Goal: Information Seeking & Learning: Learn about a topic

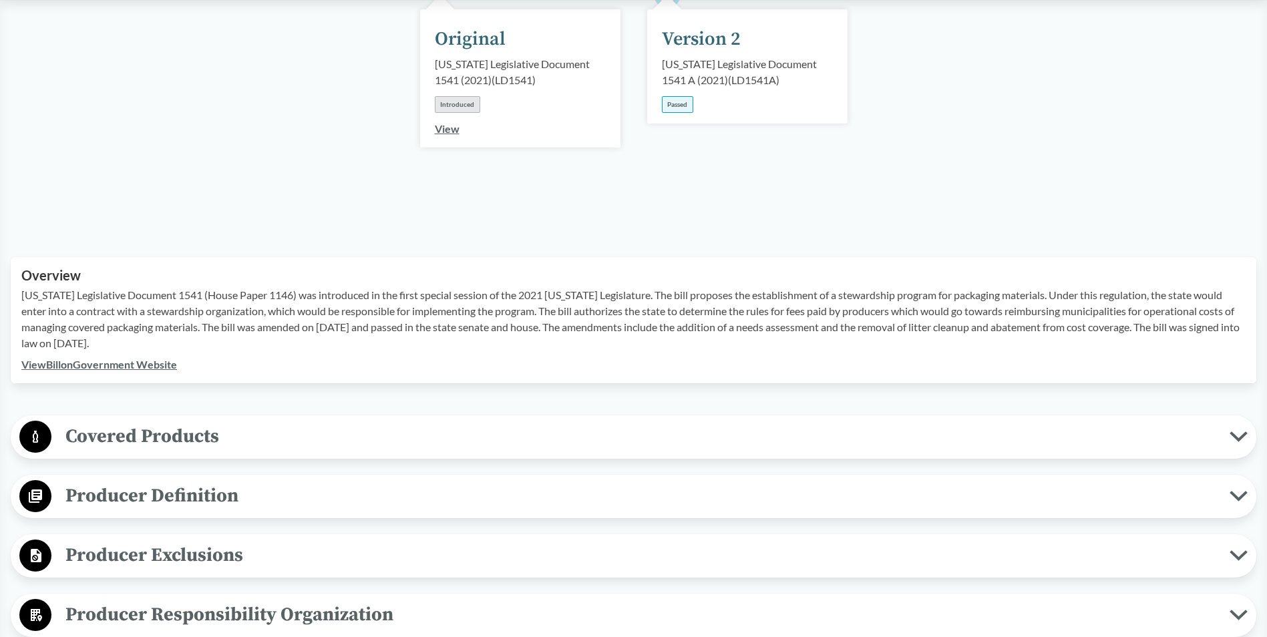
scroll to position [267, 0]
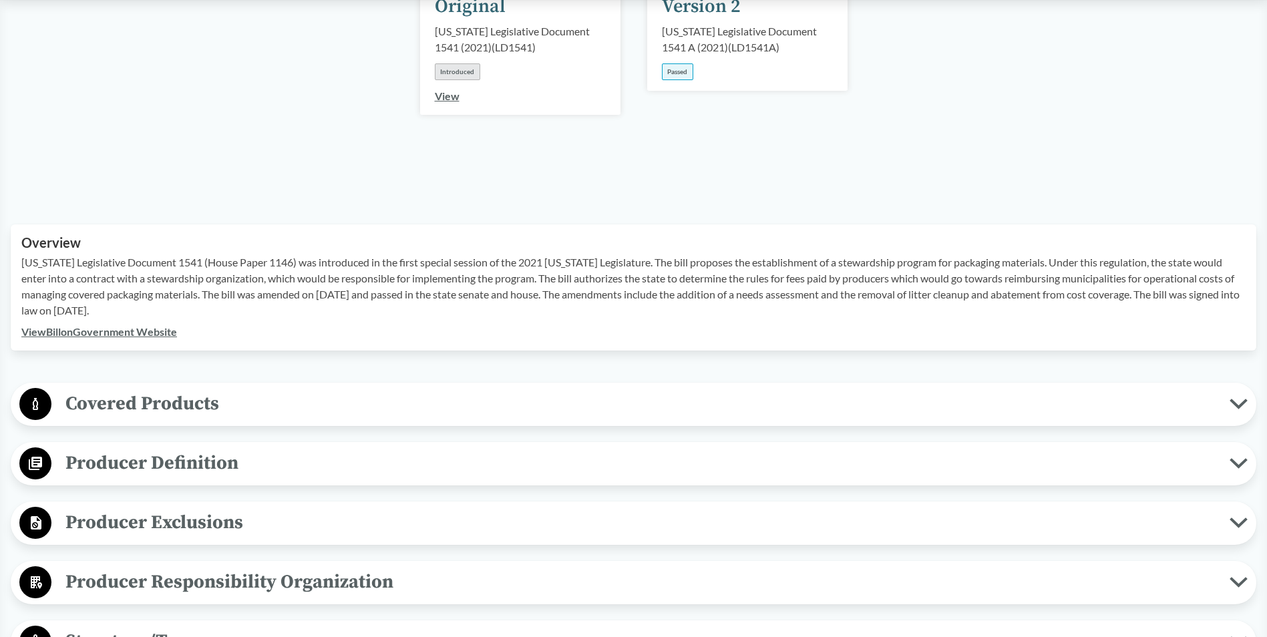
click at [1232, 399] on icon at bounding box center [1238, 404] width 18 height 11
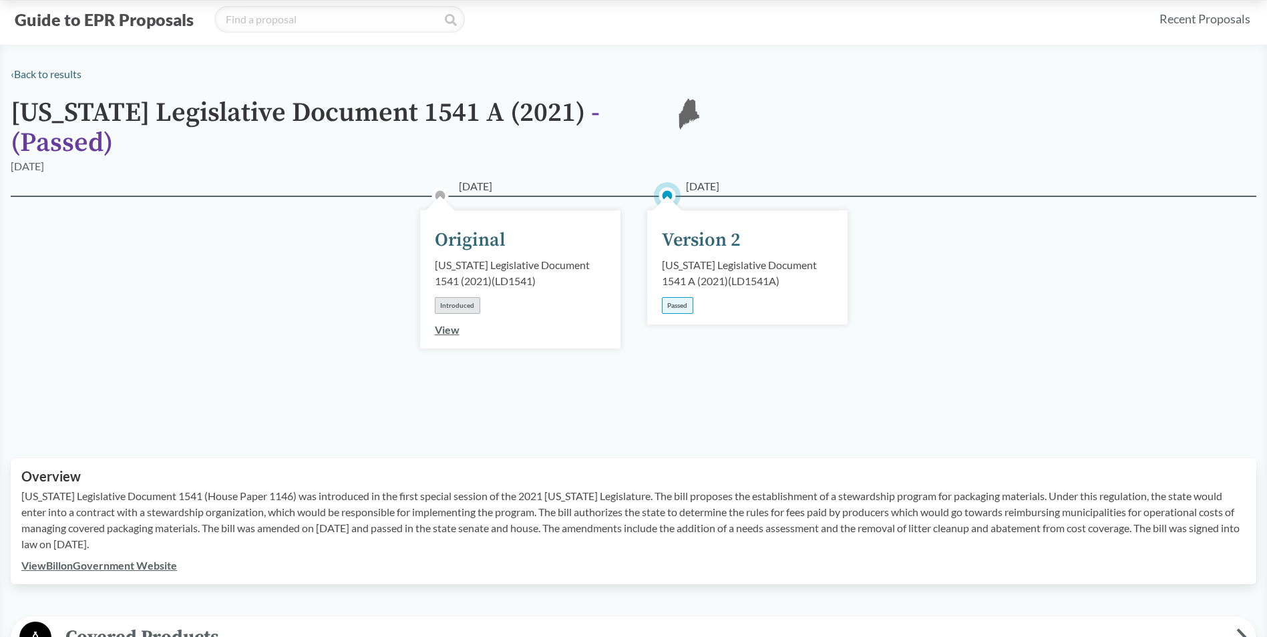
scroll to position [0, 0]
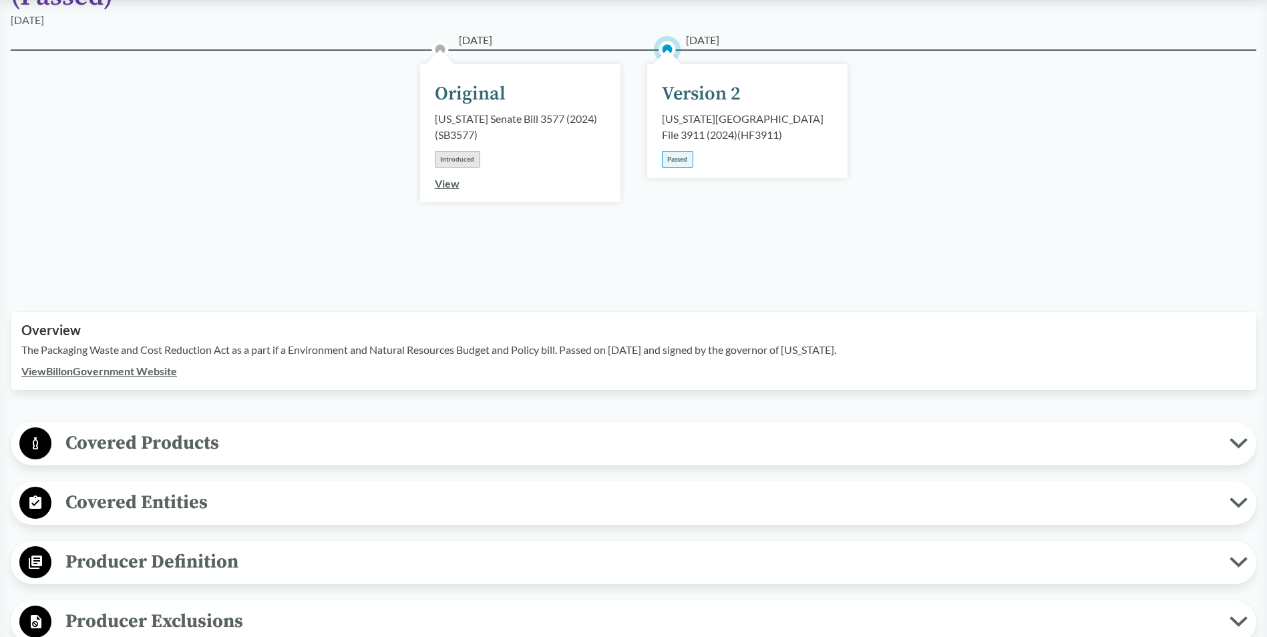
scroll to position [200, 0]
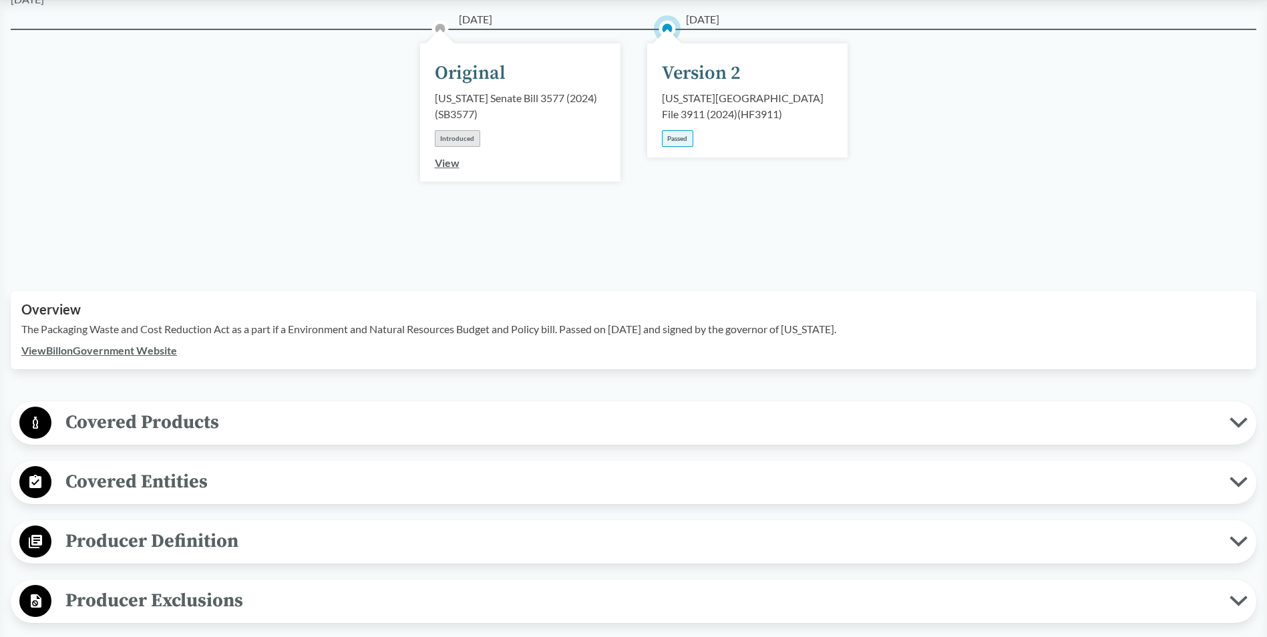
click at [1235, 417] on icon at bounding box center [1238, 422] width 18 height 11
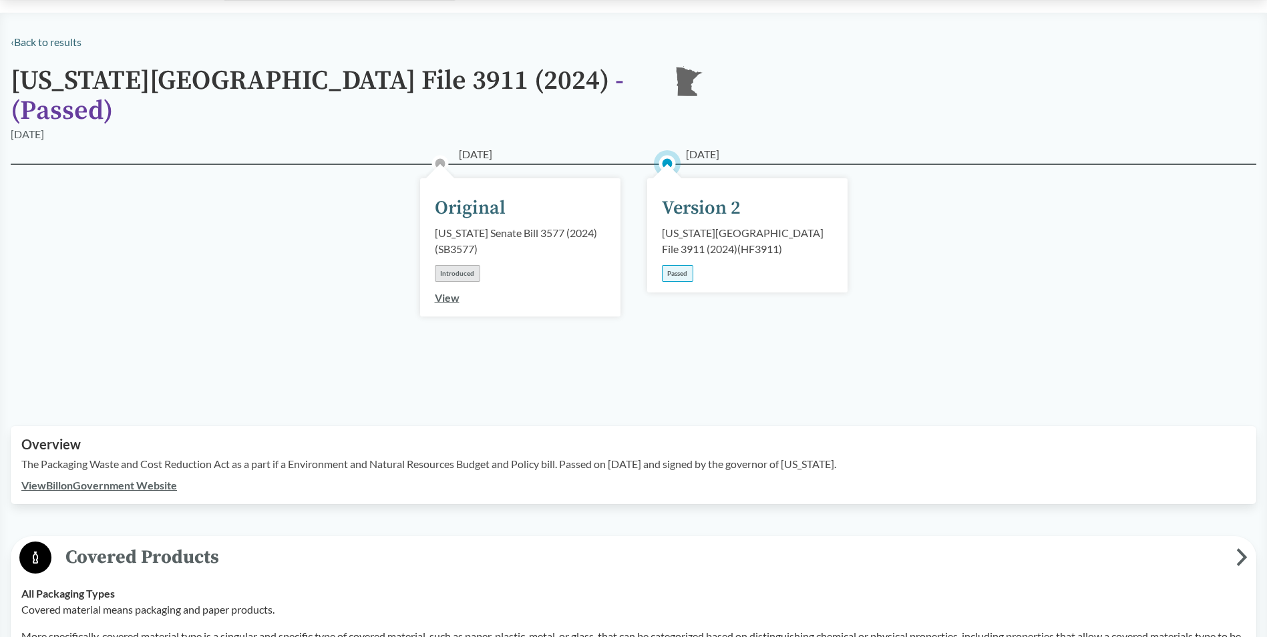
scroll to position [0, 0]
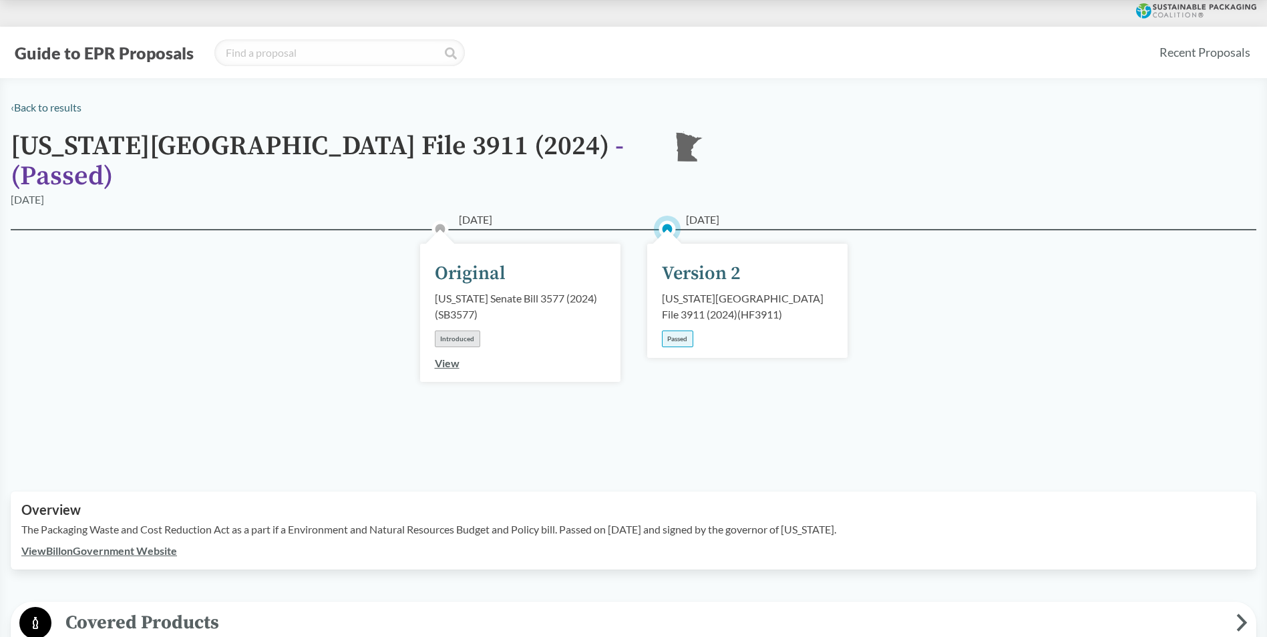
click at [136, 55] on button "Guide to EPR Proposals" at bounding box center [104, 52] width 187 height 21
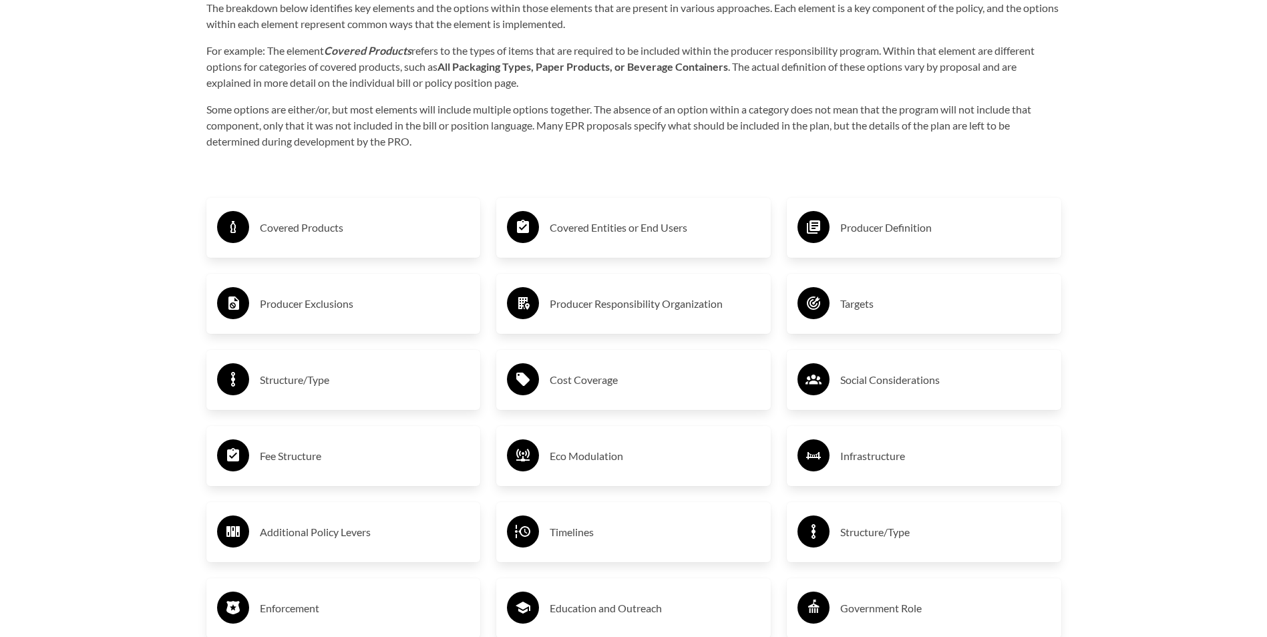
scroll to position [2003, 0]
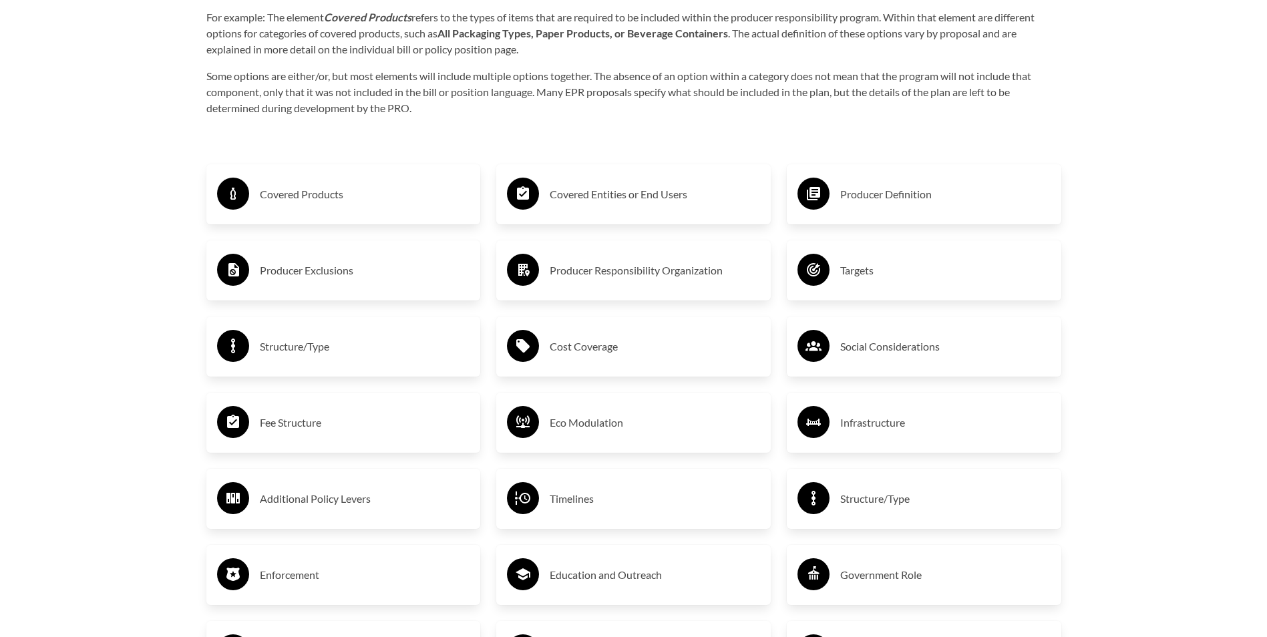
click at [640, 205] on h3 "Covered Entities or End Users" at bounding box center [655, 194] width 210 height 21
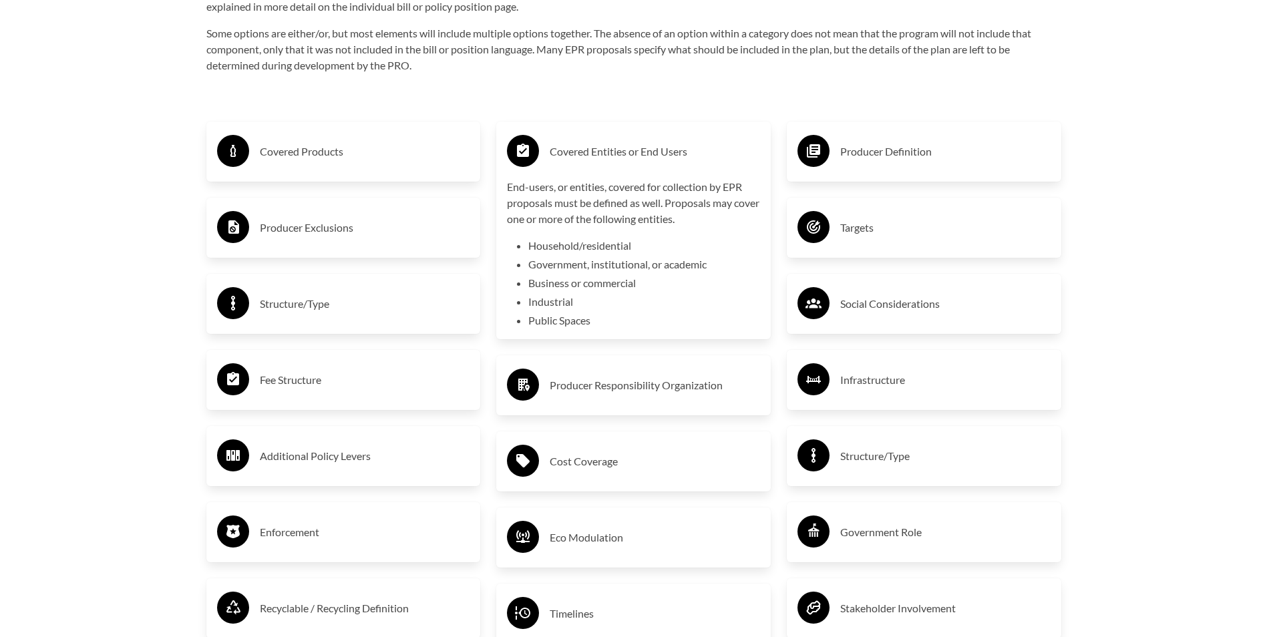
scroll to position [2070, 0]
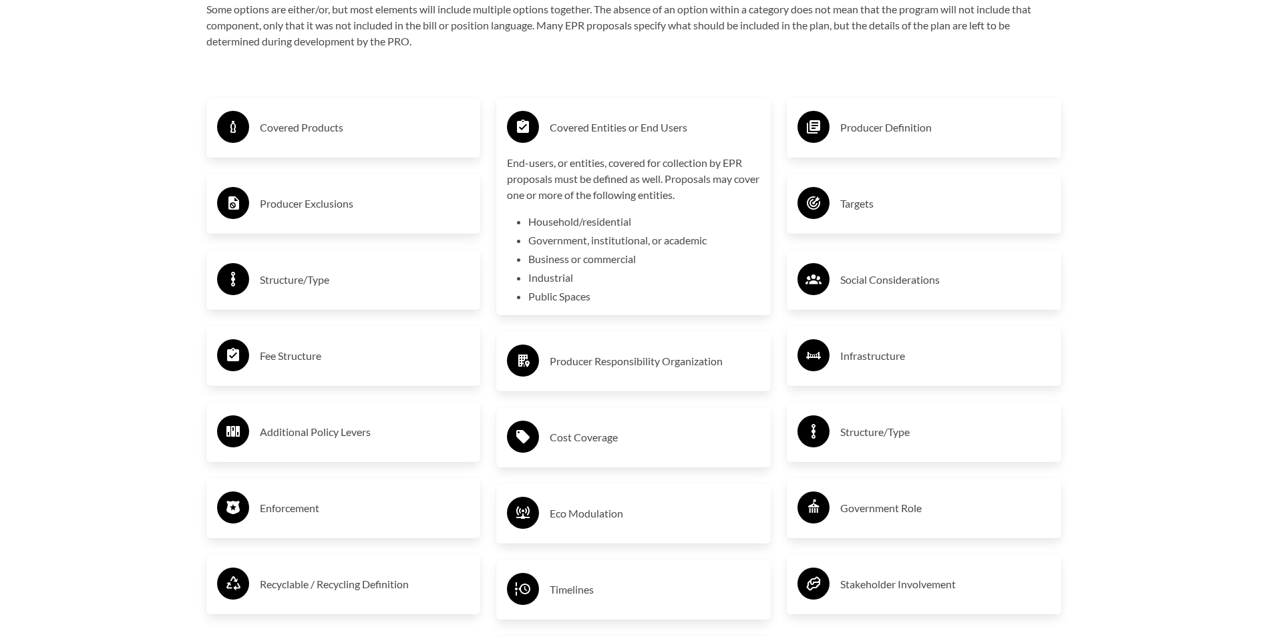
click at [323, 138] on h3 "Covered Products" at bounding box center [365, 127] width 210 height 21
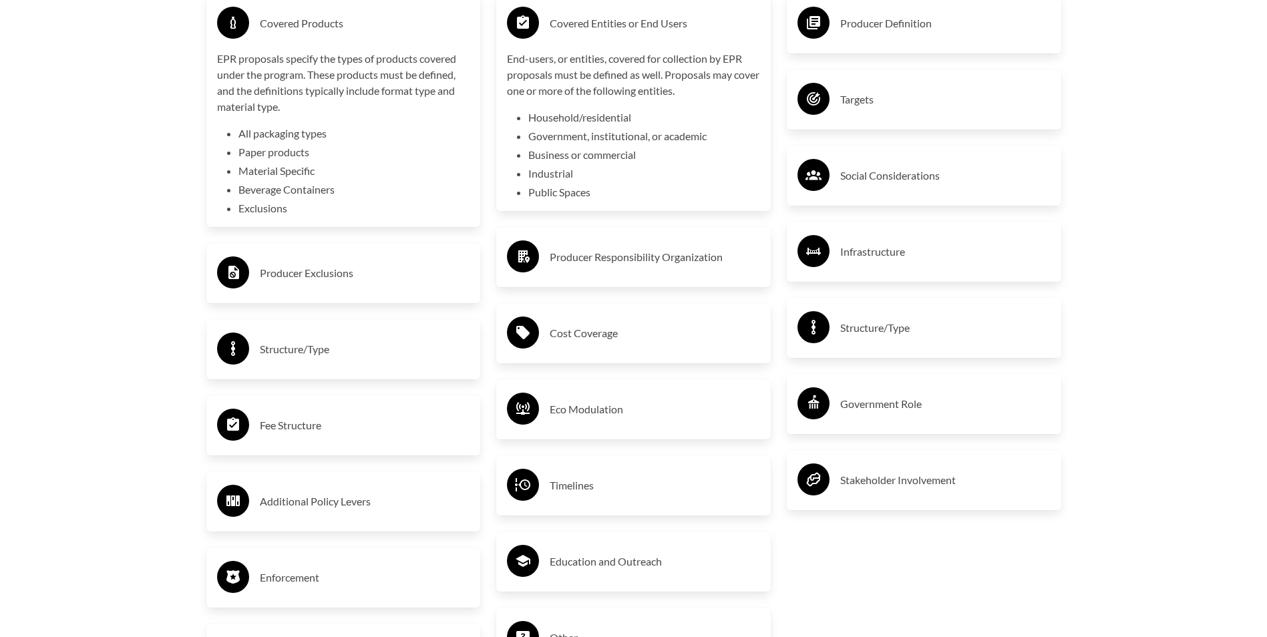
scroll to position [2271, 0]
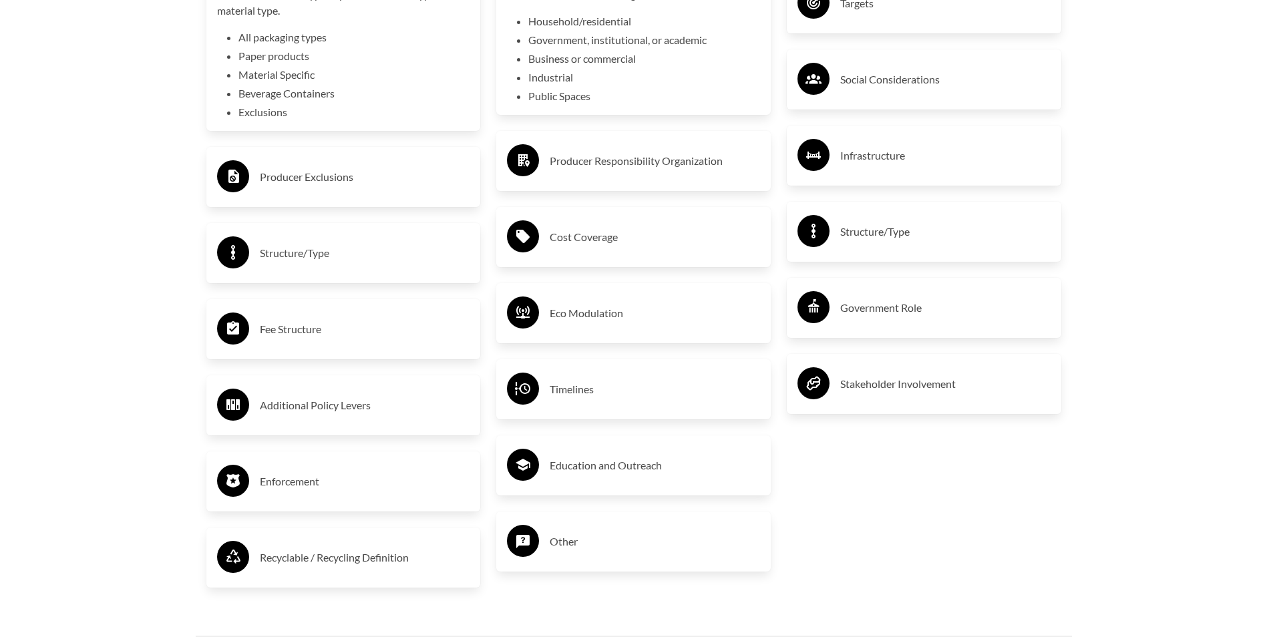
click at [326, 188] on h3 "Producer Exclusions" at bounding box center [365, 176] width 210 height 21
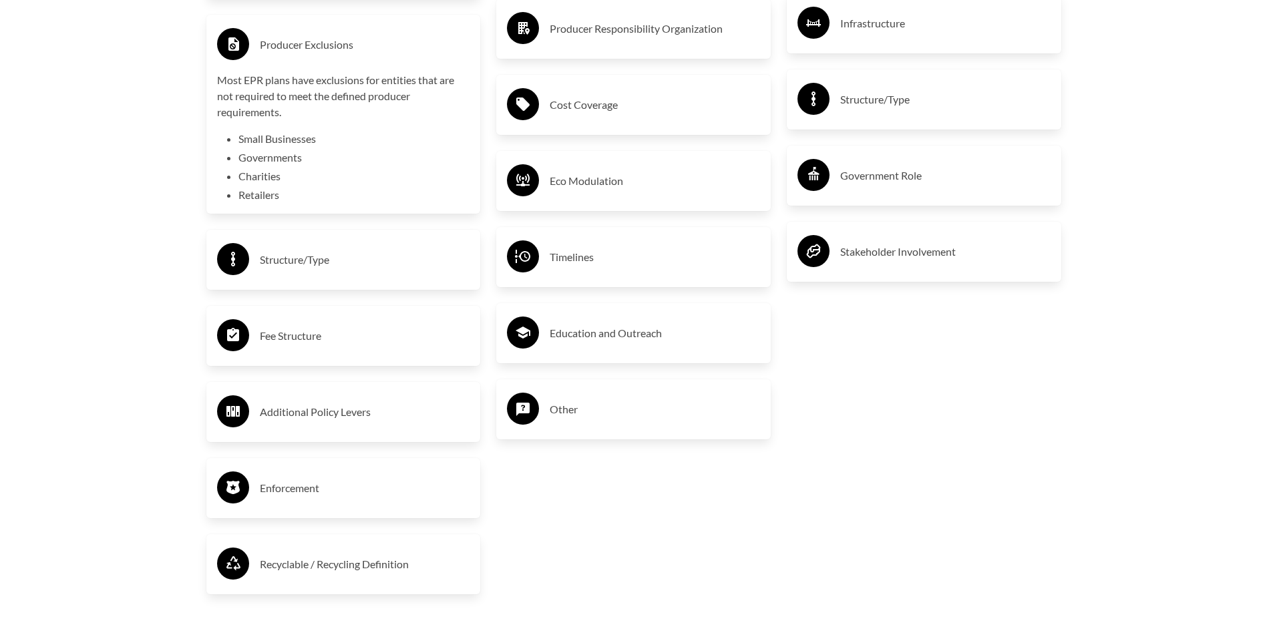
scroll to position [2404, 0]
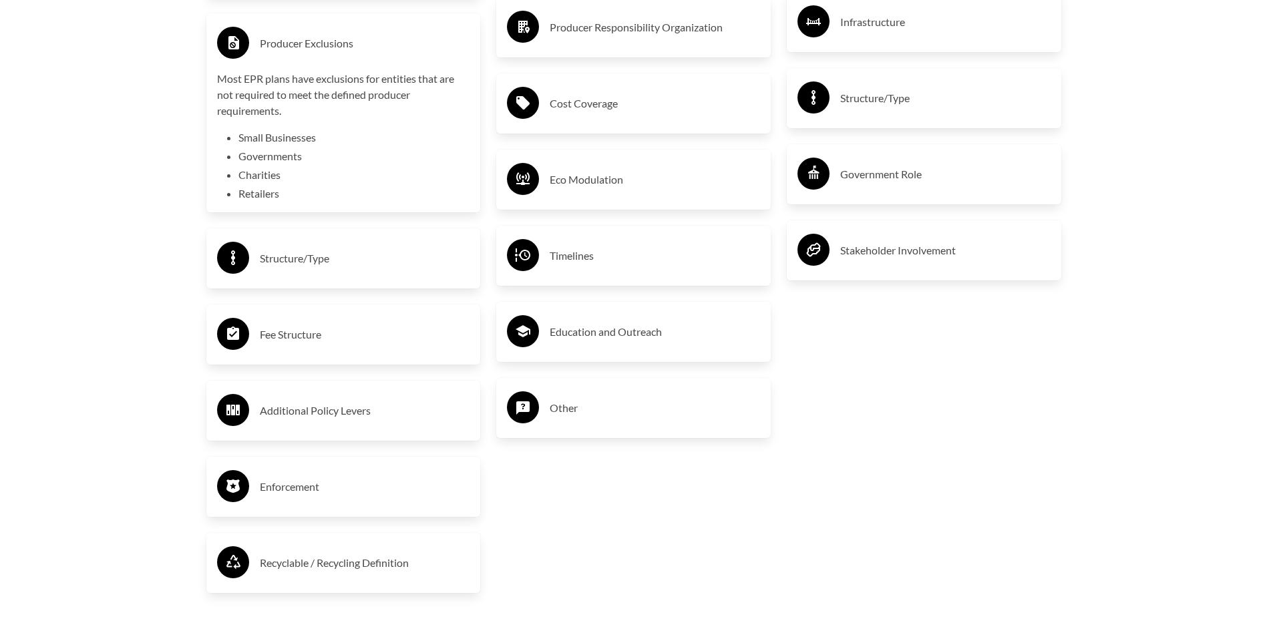
click at [606, 38] on h3 "Producer Responsibility Organization" at bounding box center [655, 27] width 210 height 21
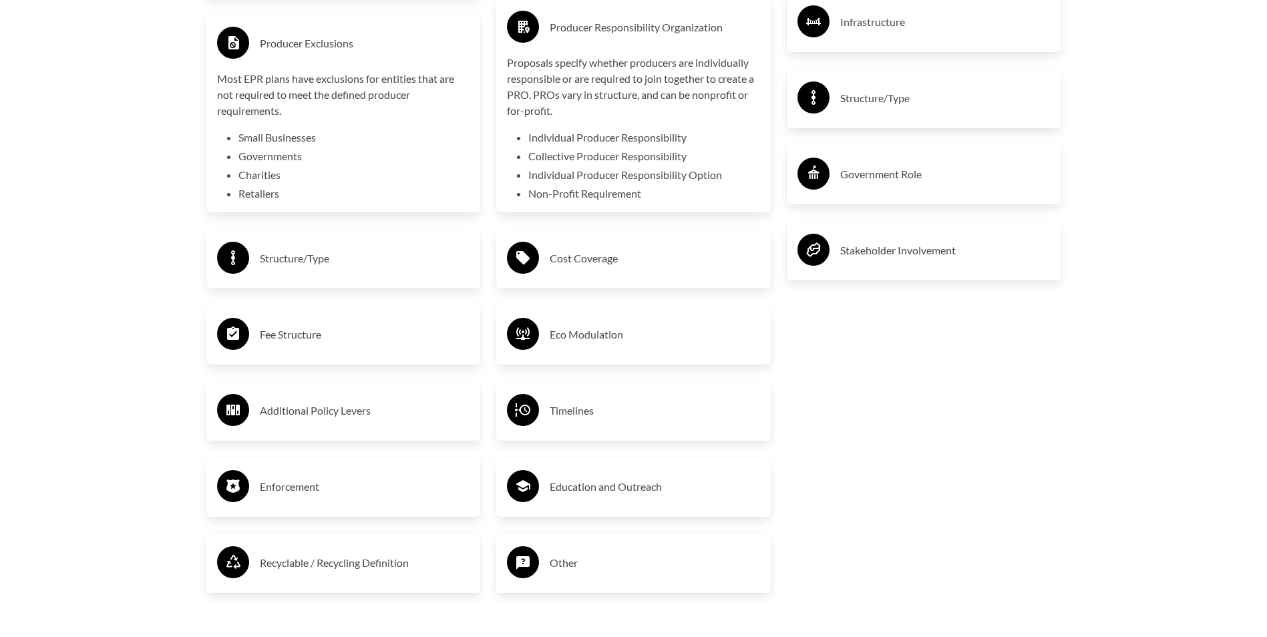
click at [887, 109] on h3 "Structure/Type" at bounding box center [945, 97] width 210 height 21
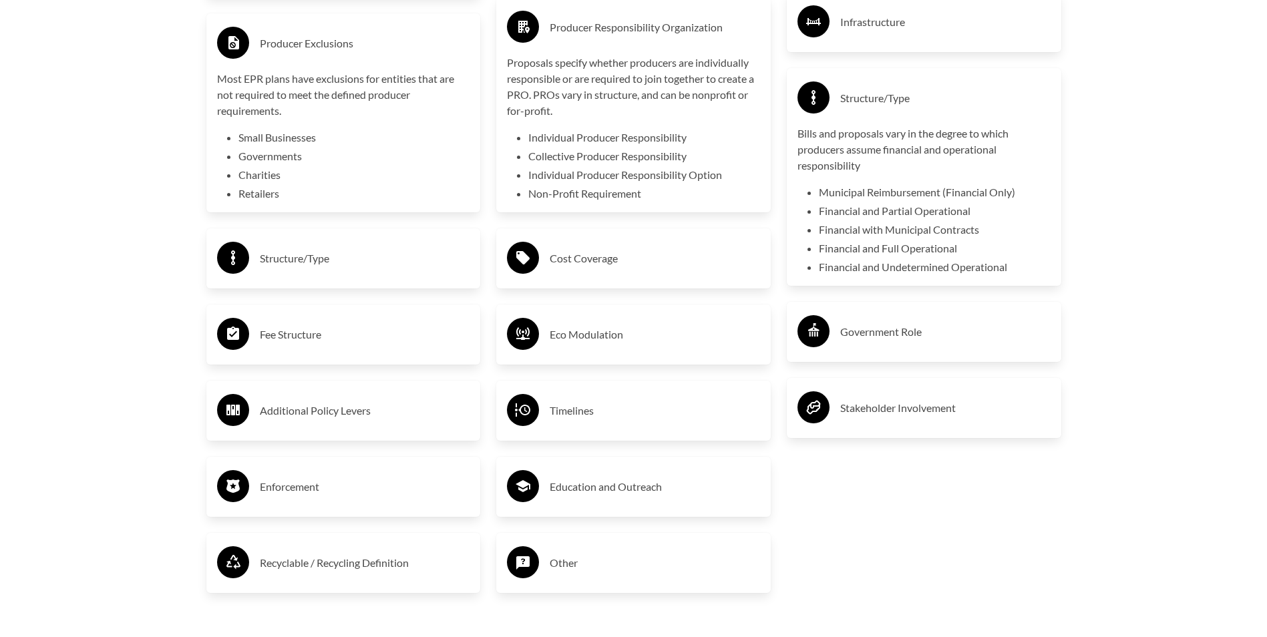
click at [345, 269] on h3 "Structure/Type" at bounding box center [365, 258] width 210 height 21
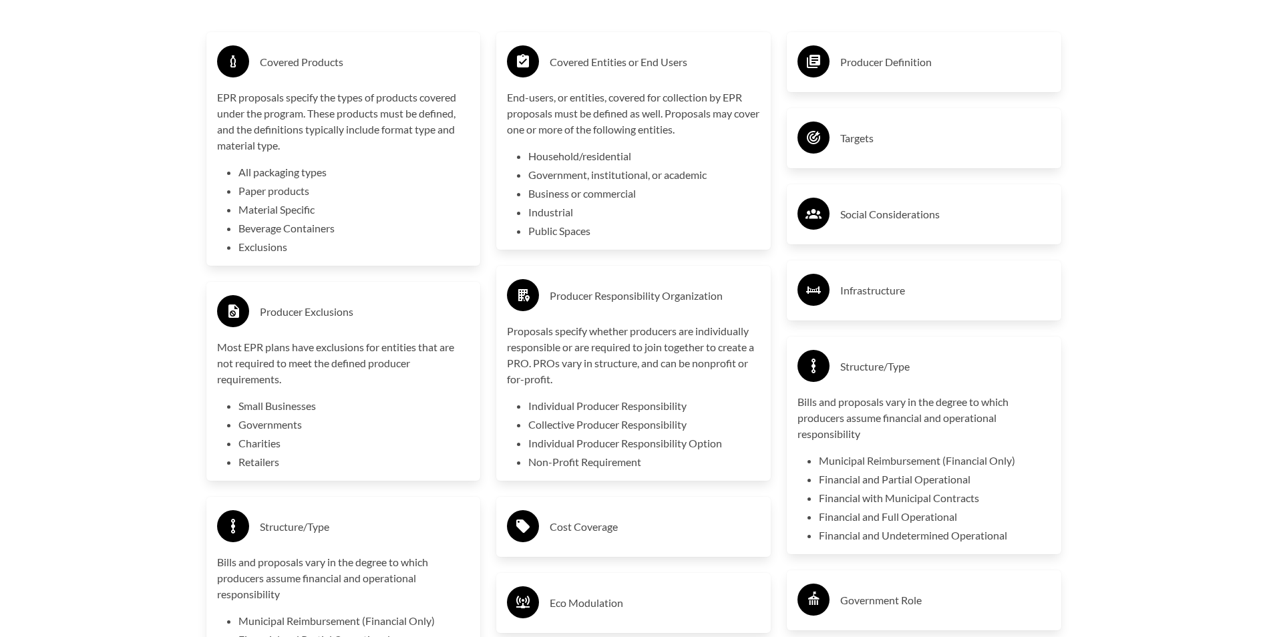
scroll to position [2070, 0]
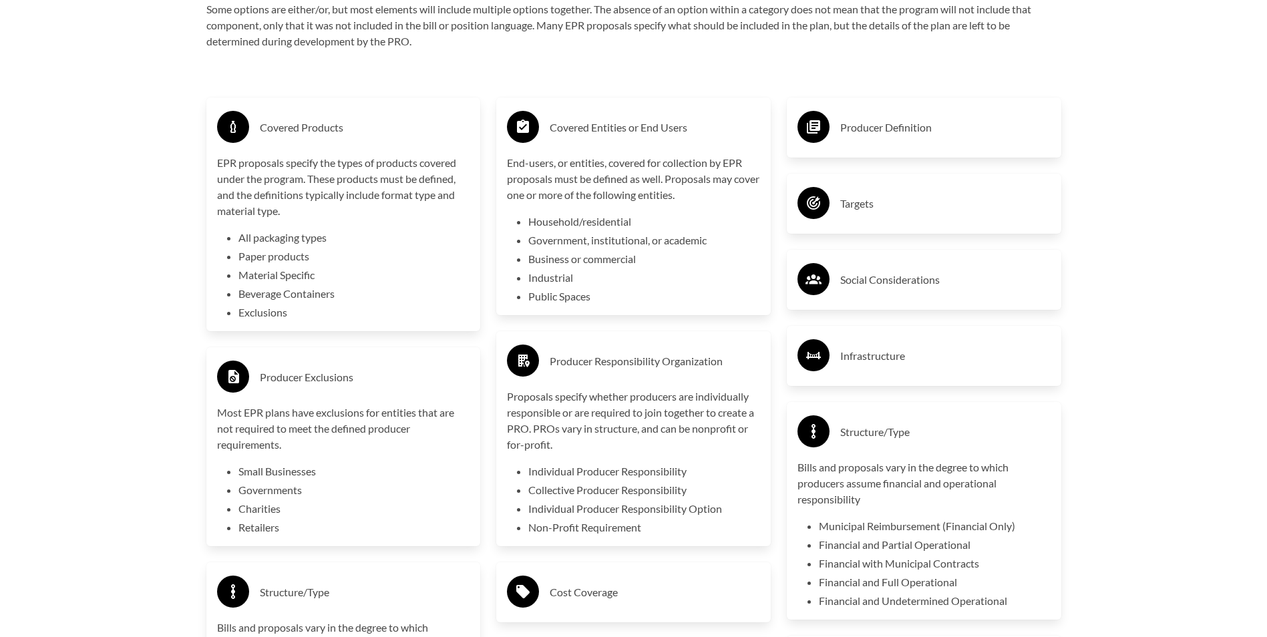
click at [538, 143] on circle at bounding box center [523, 127] width 32 height 32
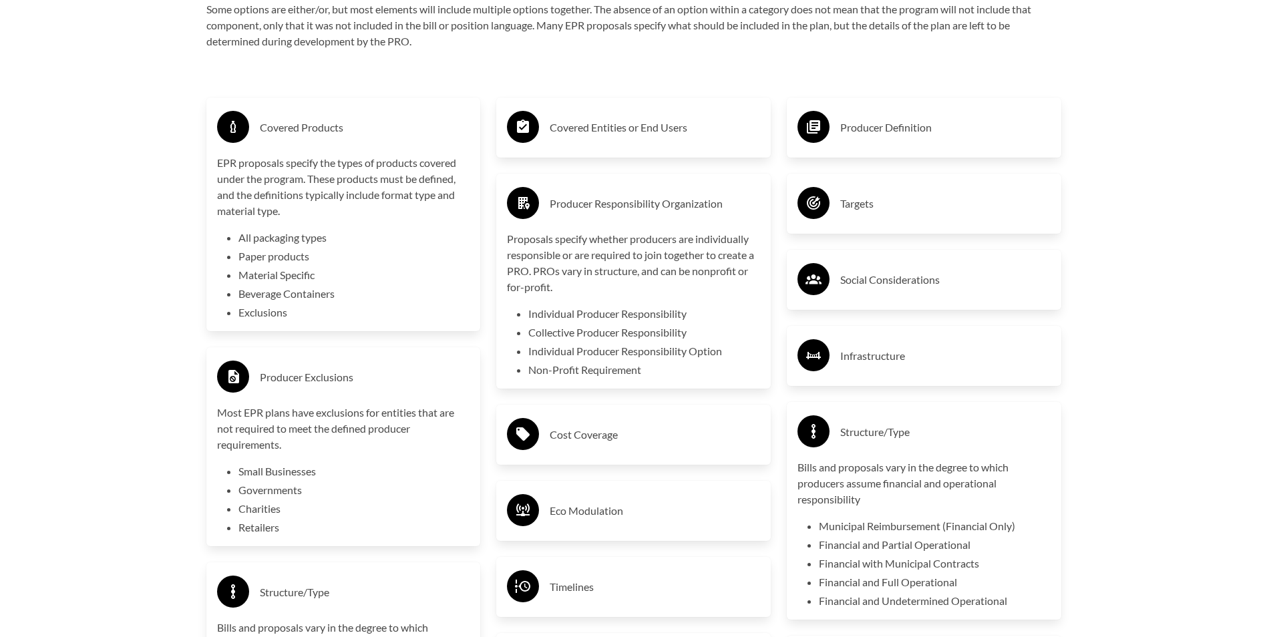
click at [538, 143] on circle at bounding box center [523, 127] width 32 height 32
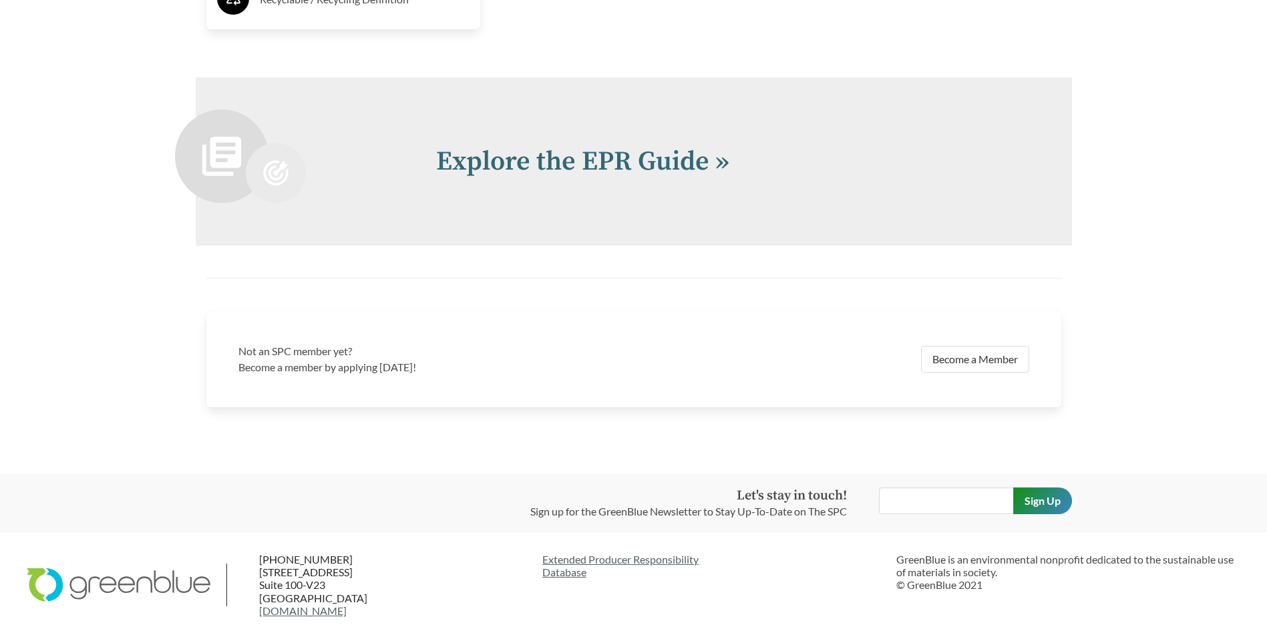
scroll to position [3272, 0]
click at [624, 178] on link "Explore the EPR Guide »" at bounding box center [582, 161] width 293 height 33
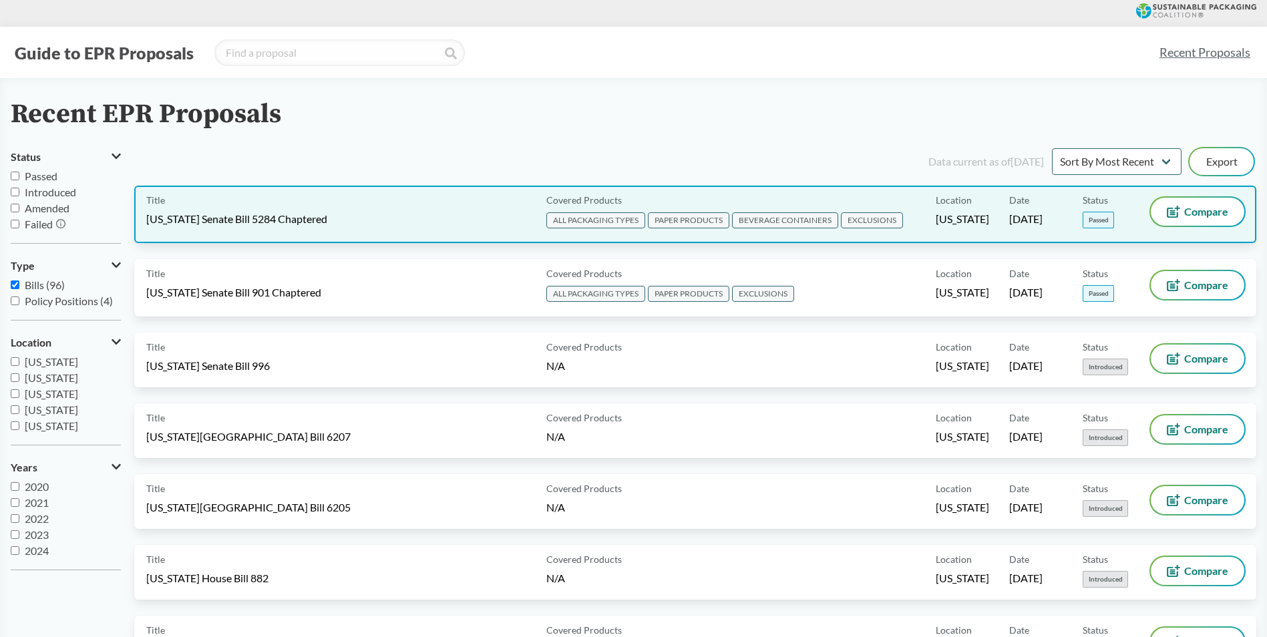
click at [311, 217] on span "[US_STATE] Senate Bill 5284 Chaptered" at bounding box center [236, 219] width 181 height 15
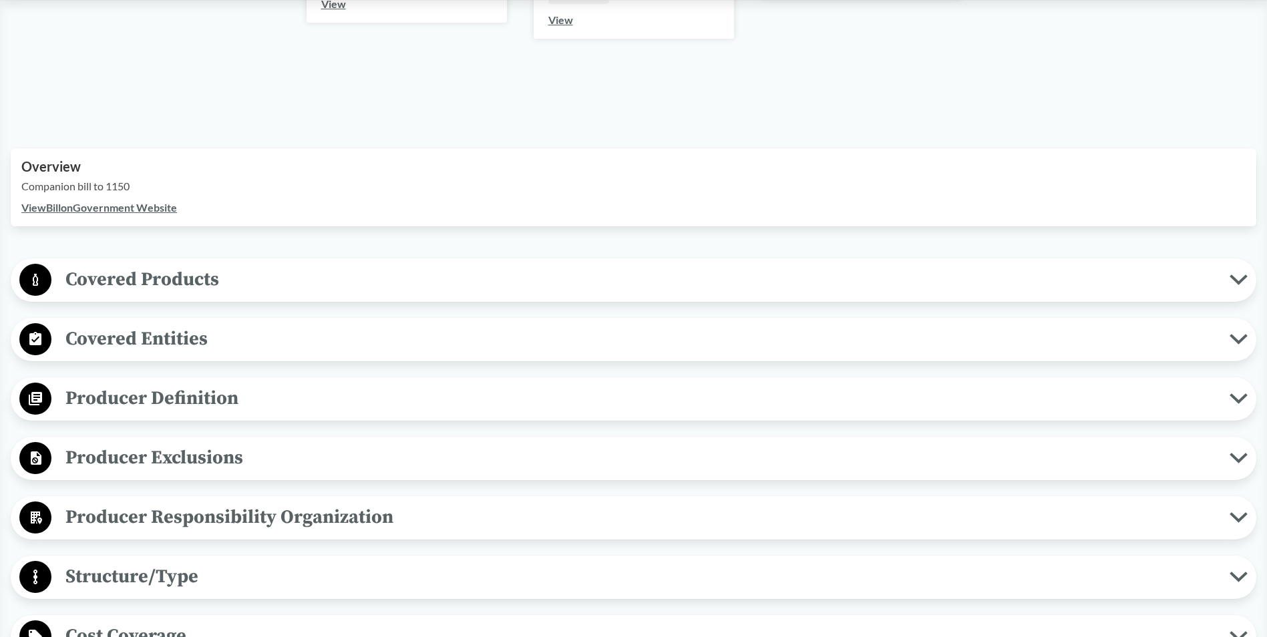
scroll to position [467, 0]
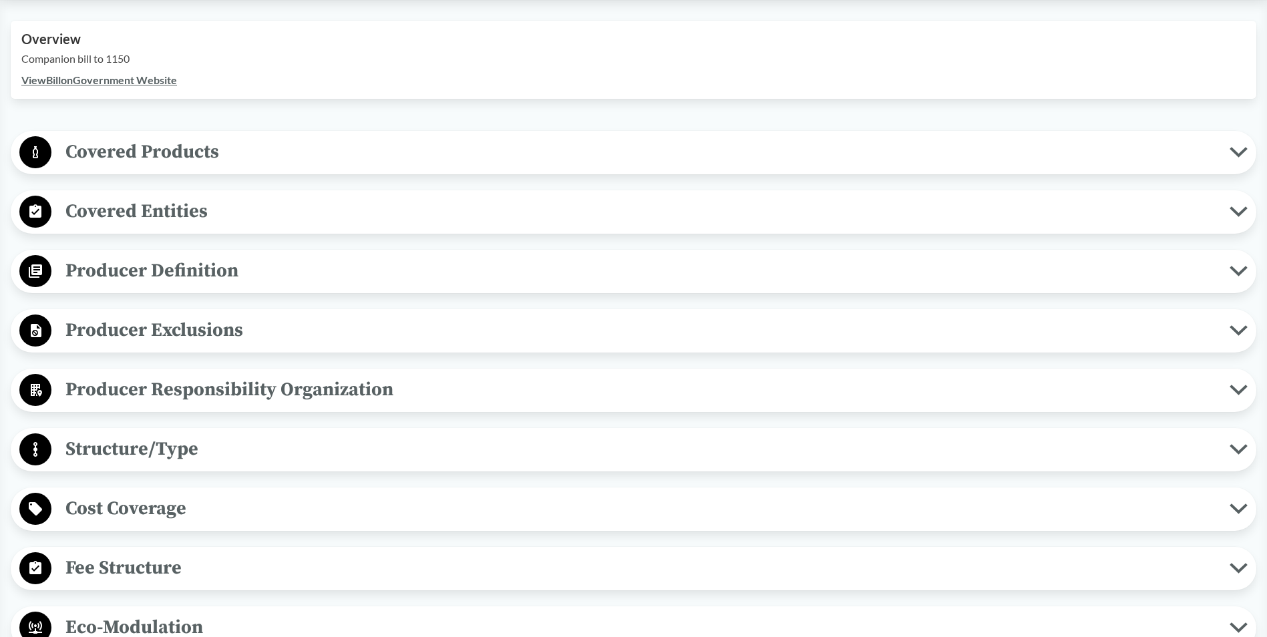
click at [1245, 164] on button "Covered Products" at bounding box center [633, 153] width 1236 height 34
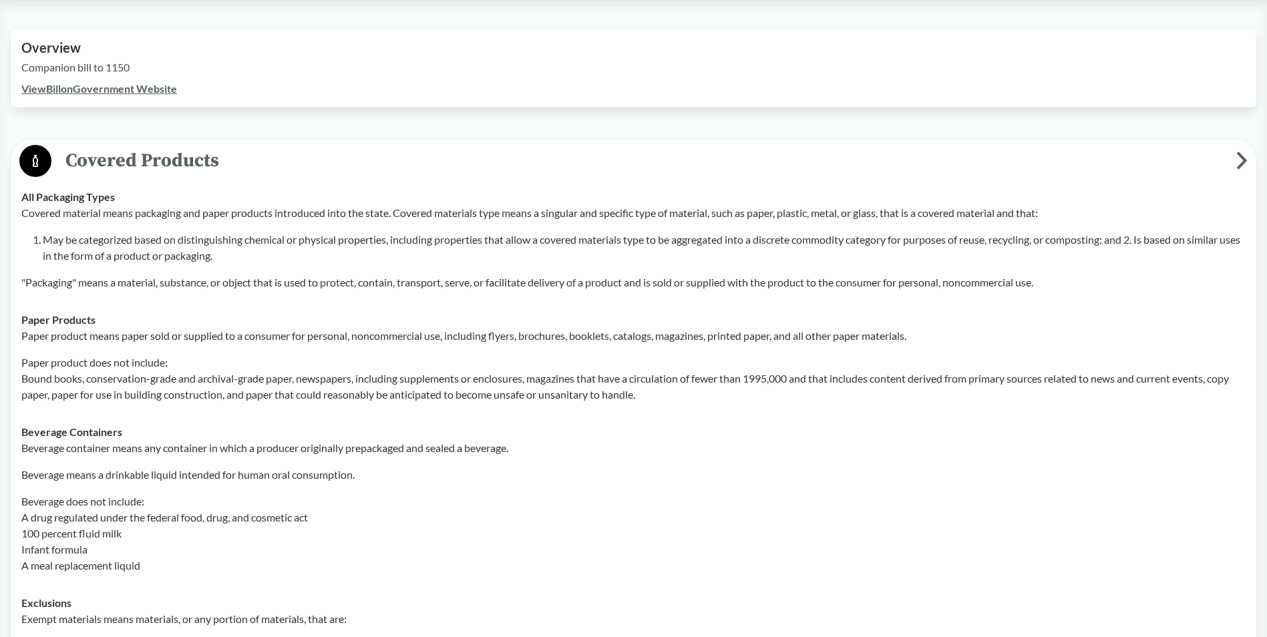
scroll to position [200, 0]
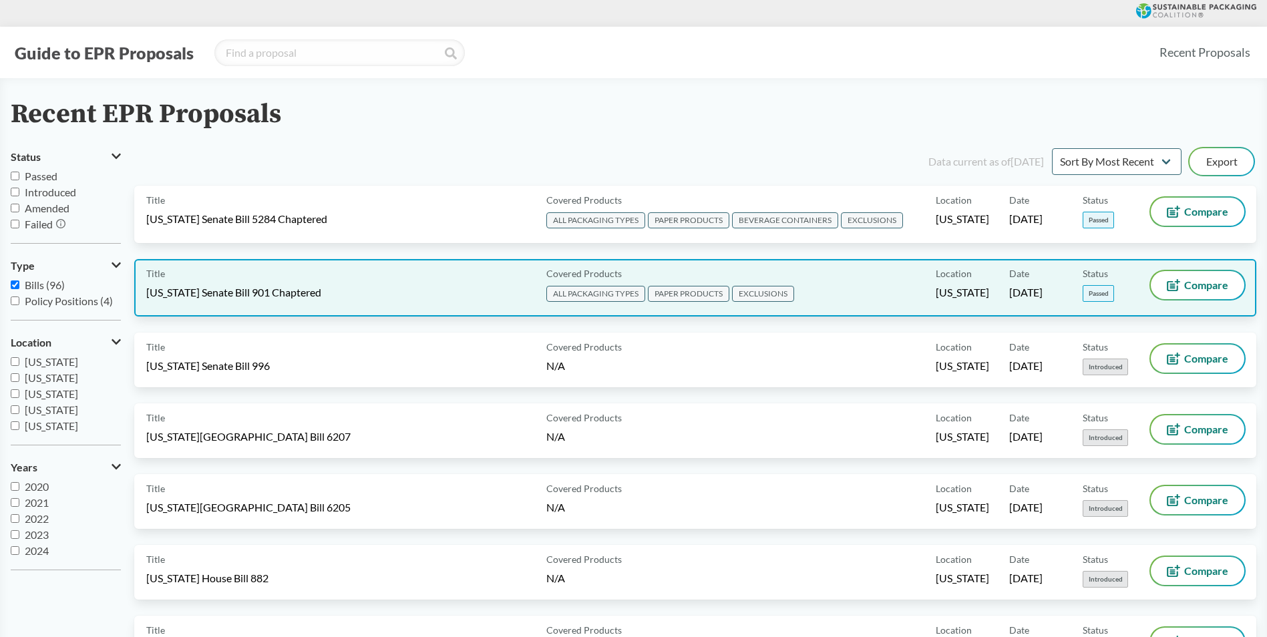
click at [266, 288] on span "[US_STATE] Senate Bill 901 Chaptered" at bounding box center [233, 292] width 175 height 15
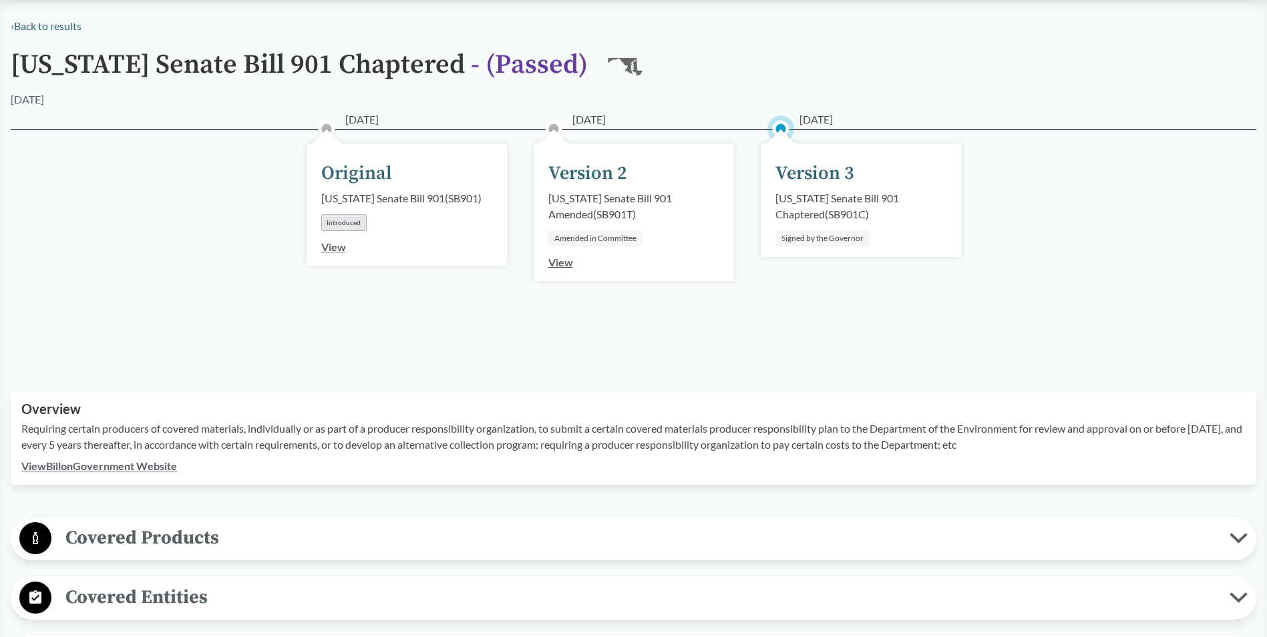
scroll to position [200, 0]
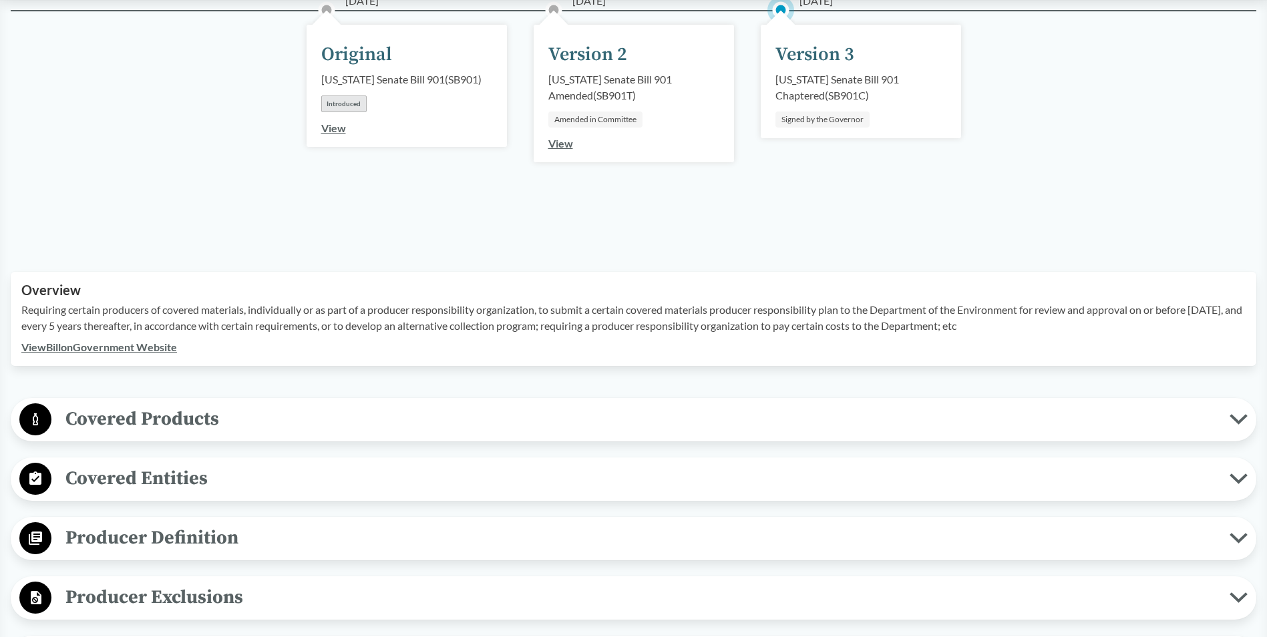
click at [772, 414] on span "Covered Products" at bounding box center [640, 419] width 1178 height 30
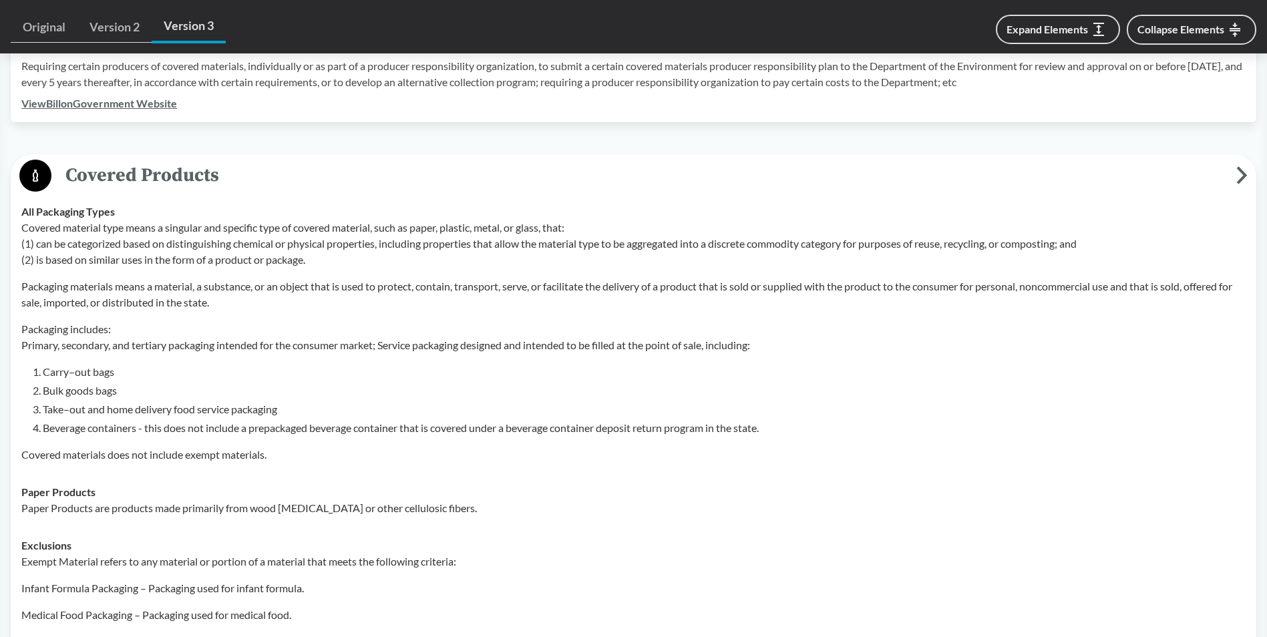
scroll to position [467, 0]
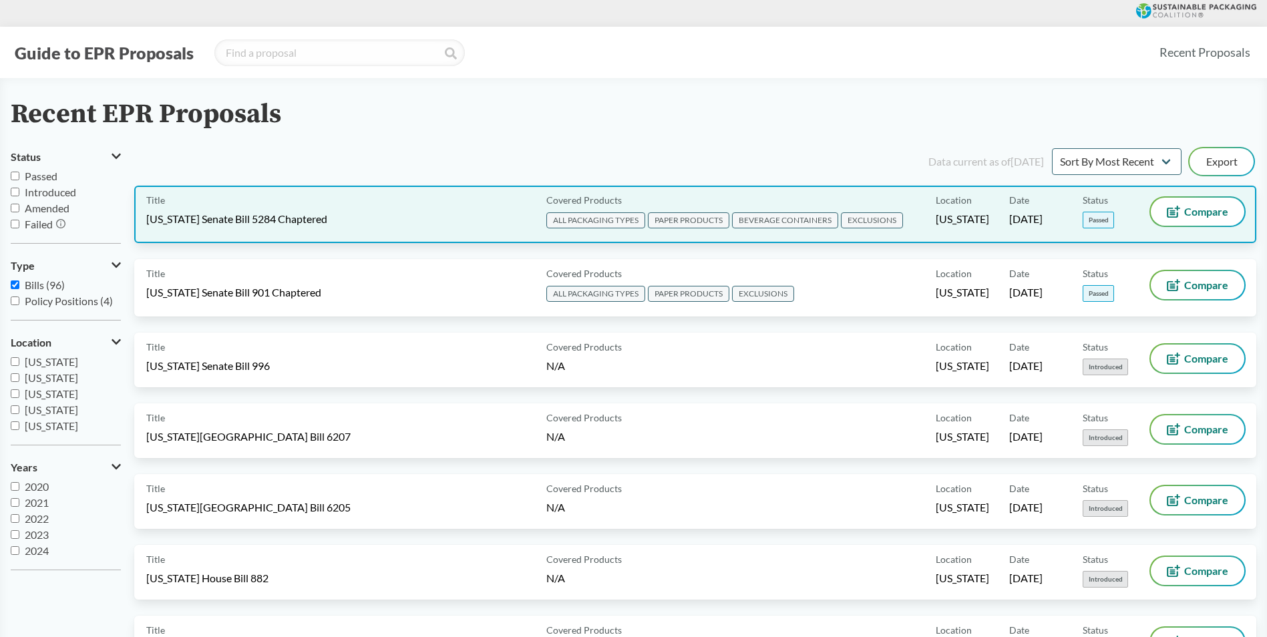
click at [245, 226] on span "[US_STATE] Senate Bill 5284 Chaptered" at bounding box center [236, 219] width 181 height 15
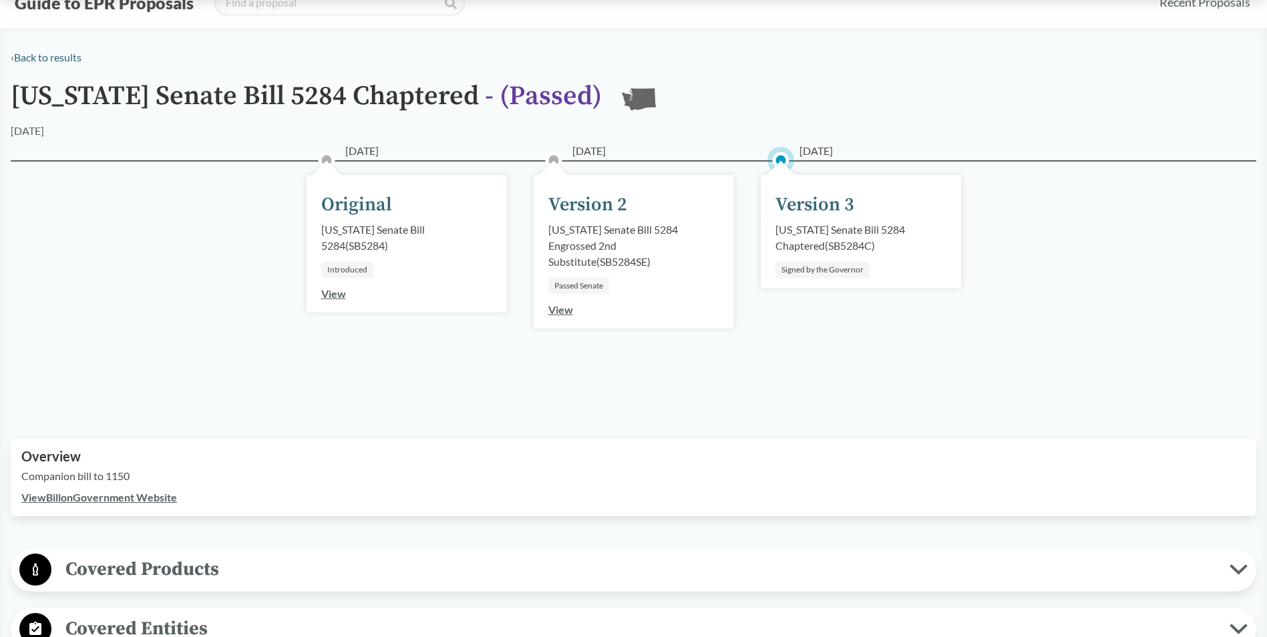
scroll to position [134, 0]
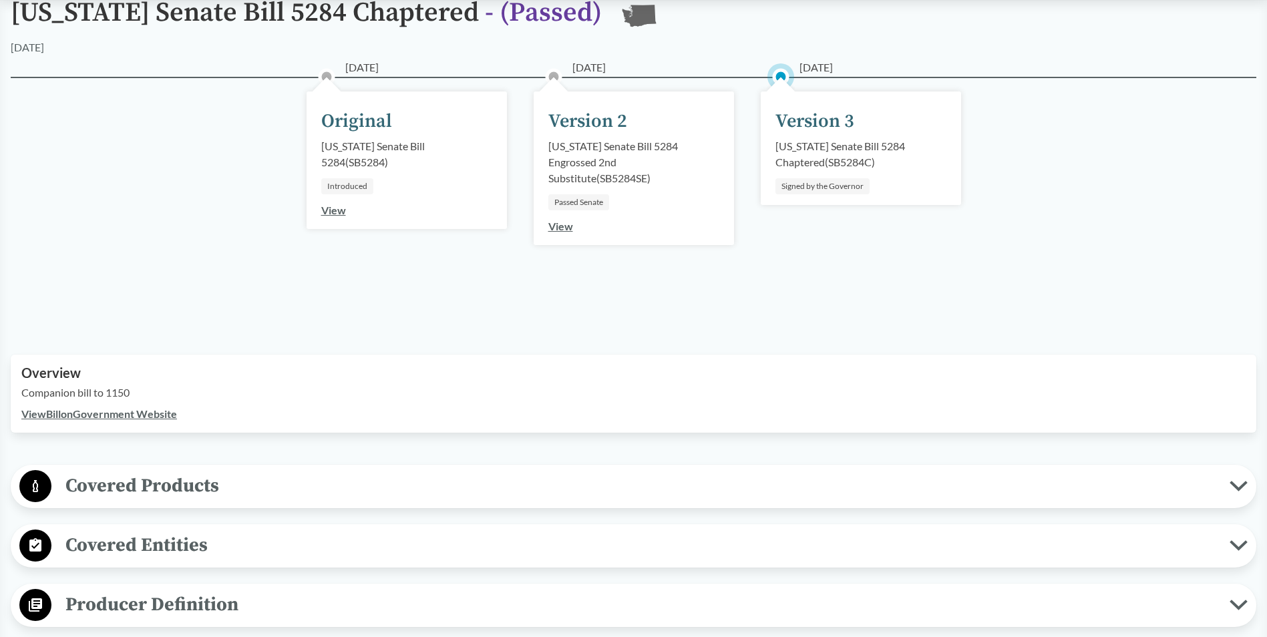
click at [271, 483] on span "Covered Products" at bounding box center [640, 486] width 1178 height 30
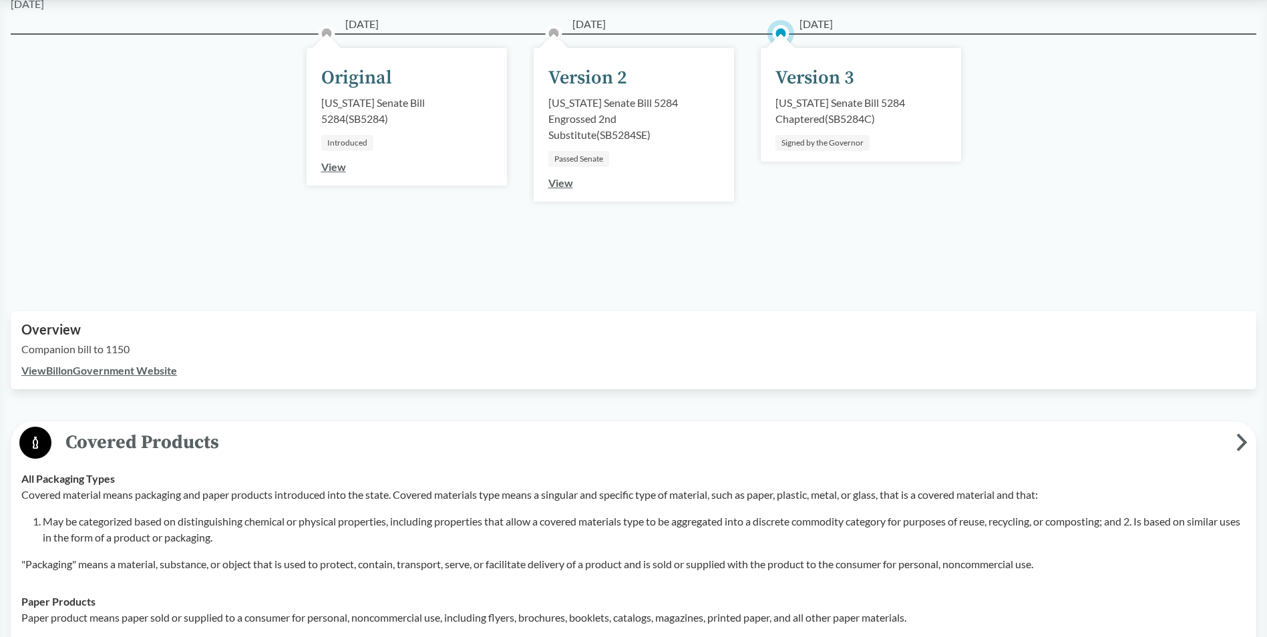
scroll to position [200, 0]
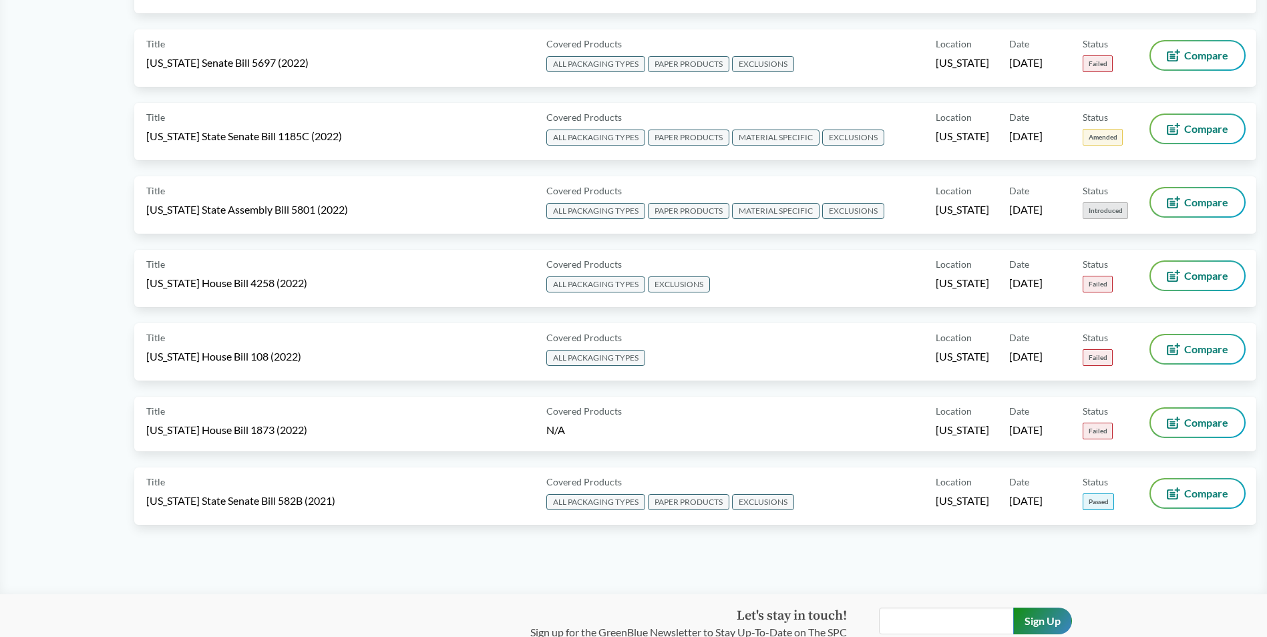
scroll to position [6786, 0]
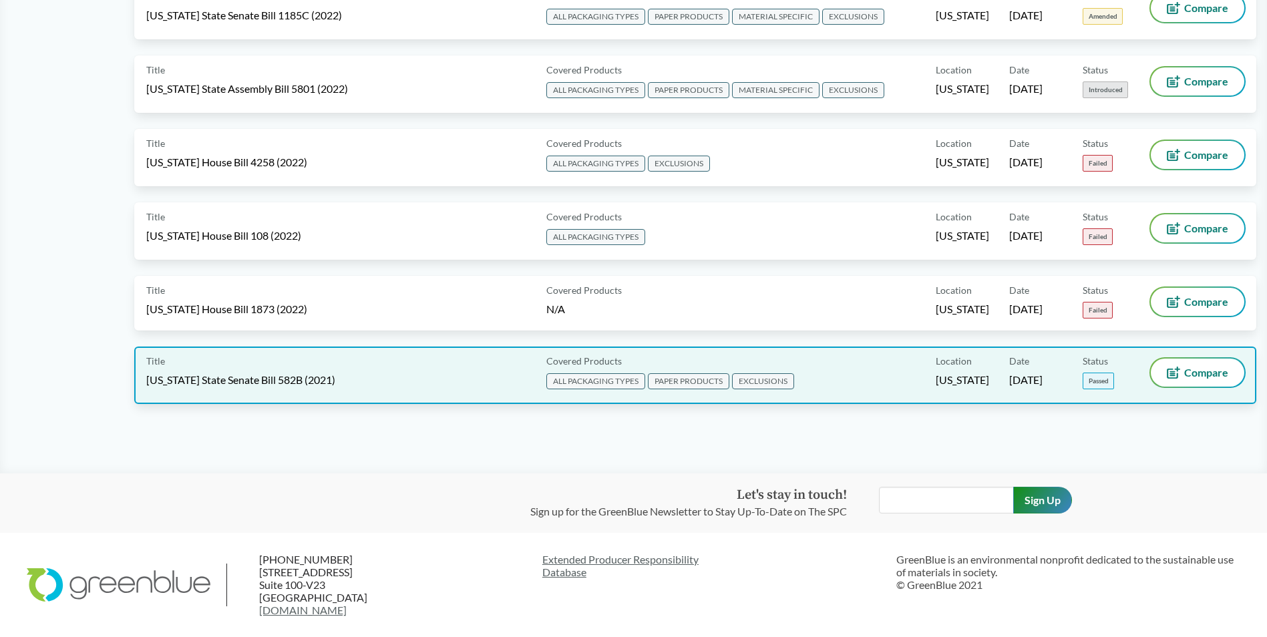
click at [280, 379] on span "[US_STATE] State Senate Bill 582B (2021)" at bounding box center [240, 380] width 189 height 15
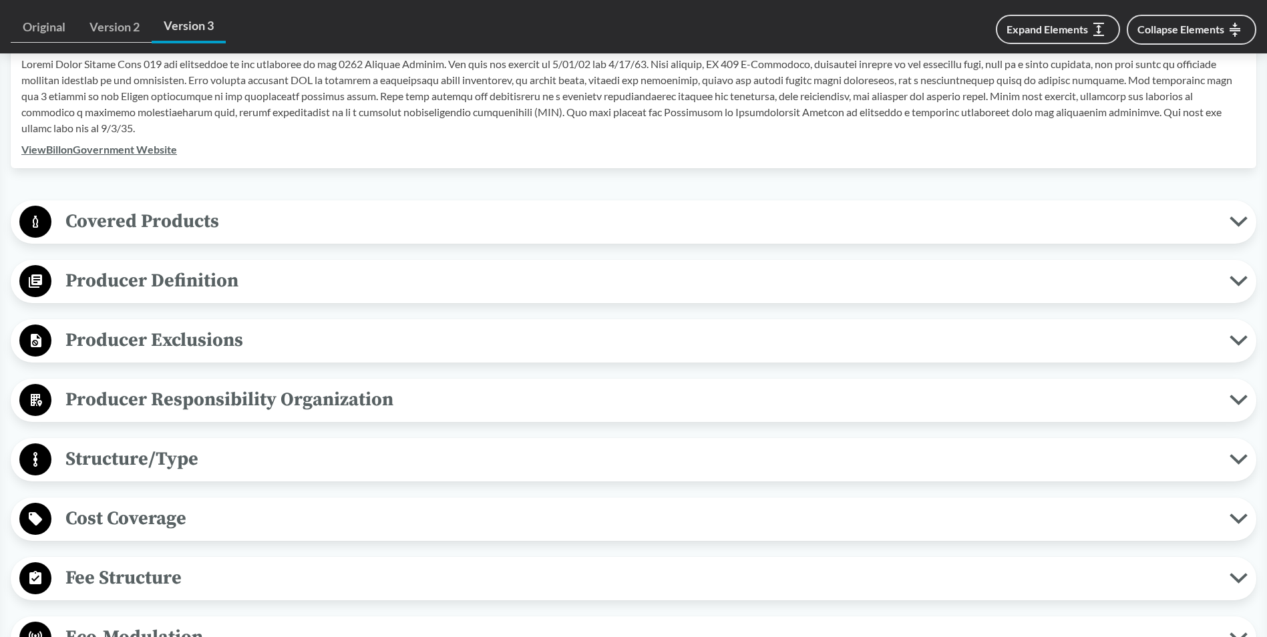
scroll to position [467, 0]
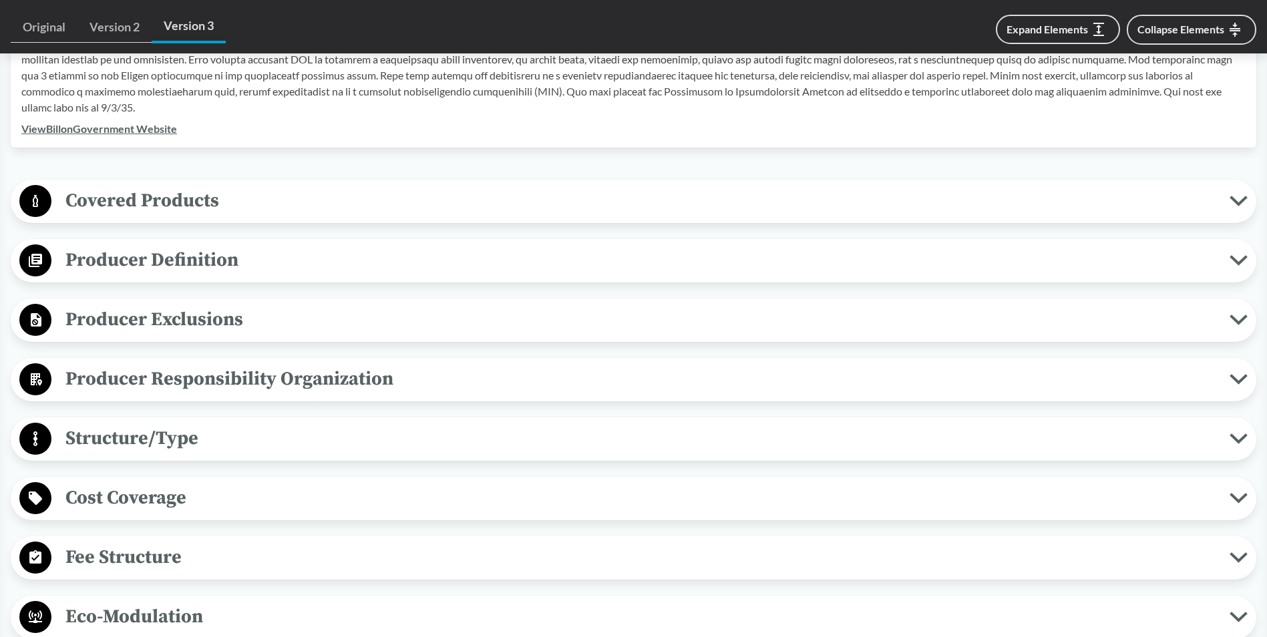
click at [543, 200] on span "Covered Products" at bounding box center [640, 201] width 1178 height 30
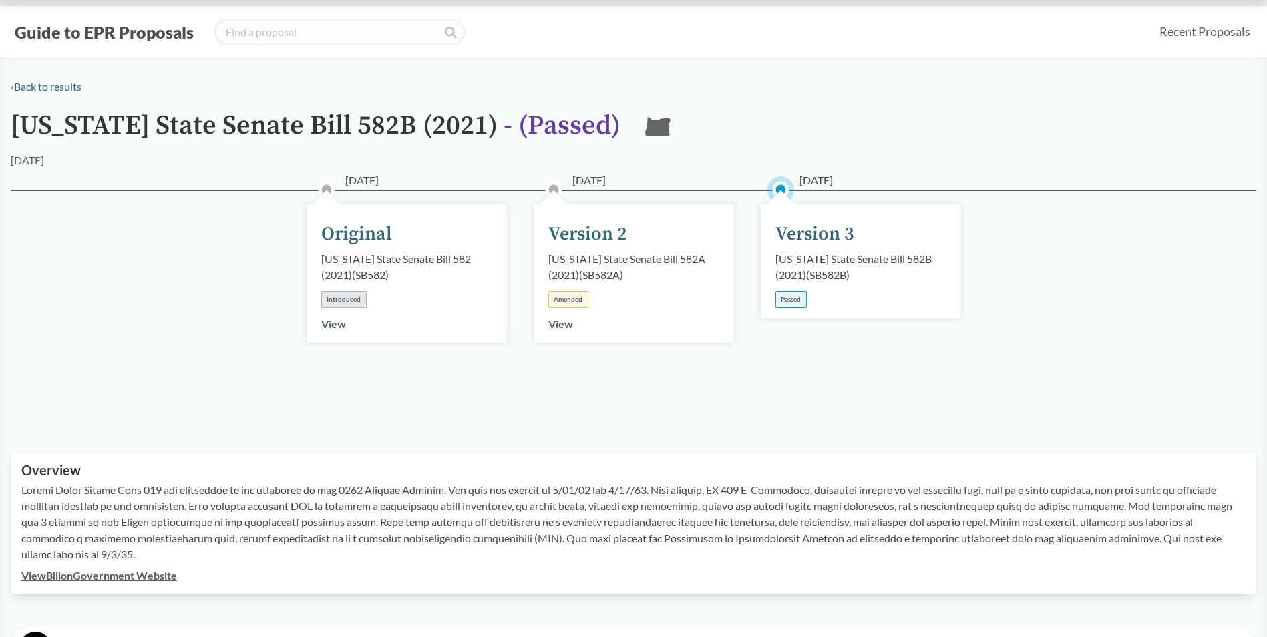
scroll to position [0, 0]
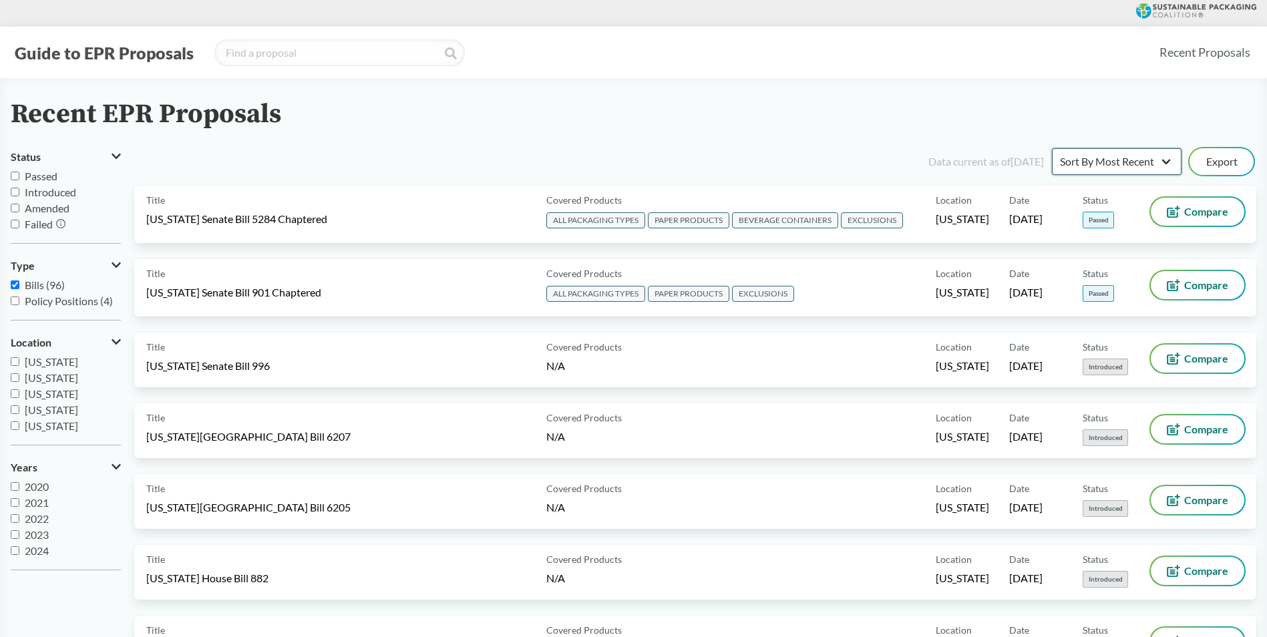
click at [1165, 166] on select "Sort By Most Recent Sort By Status" at bounding box center [1117, 161] width 130 height 27
select select "Sort By Status"
click at [1052, 148] on select "Sort By Most Recent Sort By Status" at bounding box center [1117, 161] width 130 height 27
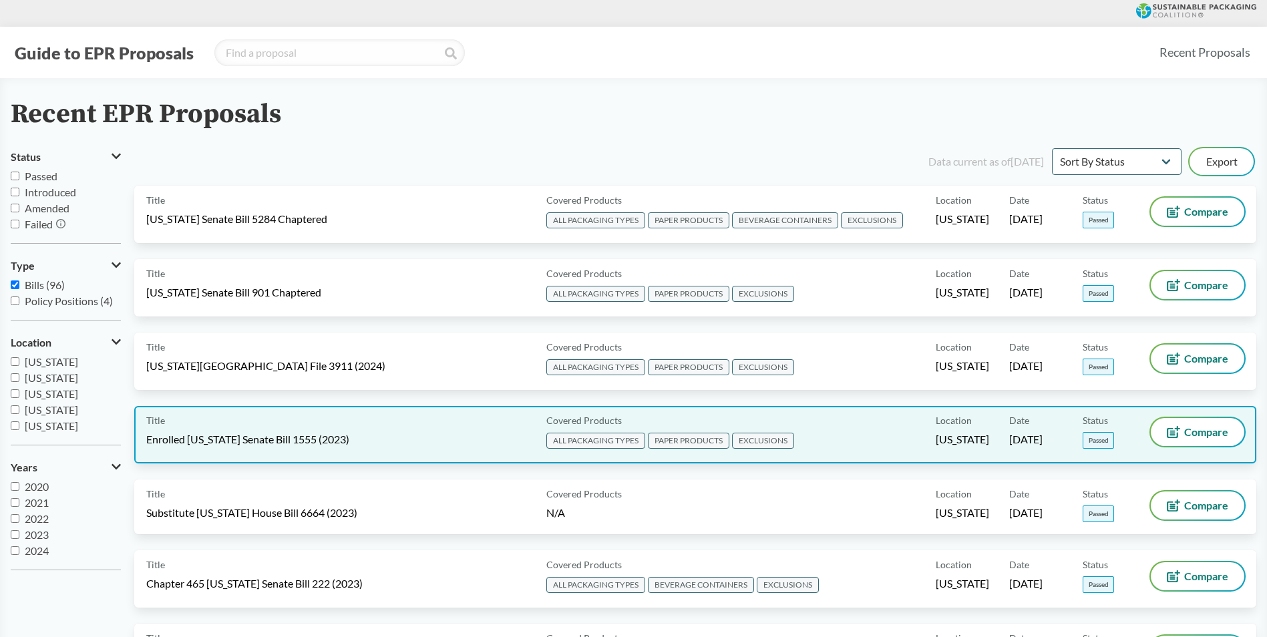
click at [270, 435] on span "Enrolled [US_STATE] Senate Bill 1555 (2023)" at bounding box center [247, 439] width 203 height 15
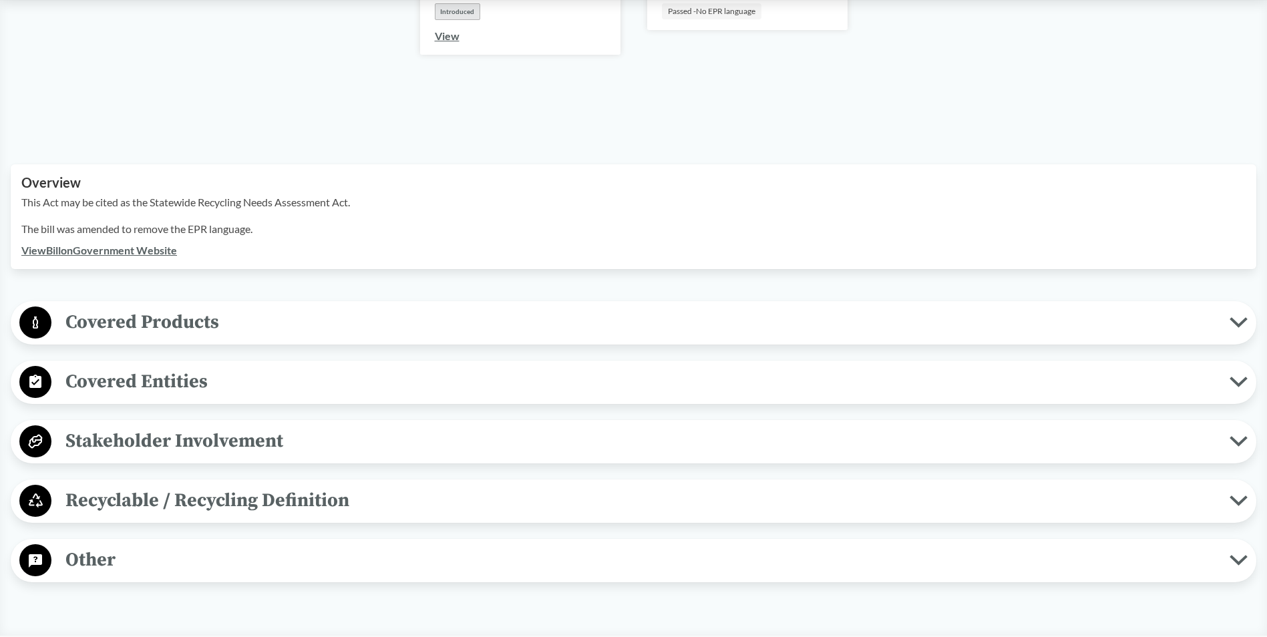
scroll to position [334, 0]
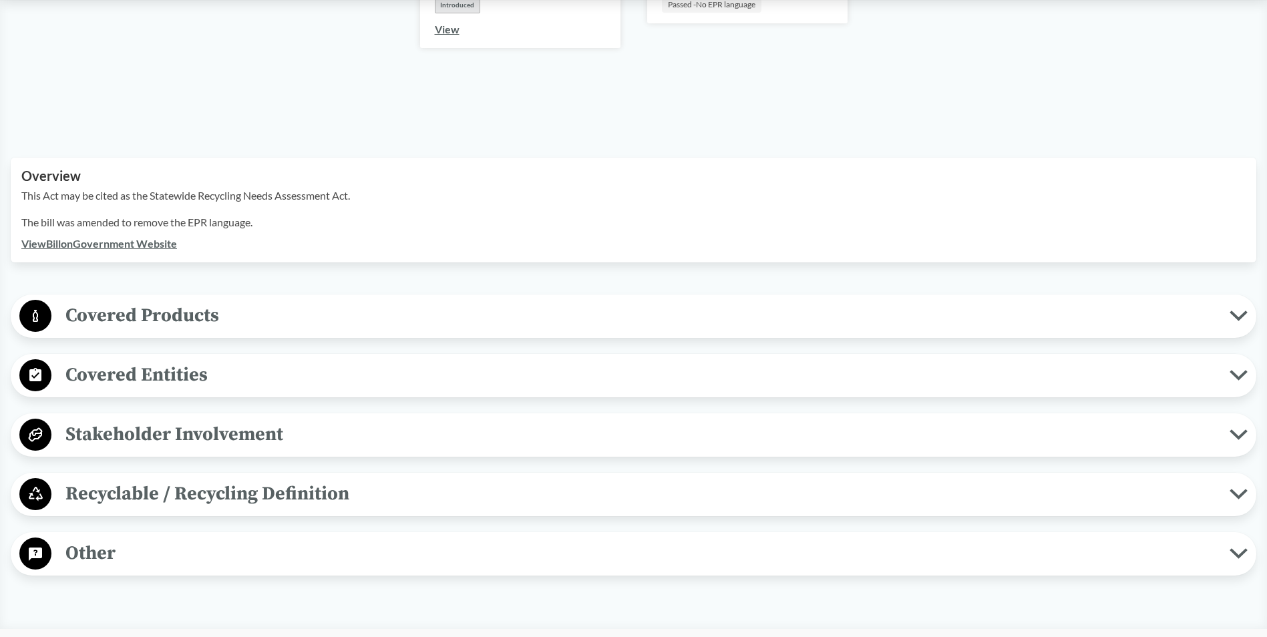
click at [319, 301] on span "Covered Products" at bounding box center [640, 316] width 1178 height 30
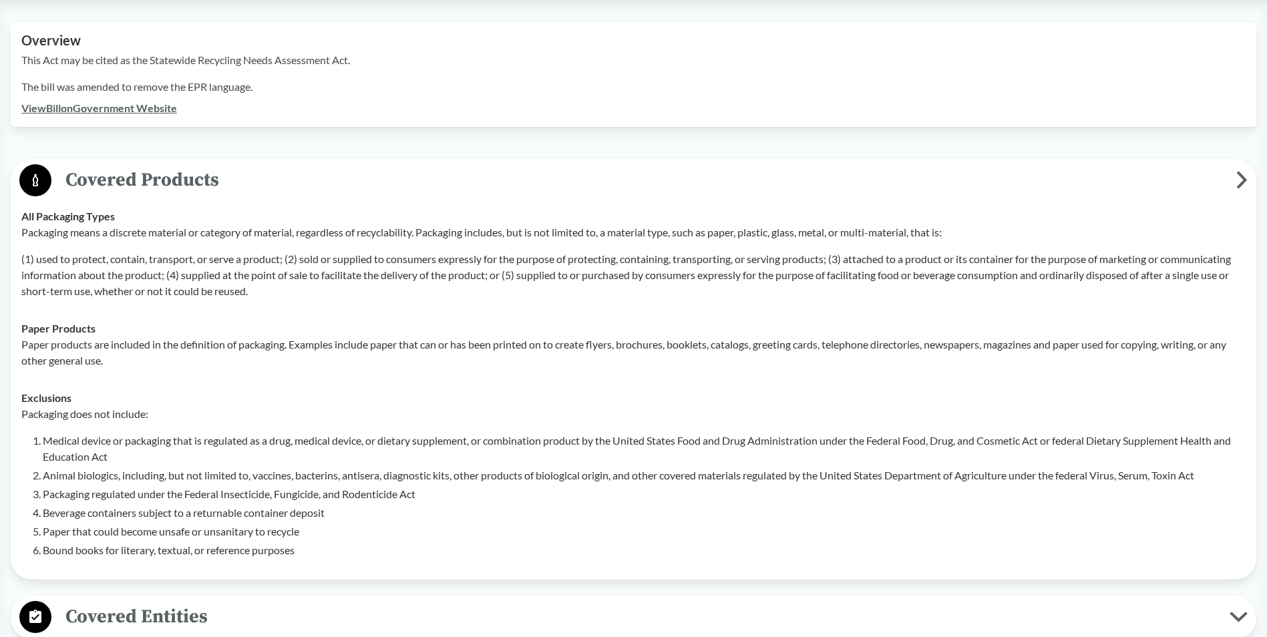
scroll to position [601, 0]
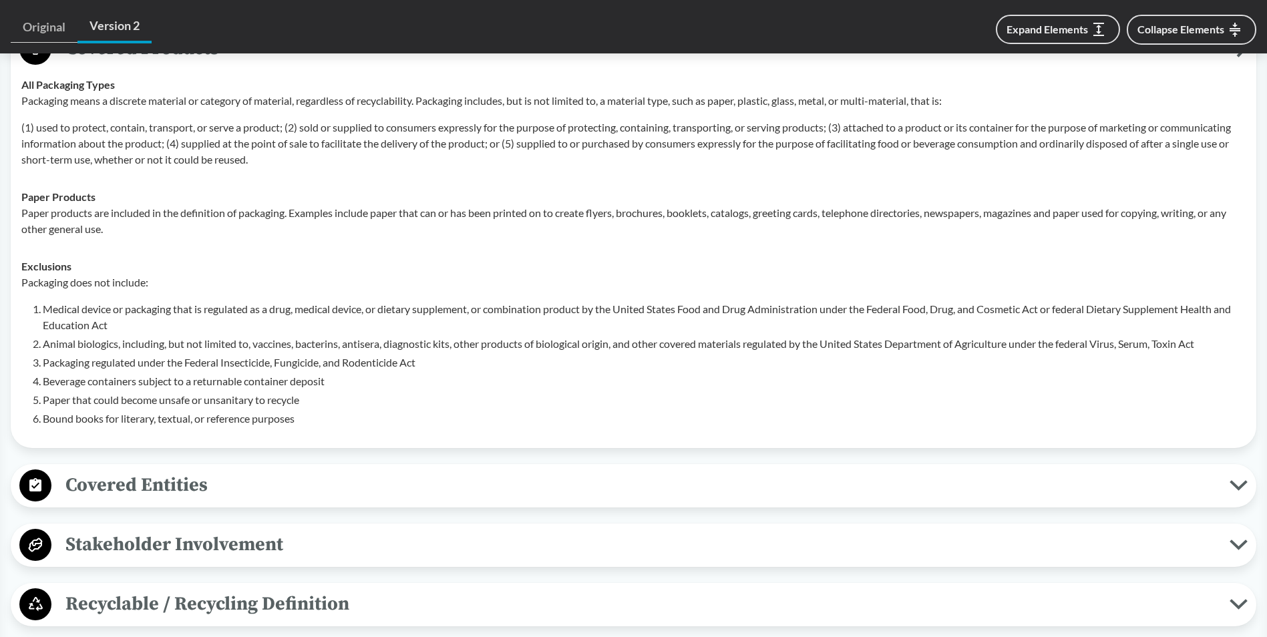
click at [277, 470] on span "Covered Entities" at bounding box center [640, 485] width 1178 height 30
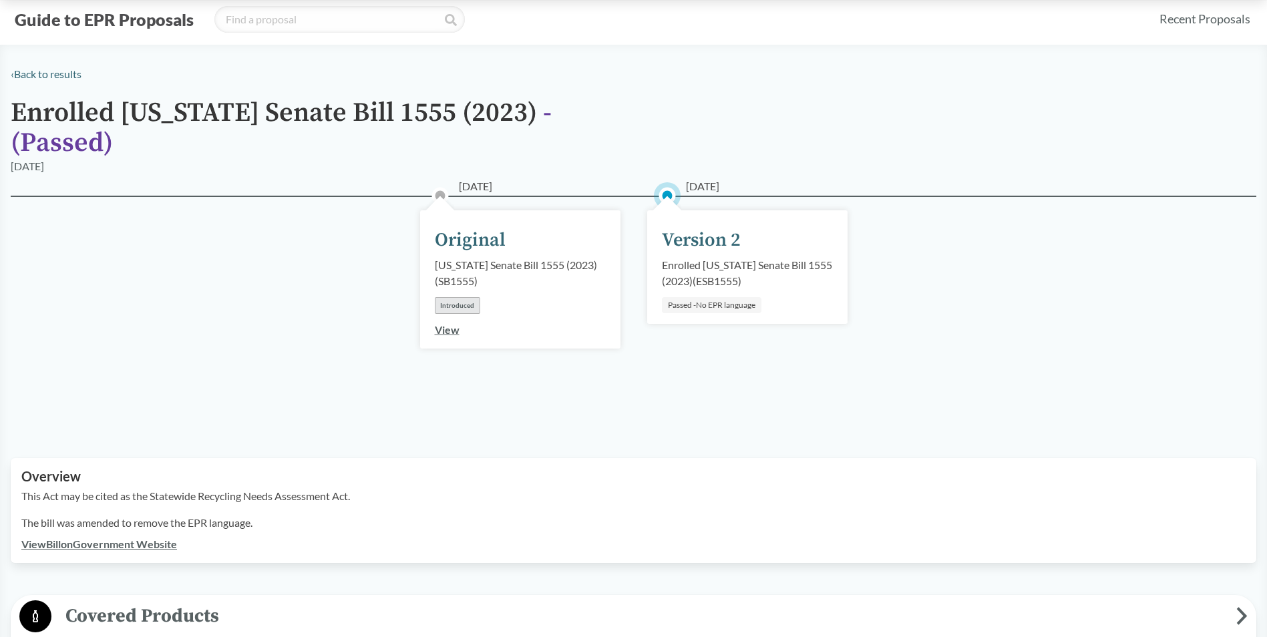
scroll to position [0, 0]
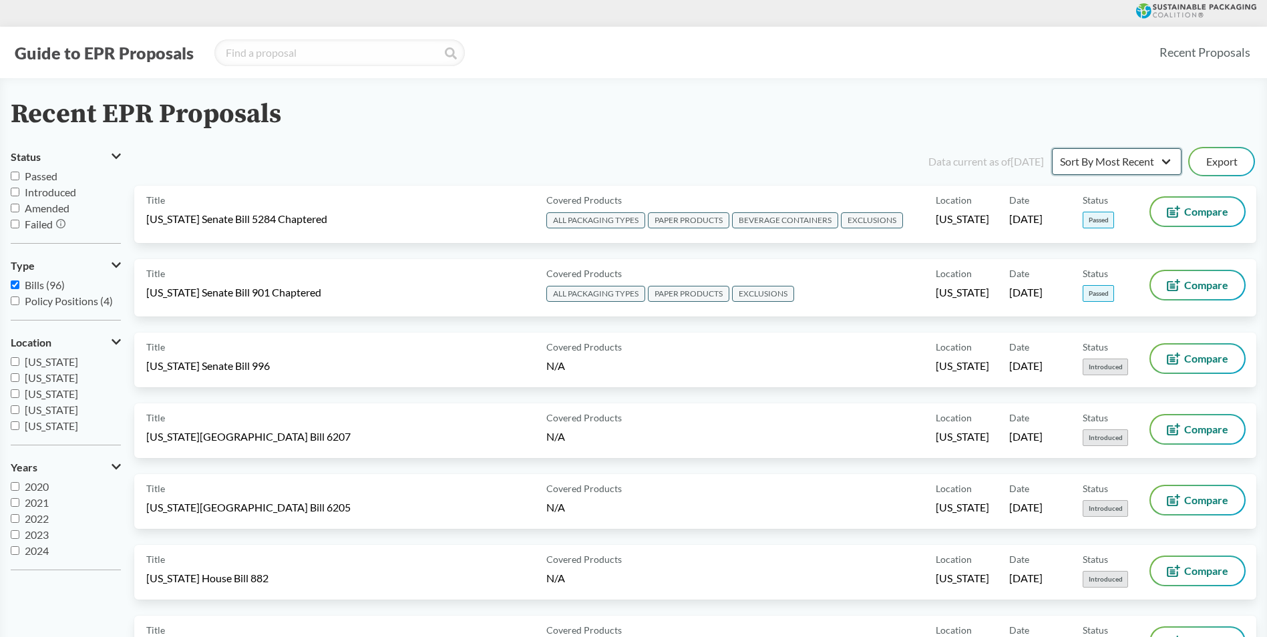
click at [1082, 166] on select "Sort By Most Recent Sort By Status" at bounding box center [1117, 161] width 130 height 27
select select "Sort By Status"
click at [1052, 148] on select "Sort By Most Recent Sort By Status" at bounding box center [1117, 161] width 130 height 27
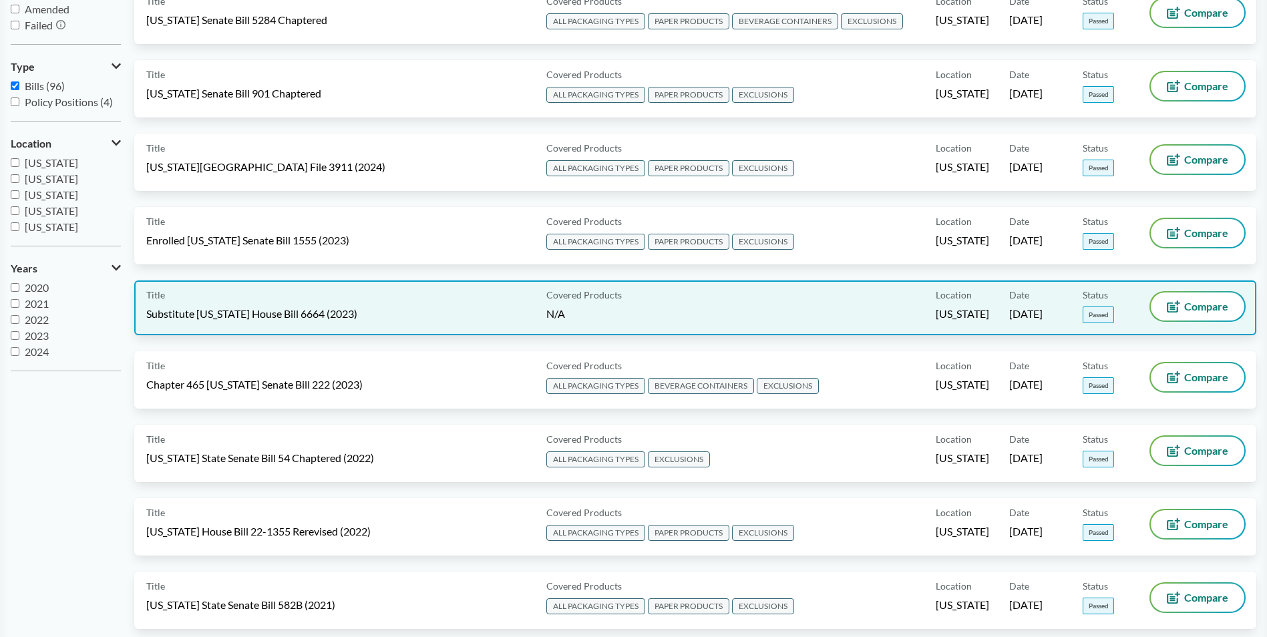
scroll to position [200, 0]
click at [257, 312] on span "Substitute [US_STATE] House Bill 6664 (2023)" at bounding box center [251, 312] width 211 height 15
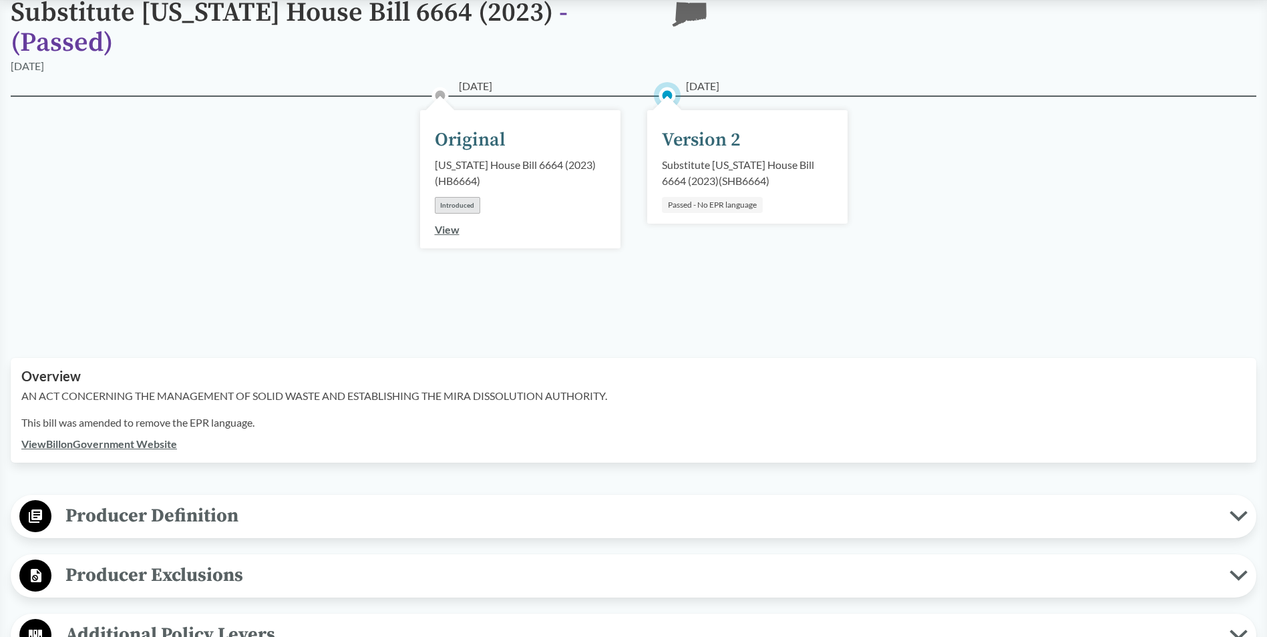
scroll to position [200, 0]
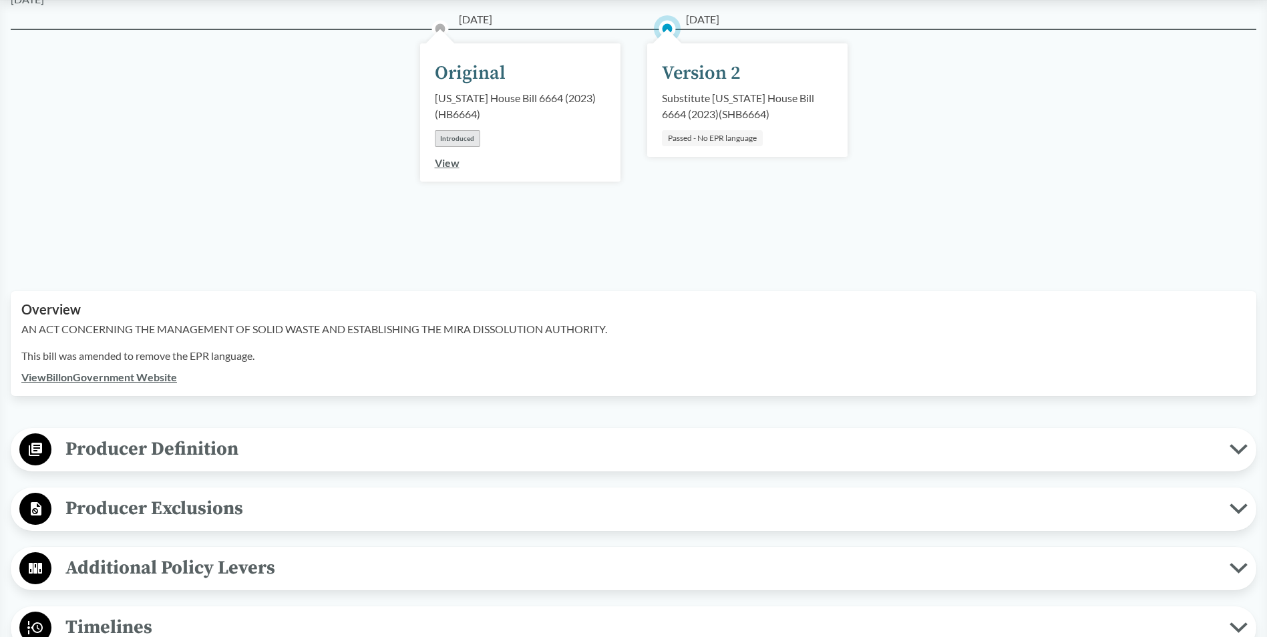
click at [359, 465] on button "Producer Definition" at bounding box center [633, 450] width 1236 height 34
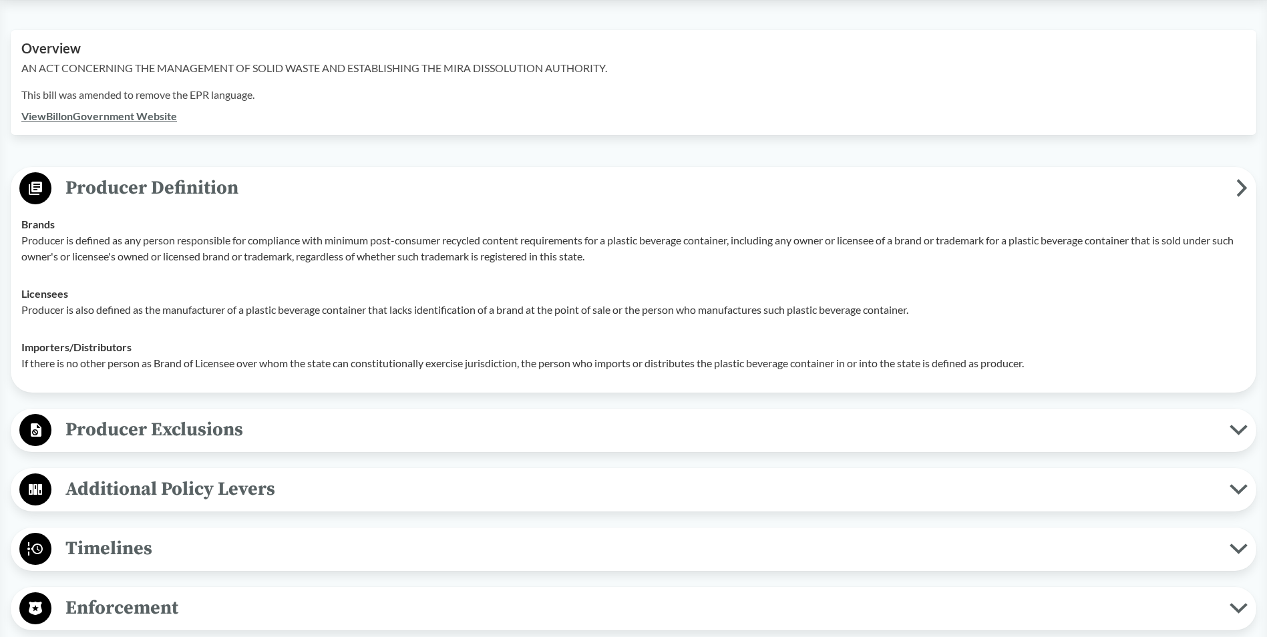
scroll to position [467, 0]
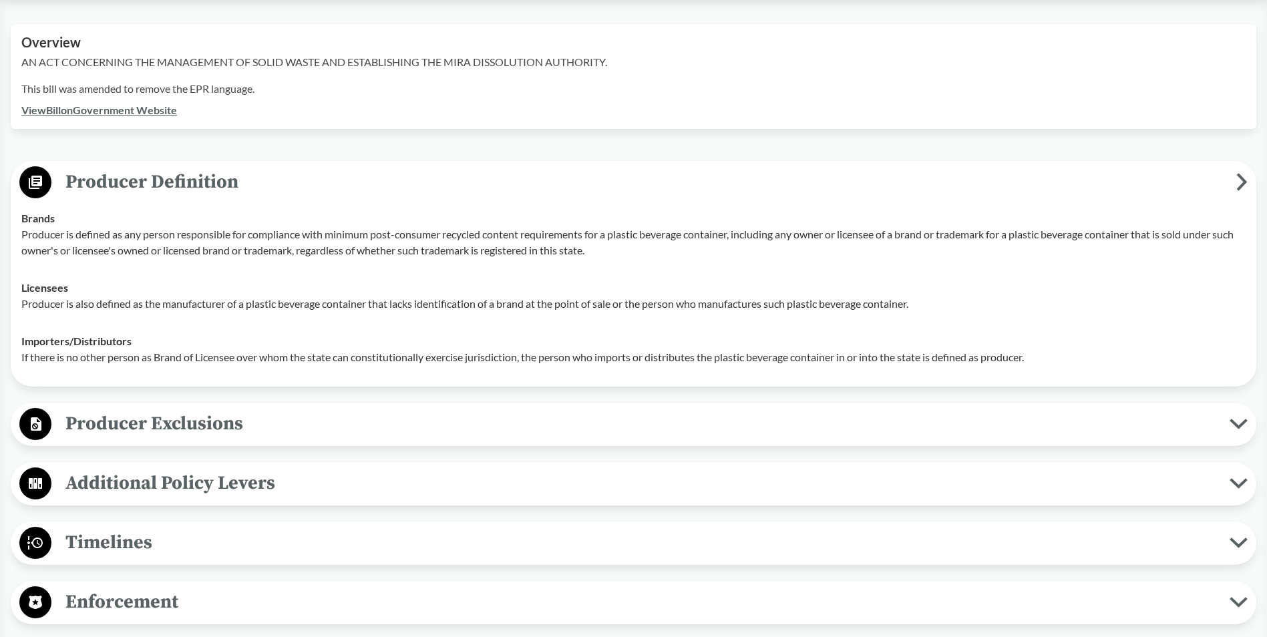
click at [262, 421] on span "Producer Exclusions" at bounding box center [640, 424] width 1178 height 30
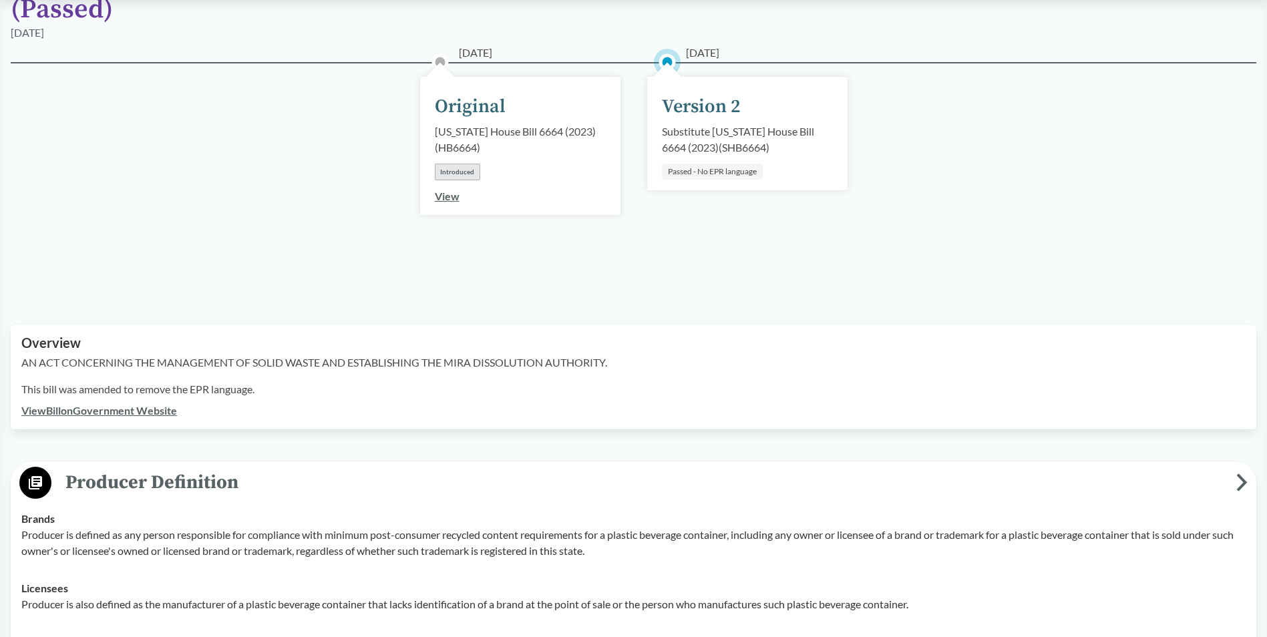
scroll to position [134, 0]
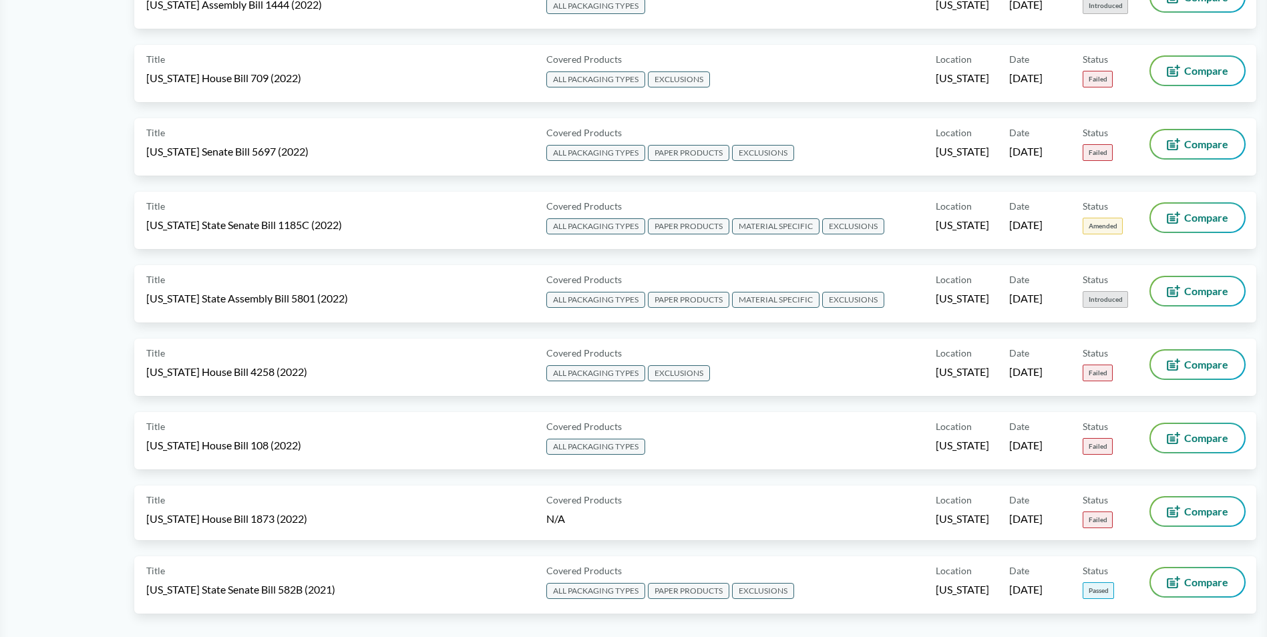
scroll to position [6786, 0]
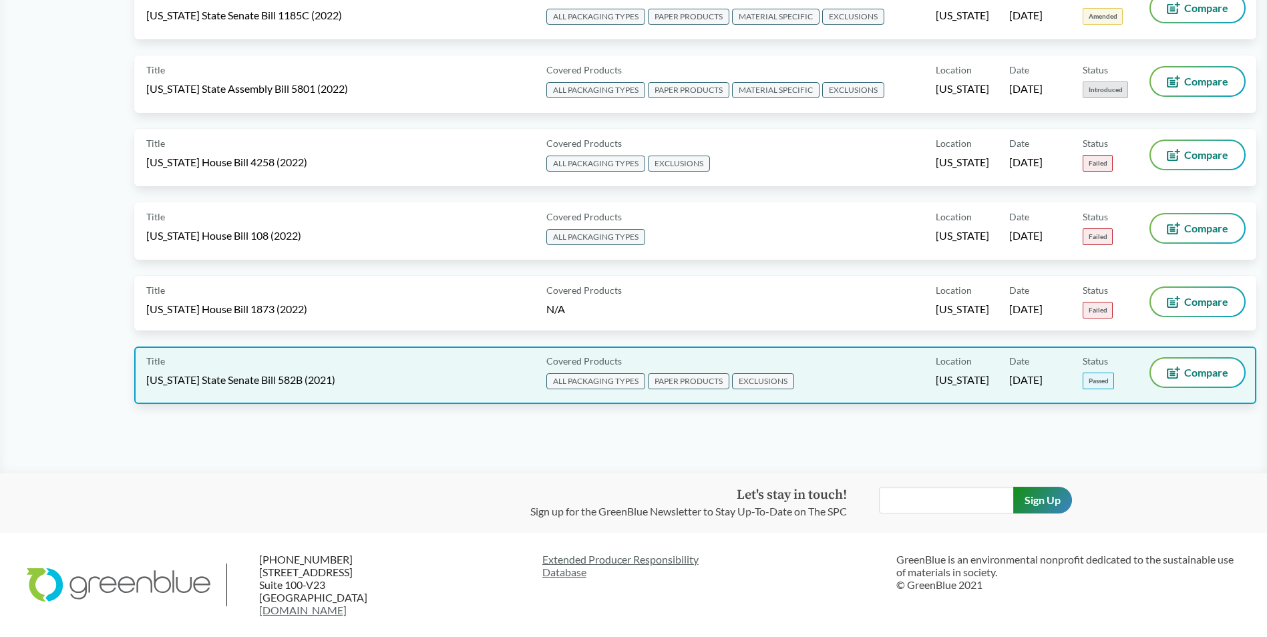
click at [224, 375] on span "[US_STATE] State Senate Bill 582B (2021)" at bounding box center [240, 380] width 189 height 15
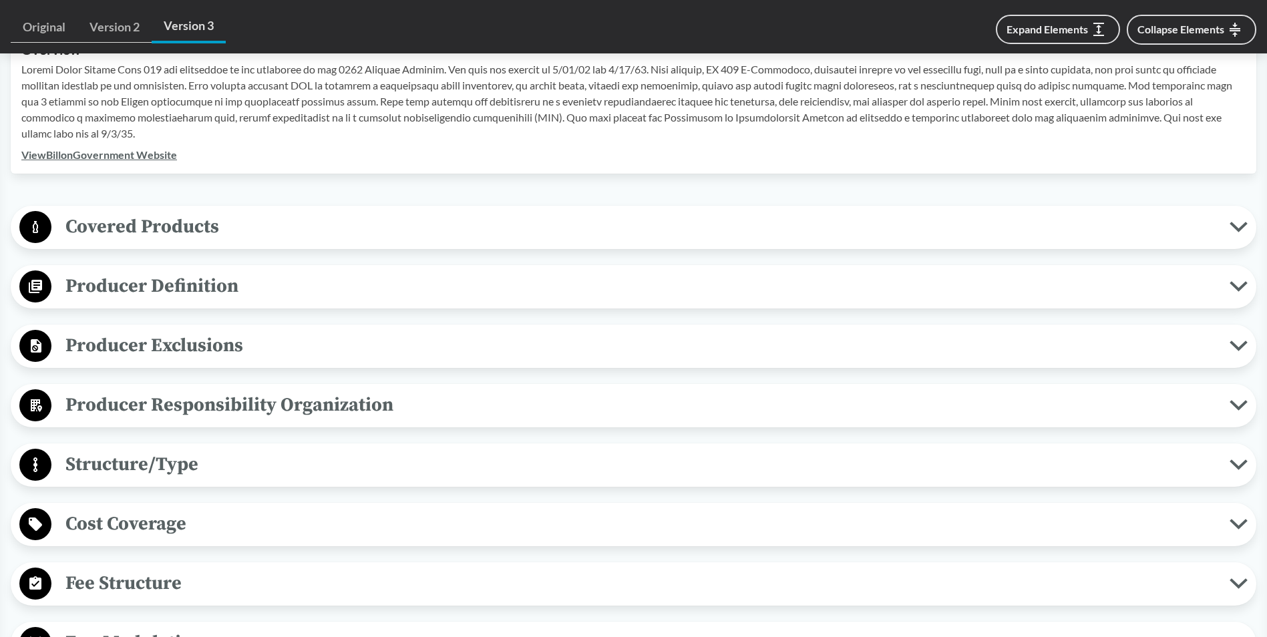
scroll to position [467, 0]
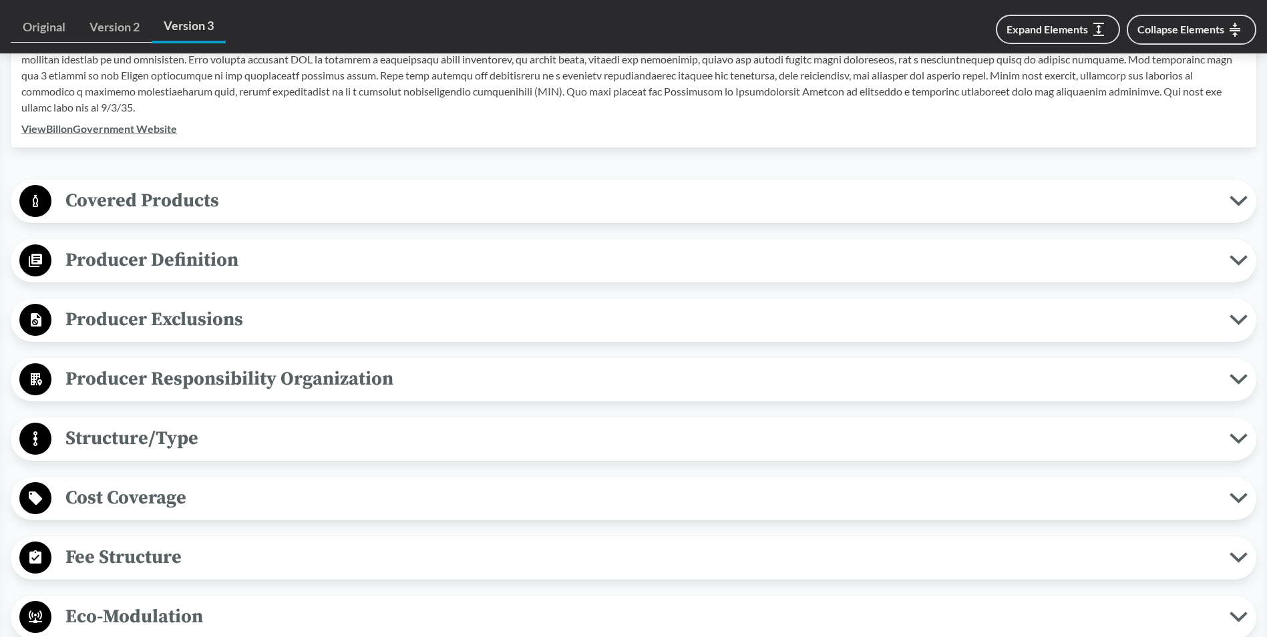
click at [564, 371] on span "Producer Responsibility Organization" at bounding box center [640, 379] width 1178 height 30
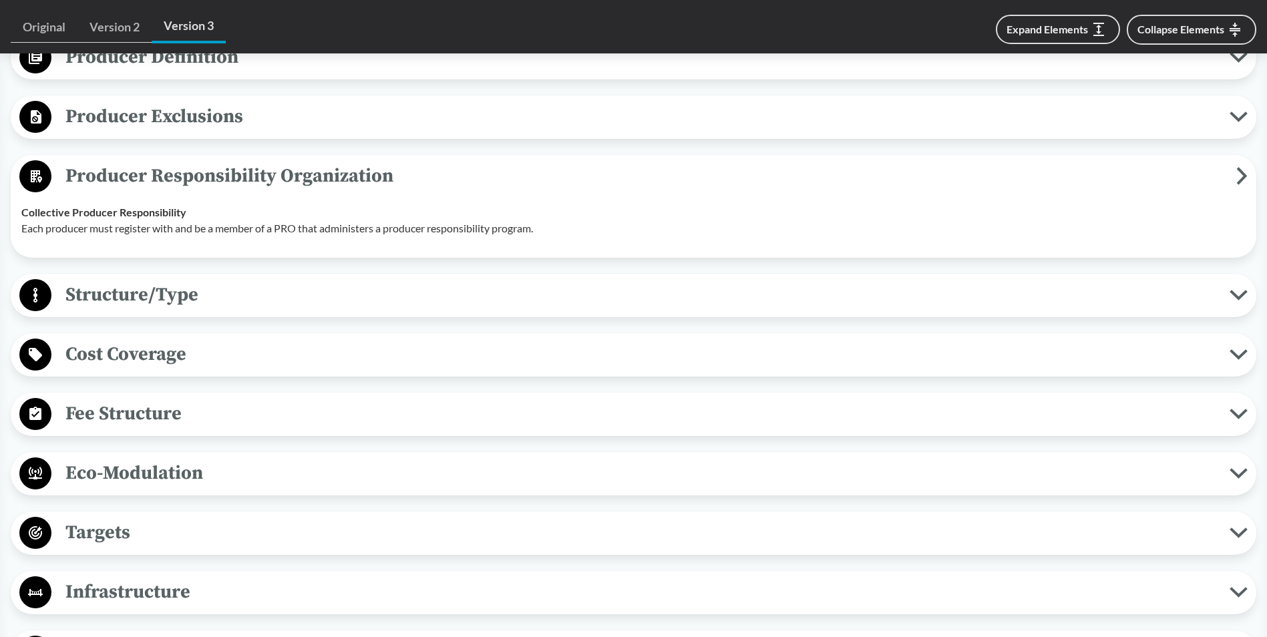
scroll to position [735, 0]
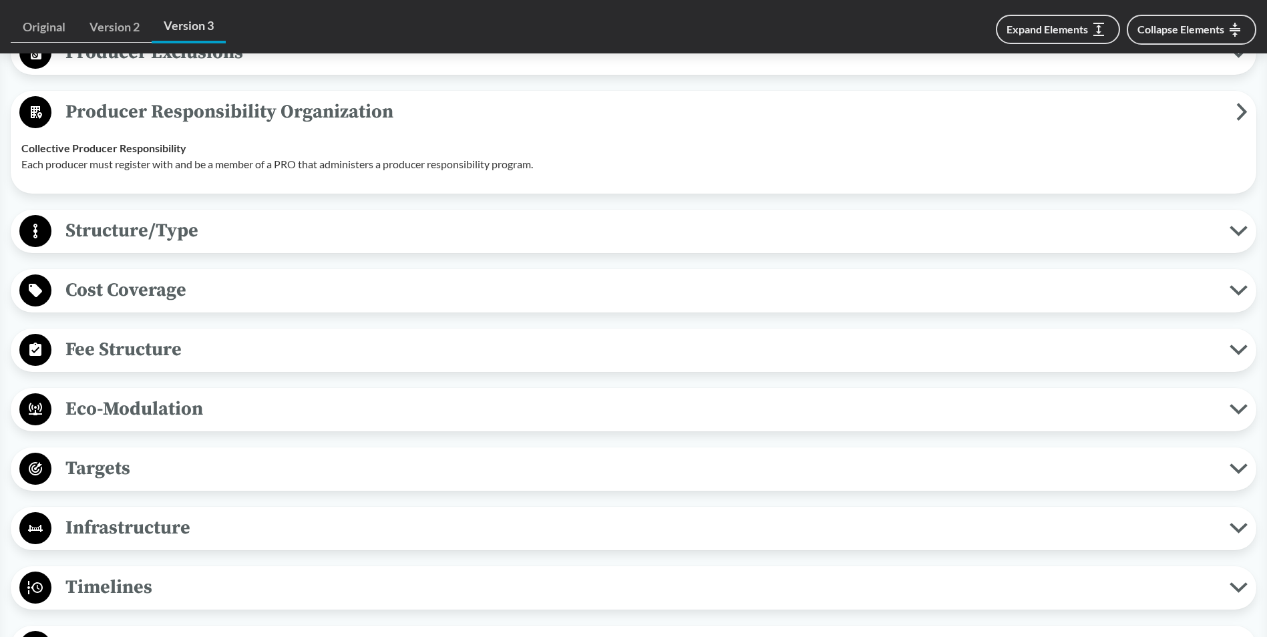
click at [349, 359] on span "Fee Structure" at bounding box center [640, 350] width 1178 height 30
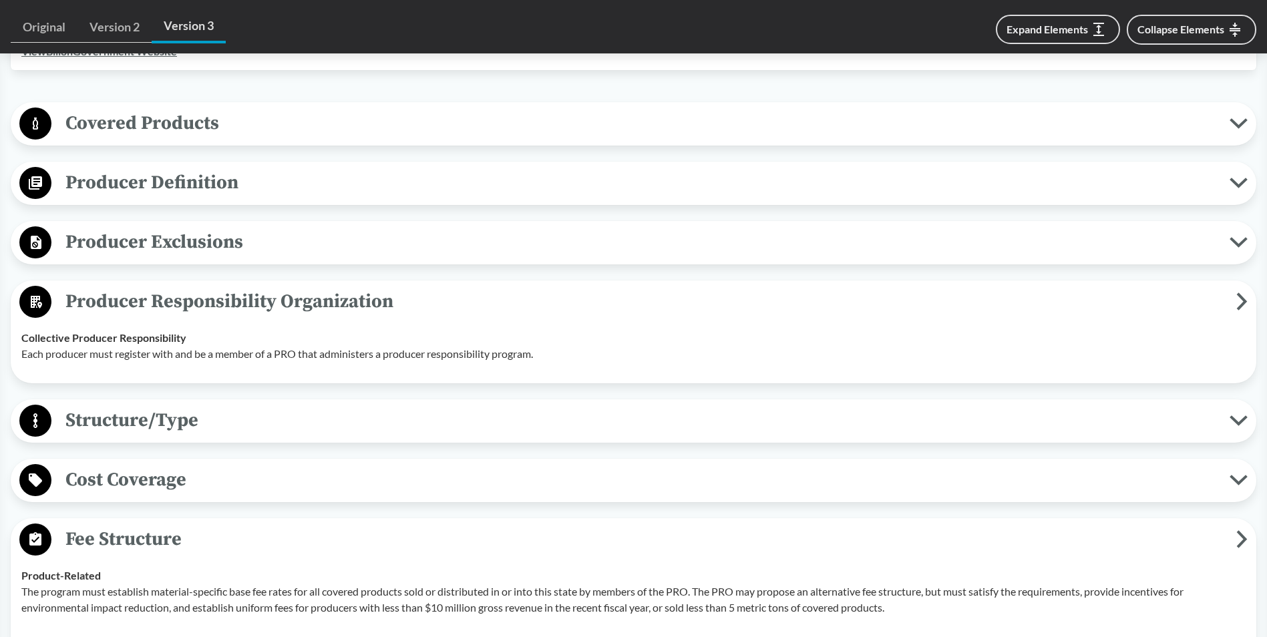
scroll to position [534, 0]
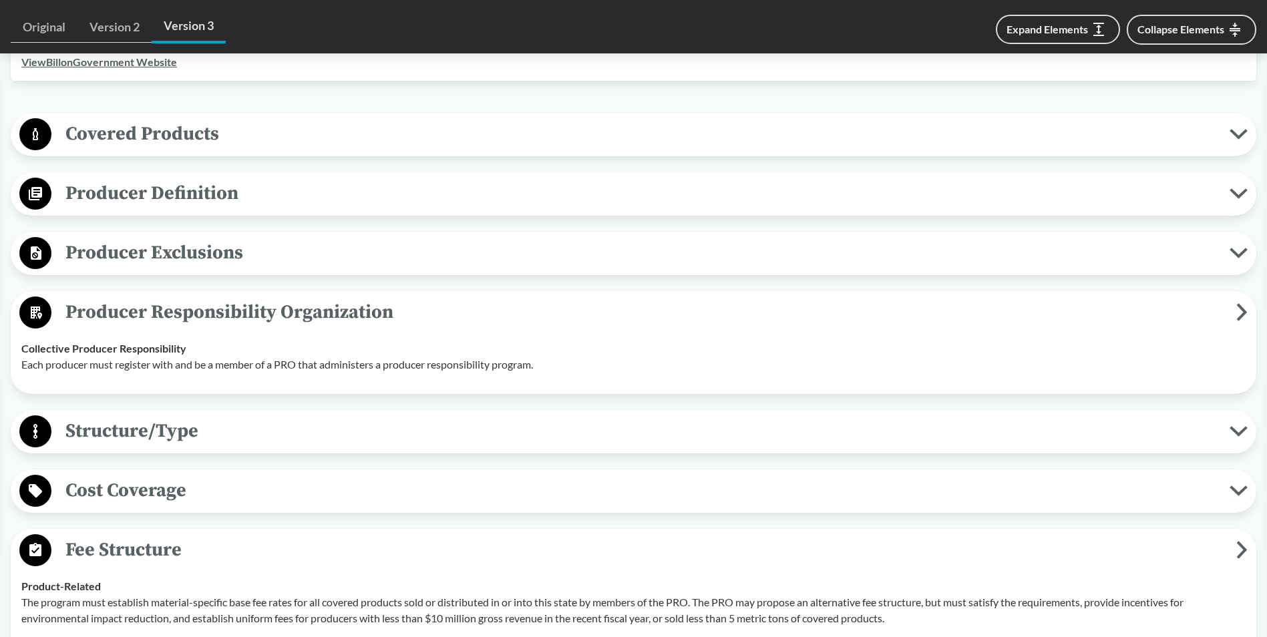
click at [156, 255] on span "Producer Exclusions" at bounding box center [640, 253] width 1178 height 30
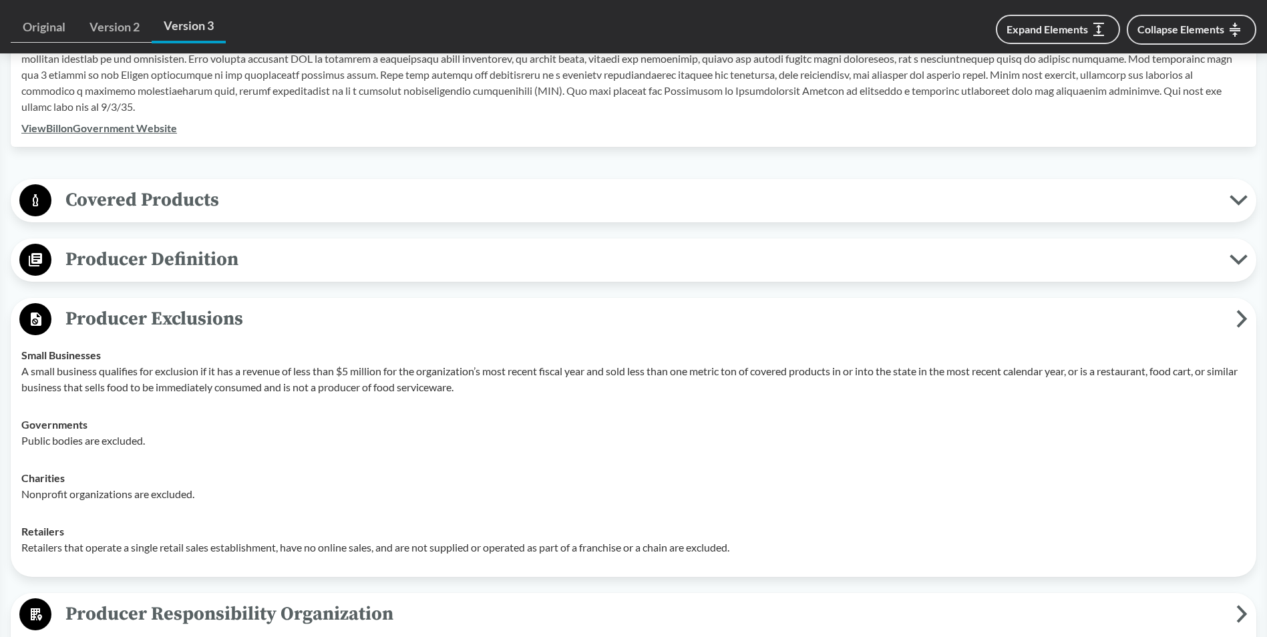
scroll to position [467, 0]
click at [150, 265] on span "Producer Definition" at bounding box center [640, 260] width 1178 height 30
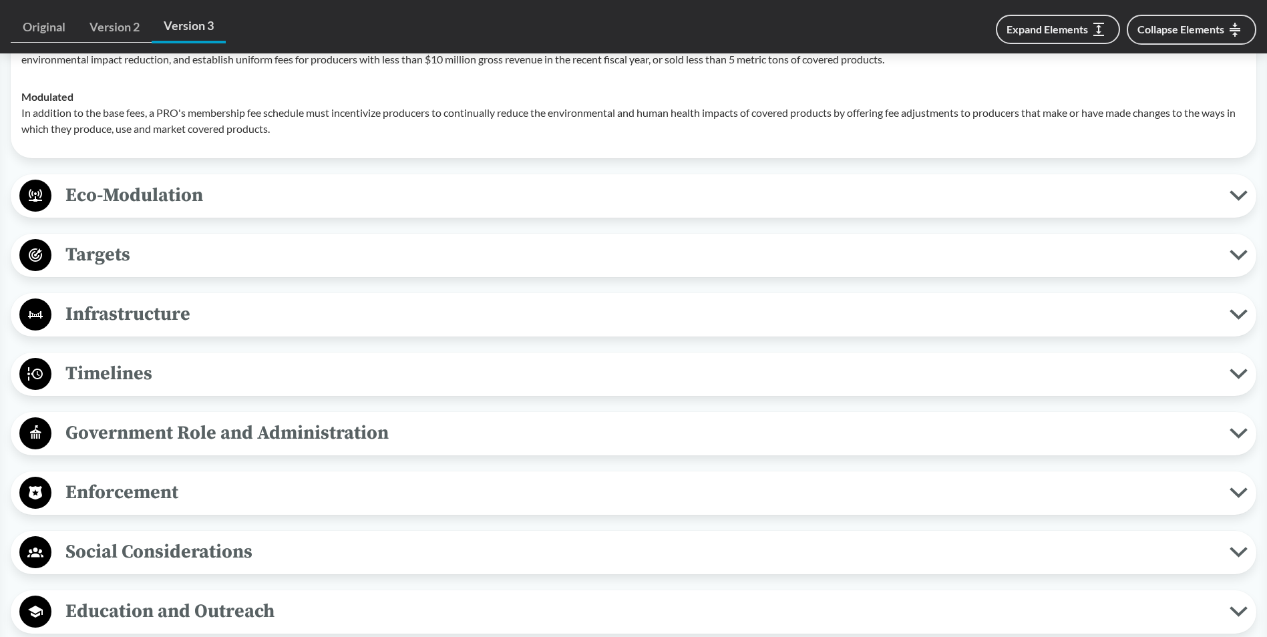
scroll to position [1536, 0]
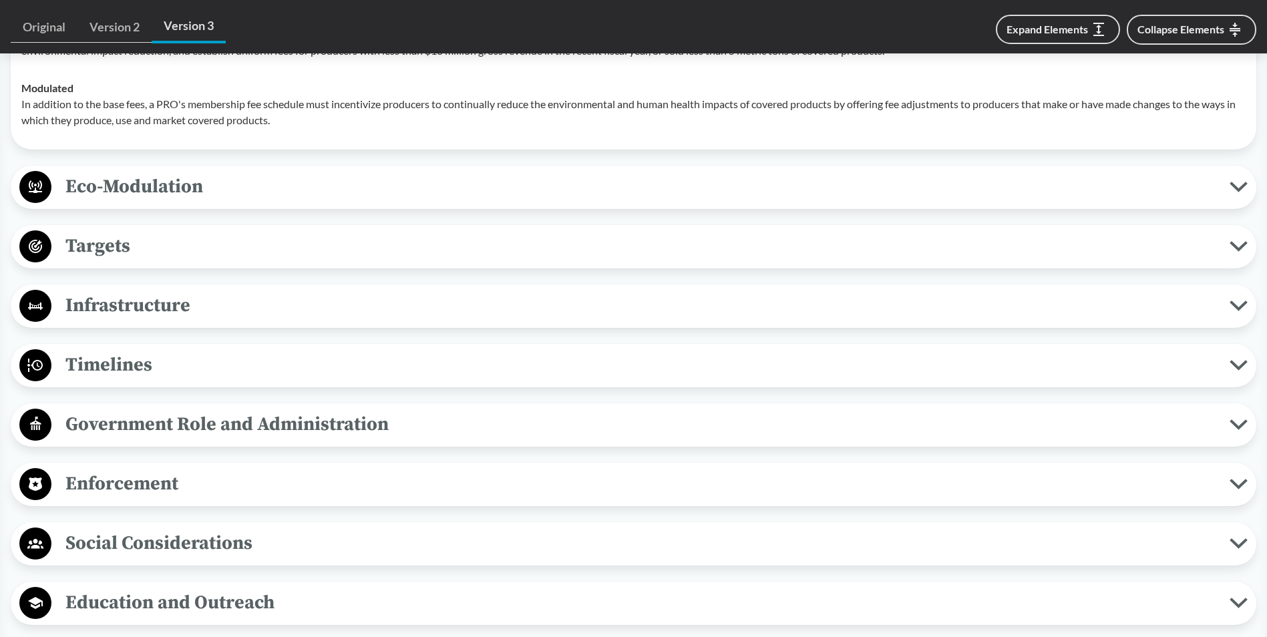
click at [139, 367] on span "Timelines" at bounding box center [640, 365] width 1178 height 30
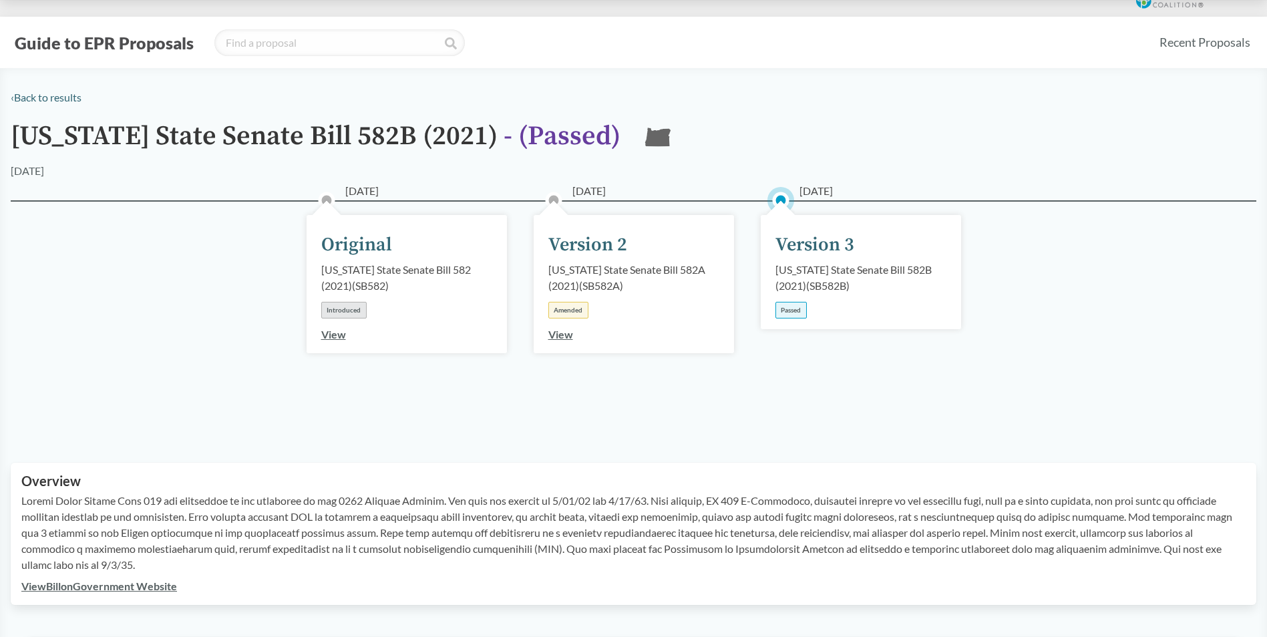
scroll to position [0, 0]
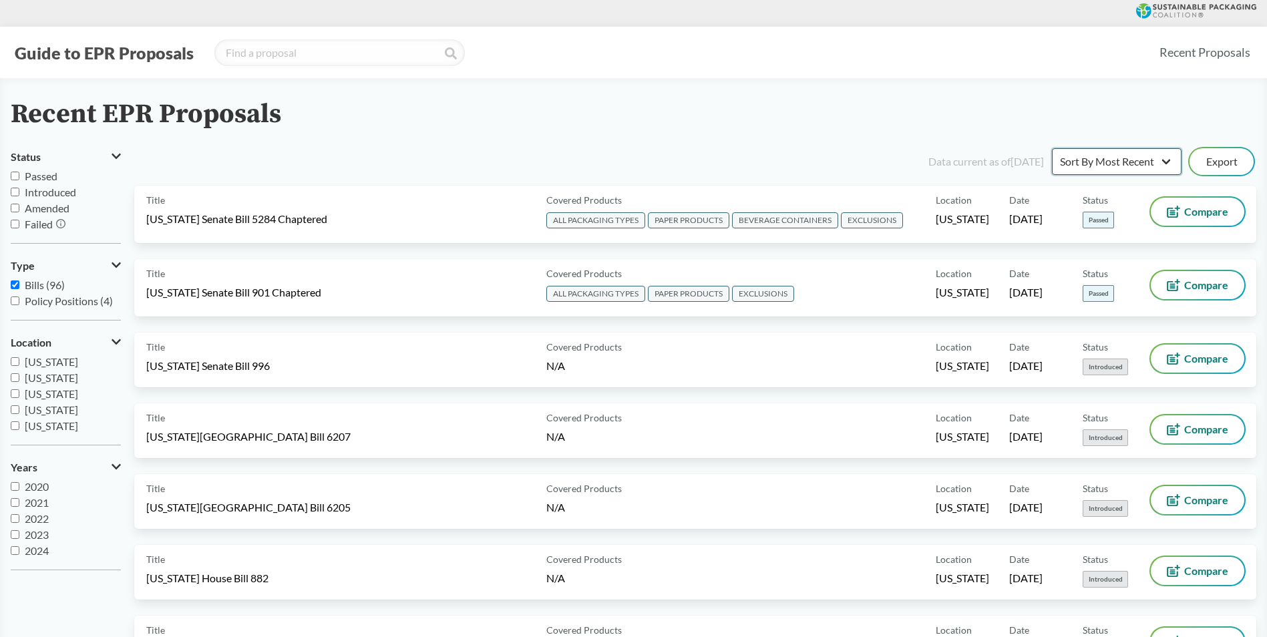
click at [1107, 170] on select "Sort By Most Recent Sort By Status" at bounding box center [1117, 161] width 130 height 27
select select "Sort By Status"
click at [1052, 148] on select "Sort By Most Recent Sort By Status" at bounding box center [1117, 161] width 130 height 27
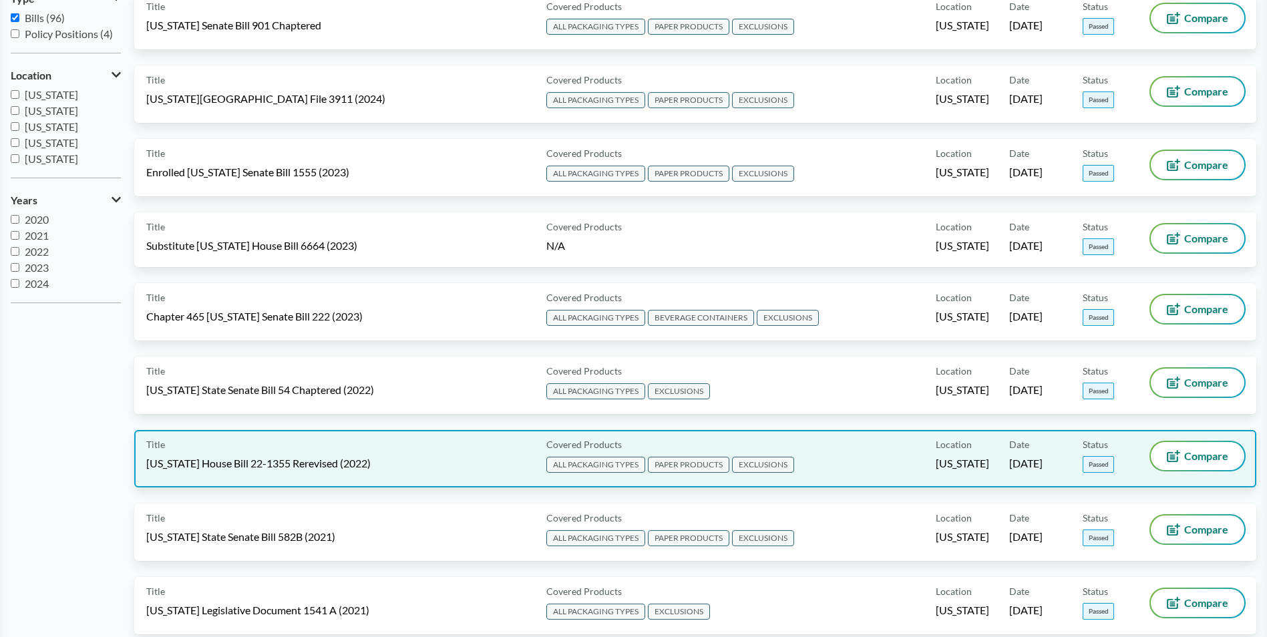
scroll to position [200, 0]
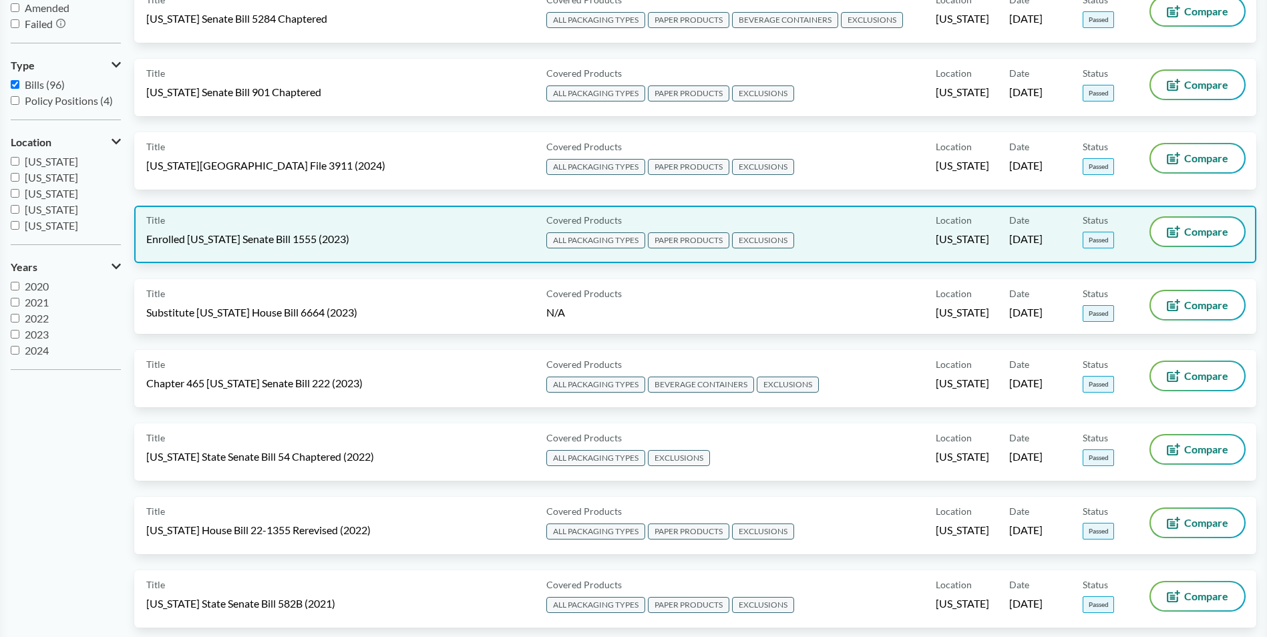
click at [241, 238] on span "Enrolled [US_STATE] Senate Bill 1555 (2023)" at bounding box center [247, 239] width 203 height 15
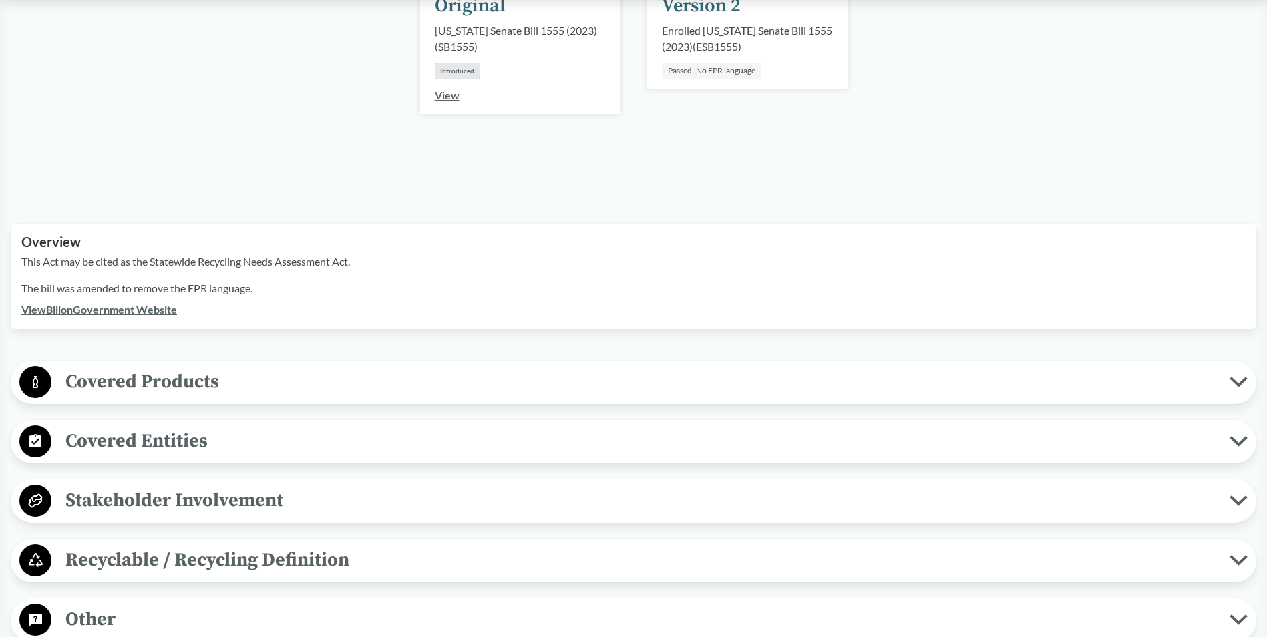
scroll to position [467, 0]
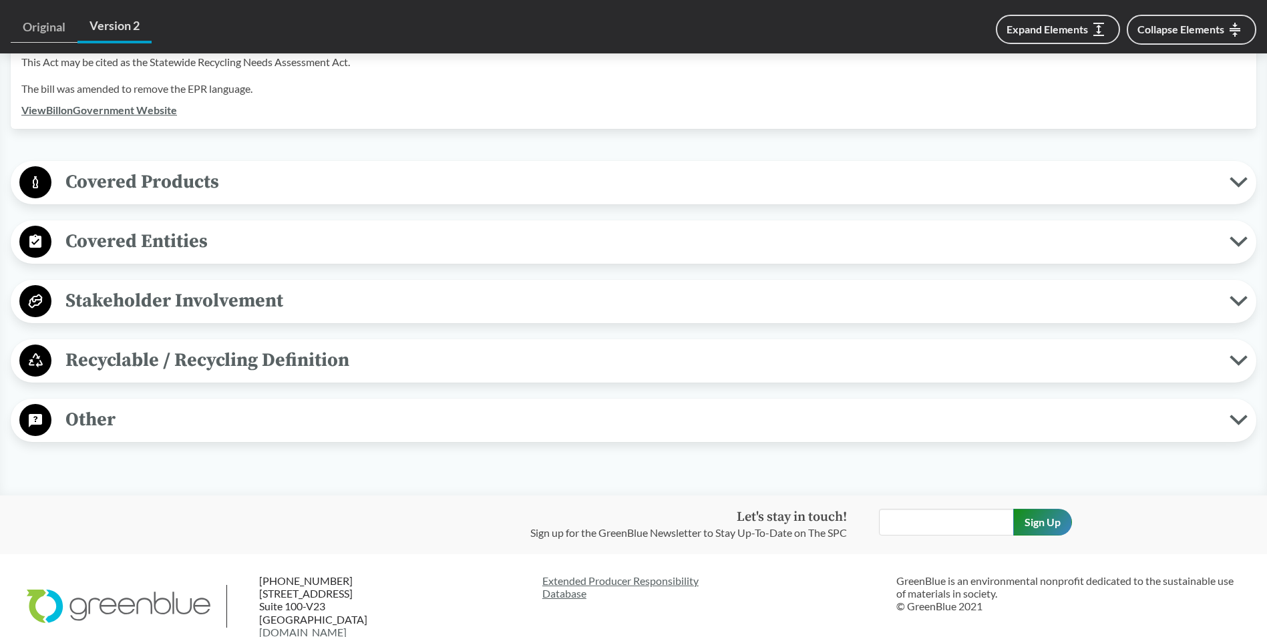
click at [1227, 167] on span "Covered Products" at bounding box center [640, 182] width 1178 height 30
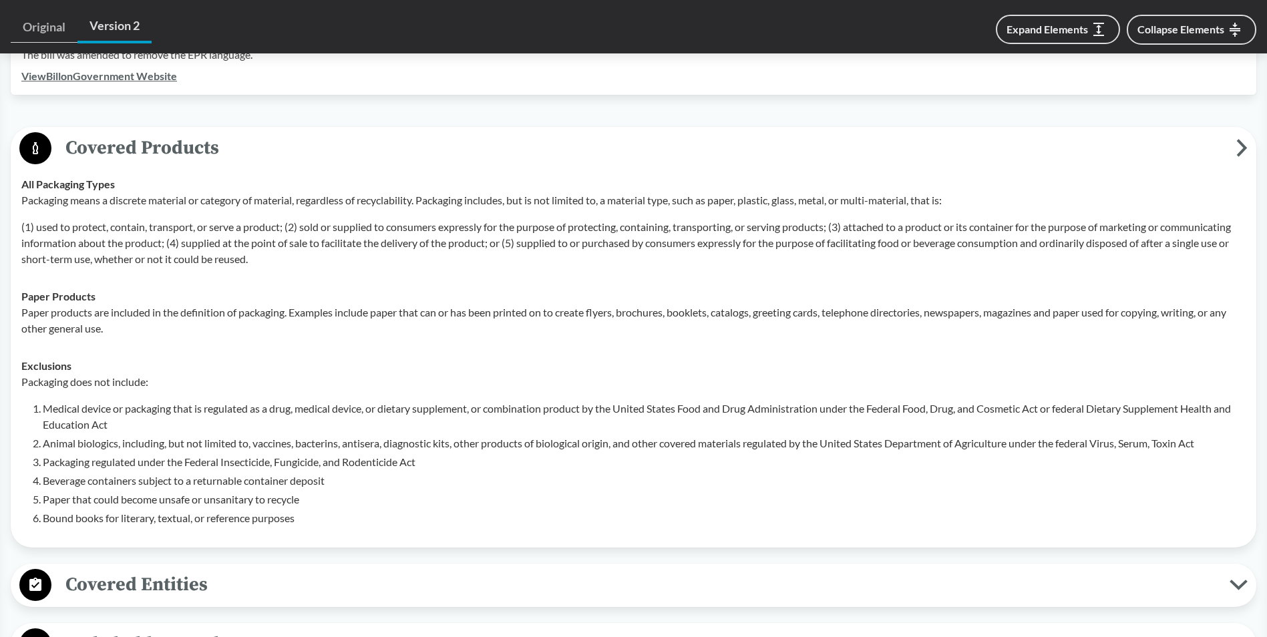
scroll to position [534, 0]
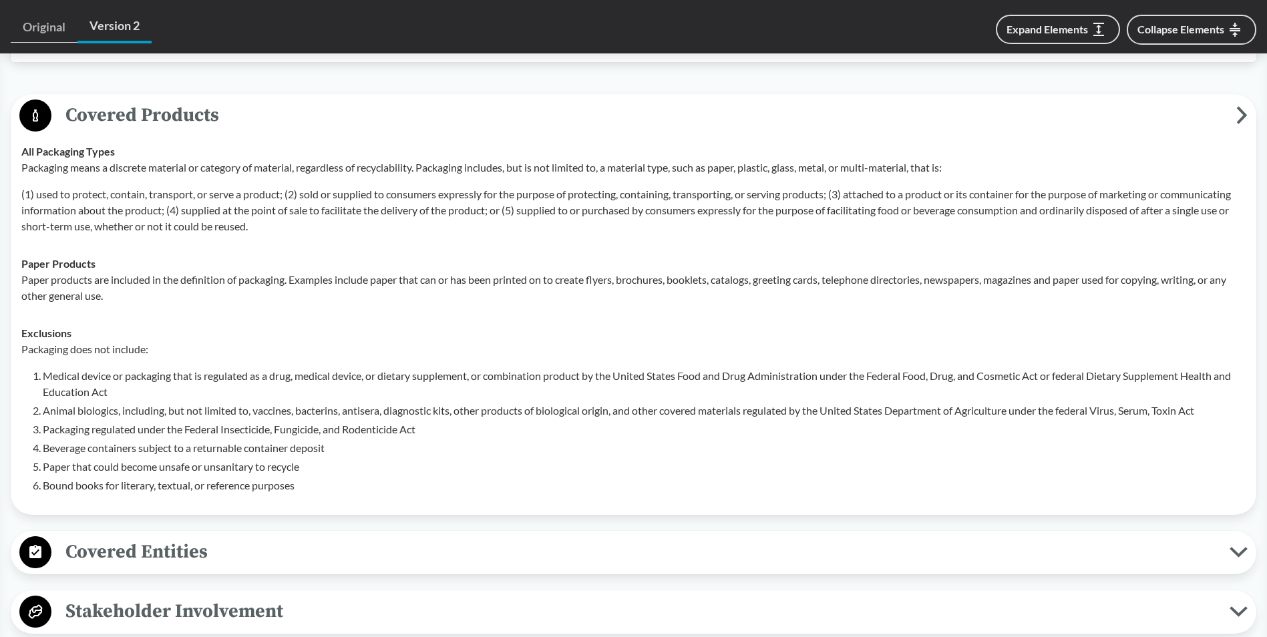
click at [284, 537] on span "Covered Entities" at bounding box center [640, 552] width 1178 height 30
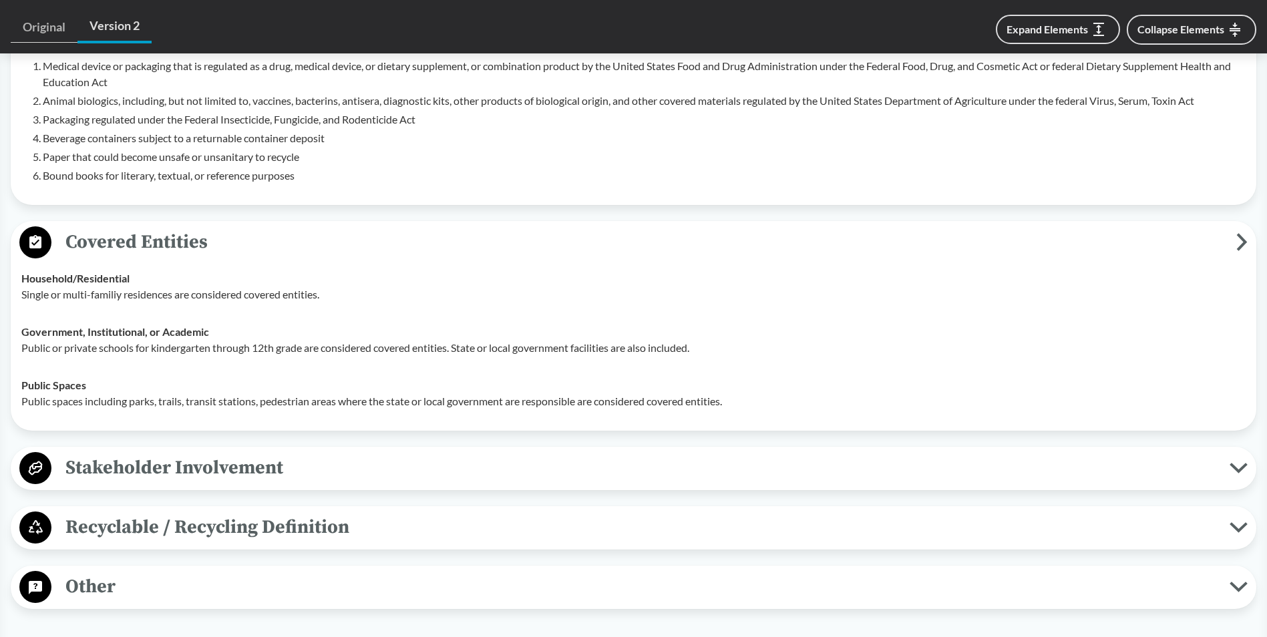
scroll to position [868, 0]
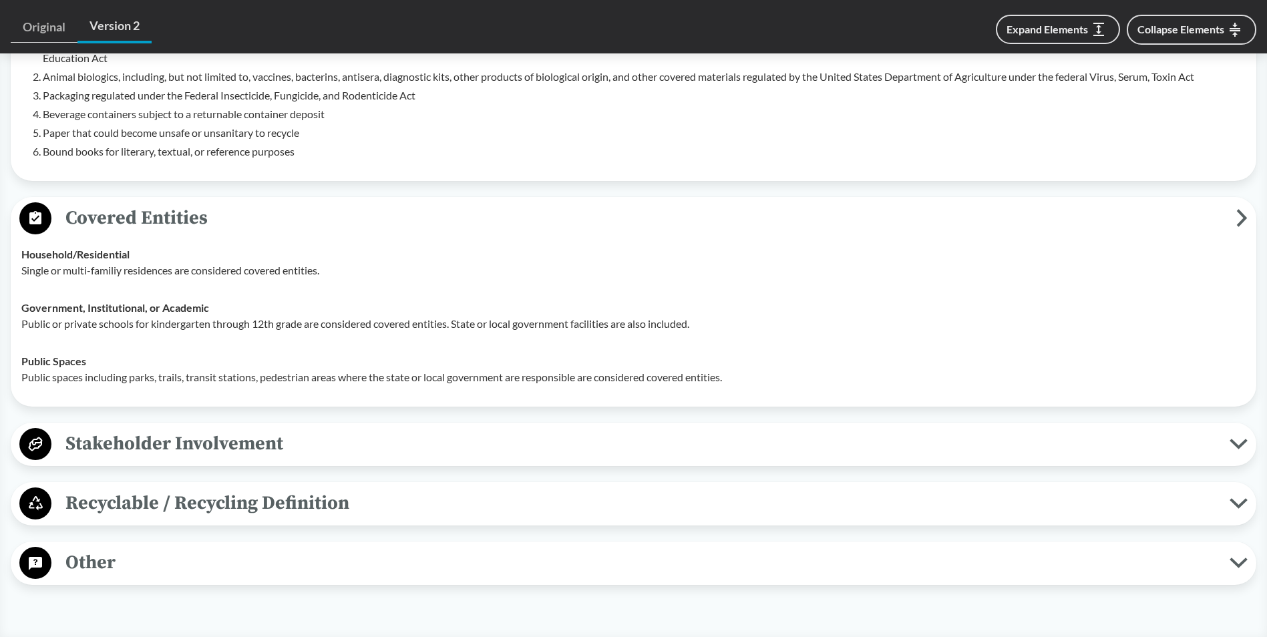
click at [354, 429] on span "Stakeholder Involvement" at bounding box center [640, 444] width 1178 height 30
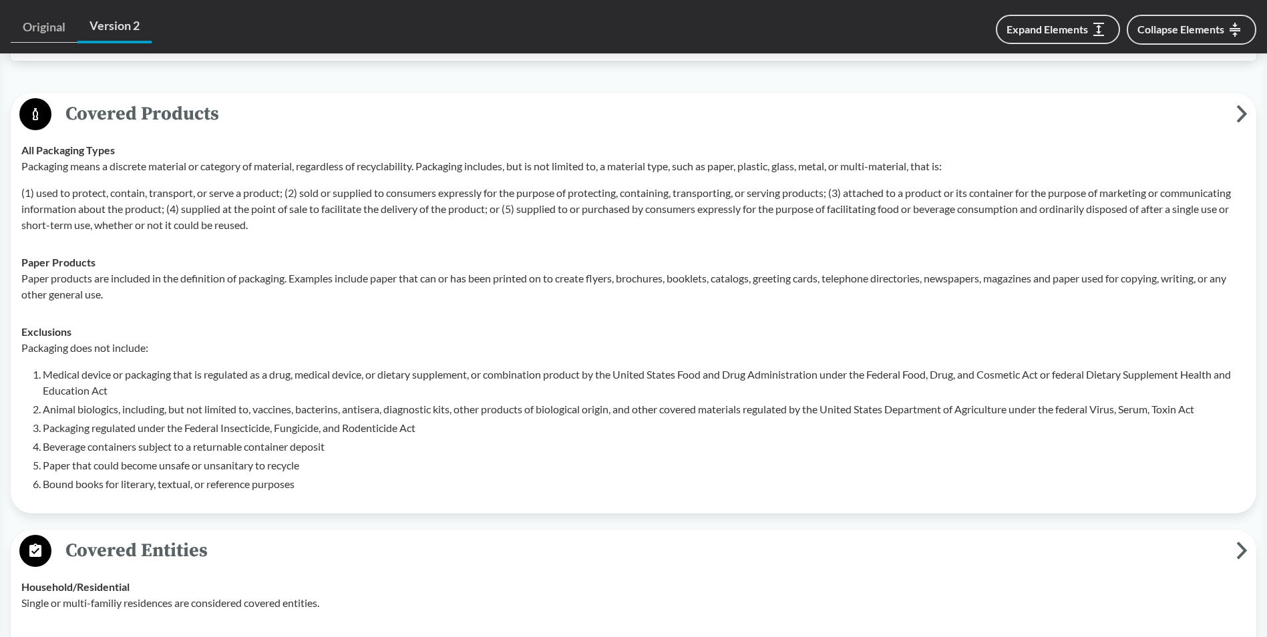
scroll to position [534, 0]
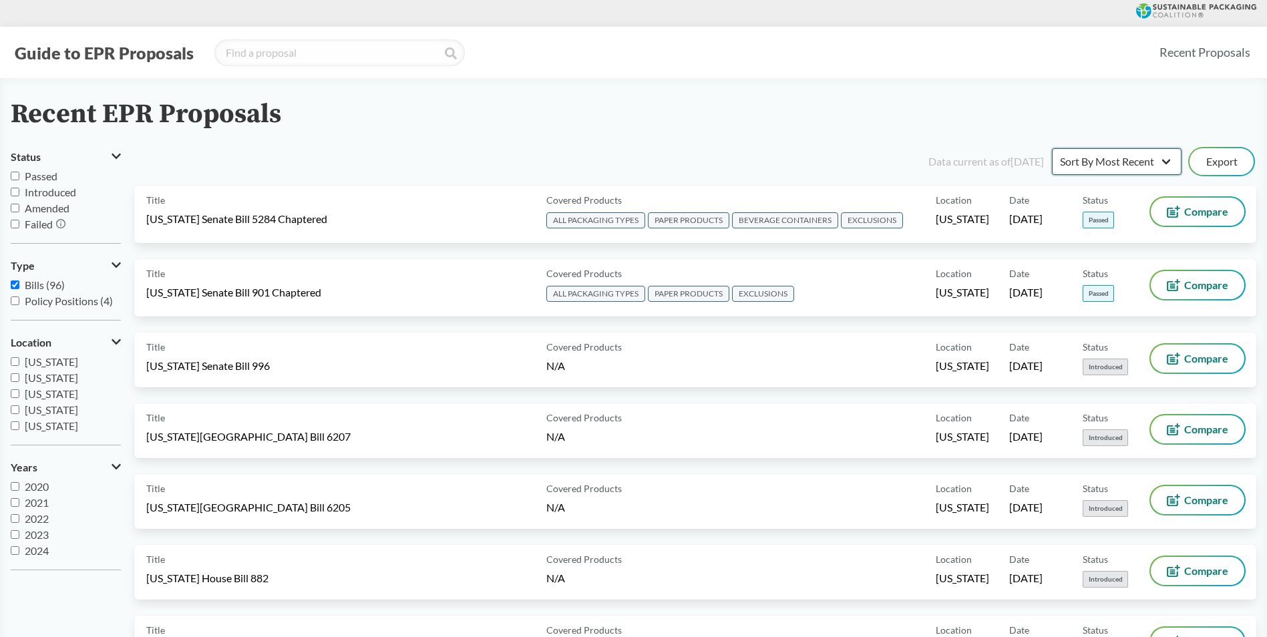
click at [1107, 170] on select "Sort By Most Recent Sort By Status" at bounding box center [1117, 161] width 130 height 27
select select "Sort By Status"
click at [1052, 148] on select "Sort By Most Recent Sort By Status" at bounding box center [1117, 161] width 130 height 27
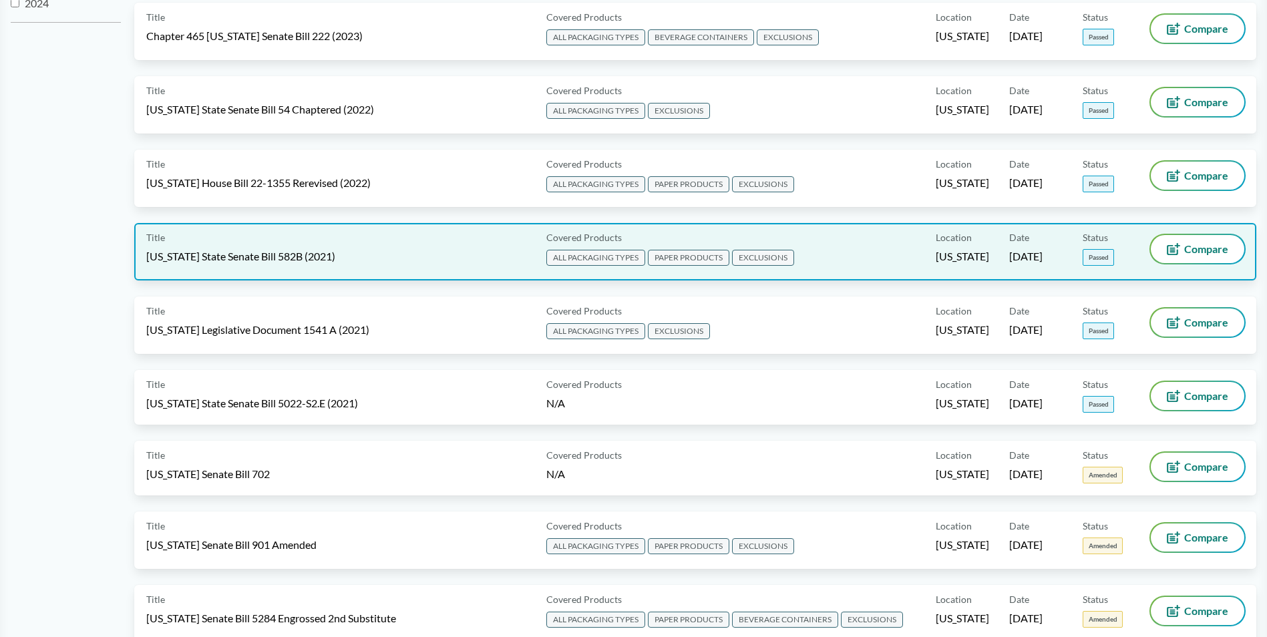
scroll to position [668, 0]
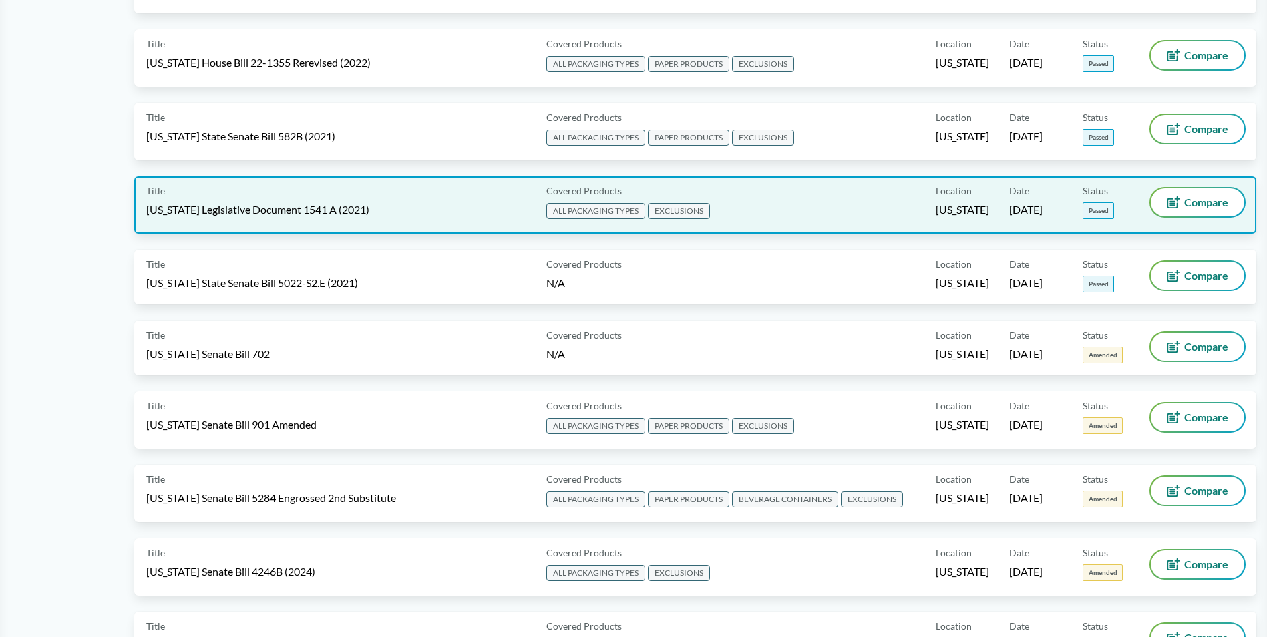
click at [265, 204] on span "[US_STATE] Legislative Document 1541 A (2021)" at bounding box center [257, 209] width 223 height 15
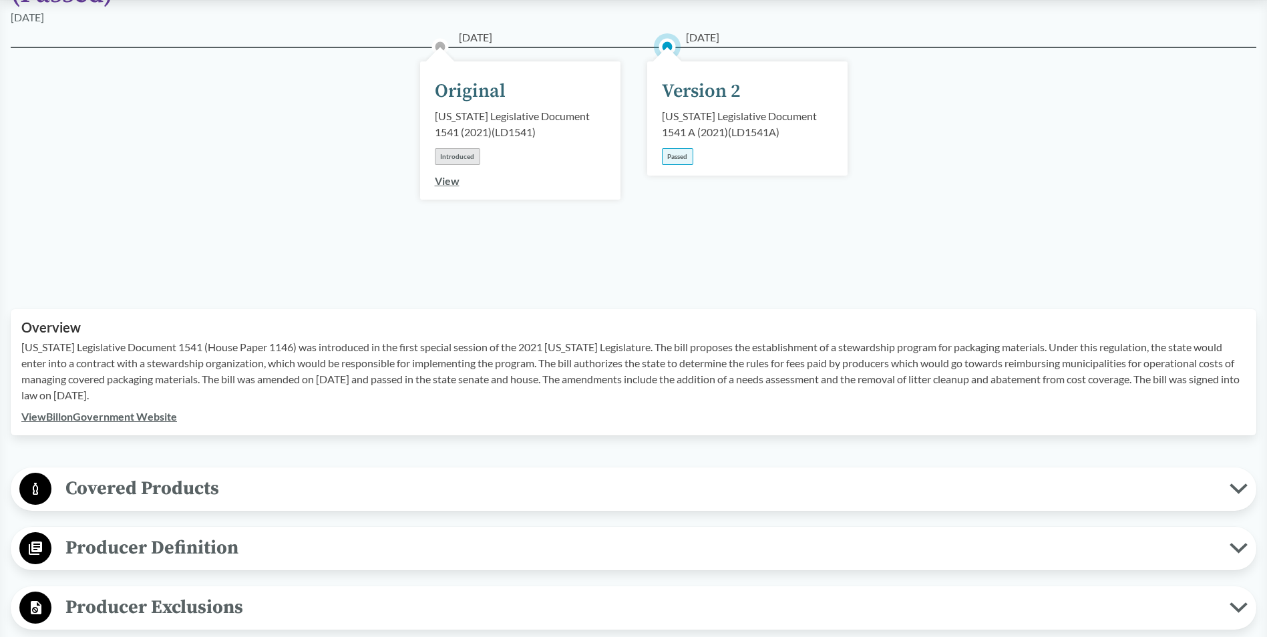
scroll to position [334, 0]
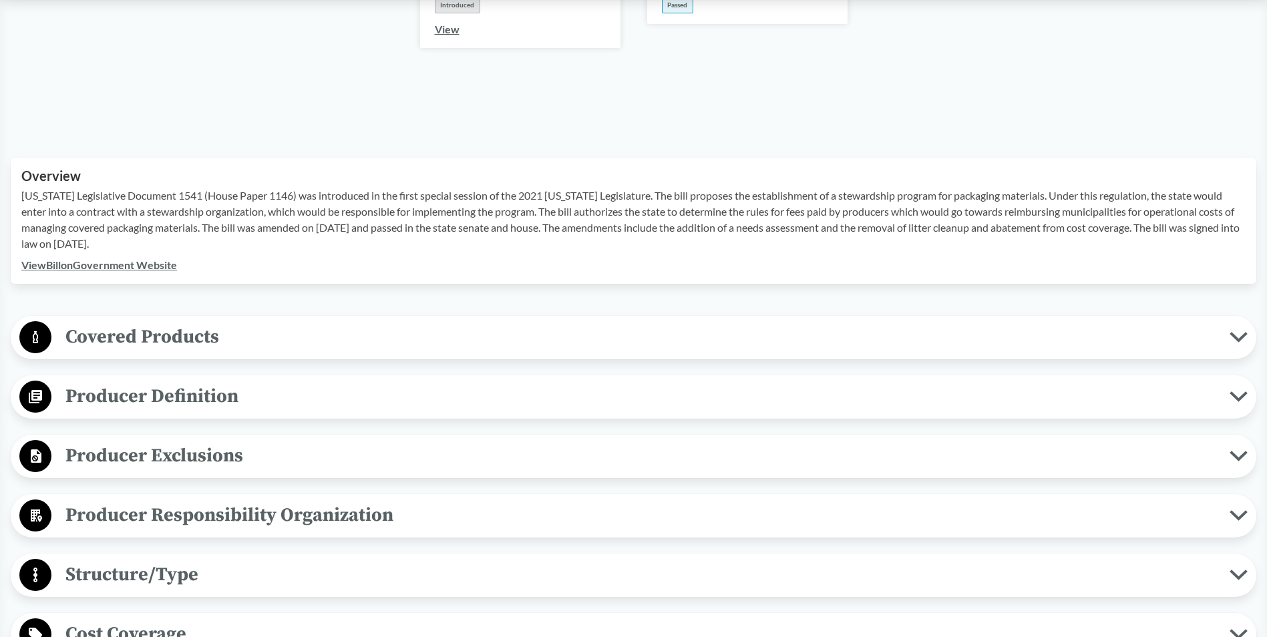
click at [355, 322] on span "Covered Products" at bounding box center [640, 337] width 1178 height 30
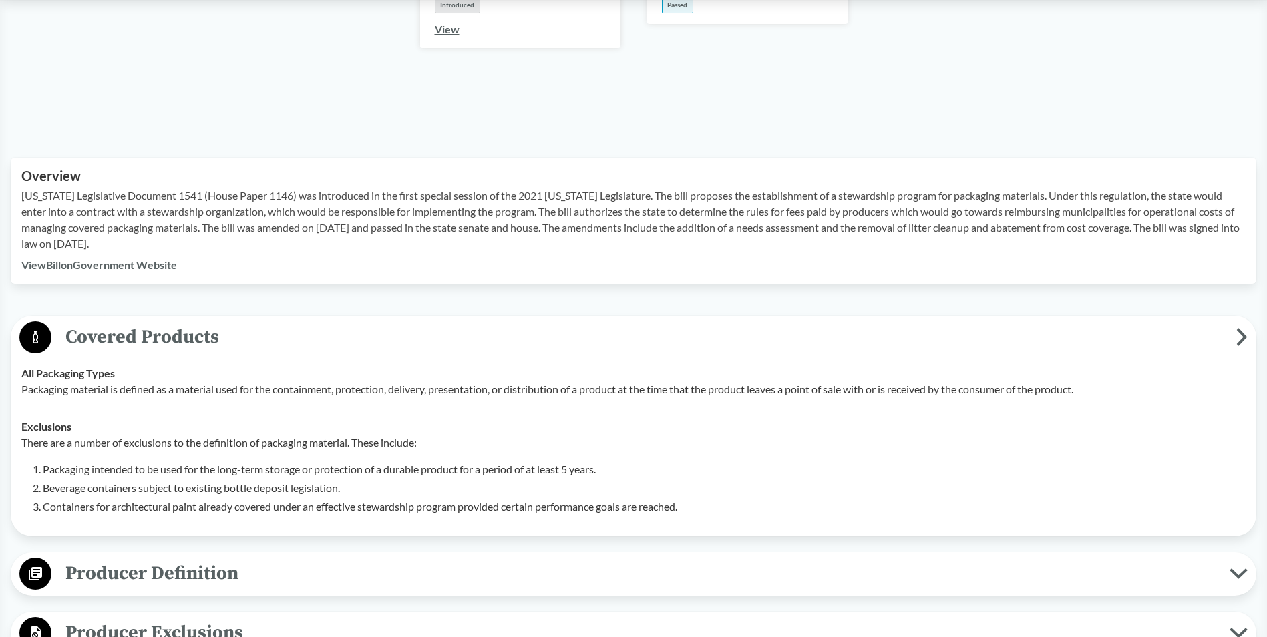
scroll to position [668, 0]
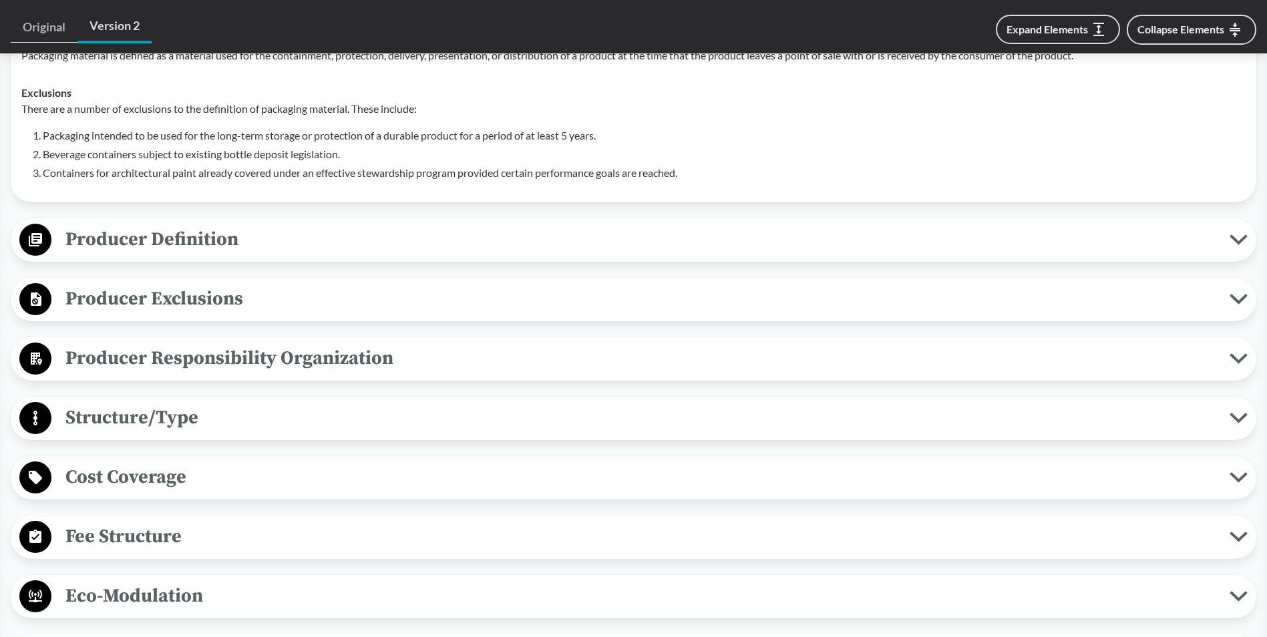
click at [357, 343] on span "Producer Responsibility Organization" at bounding box center [640, 358] width 1178 height 30
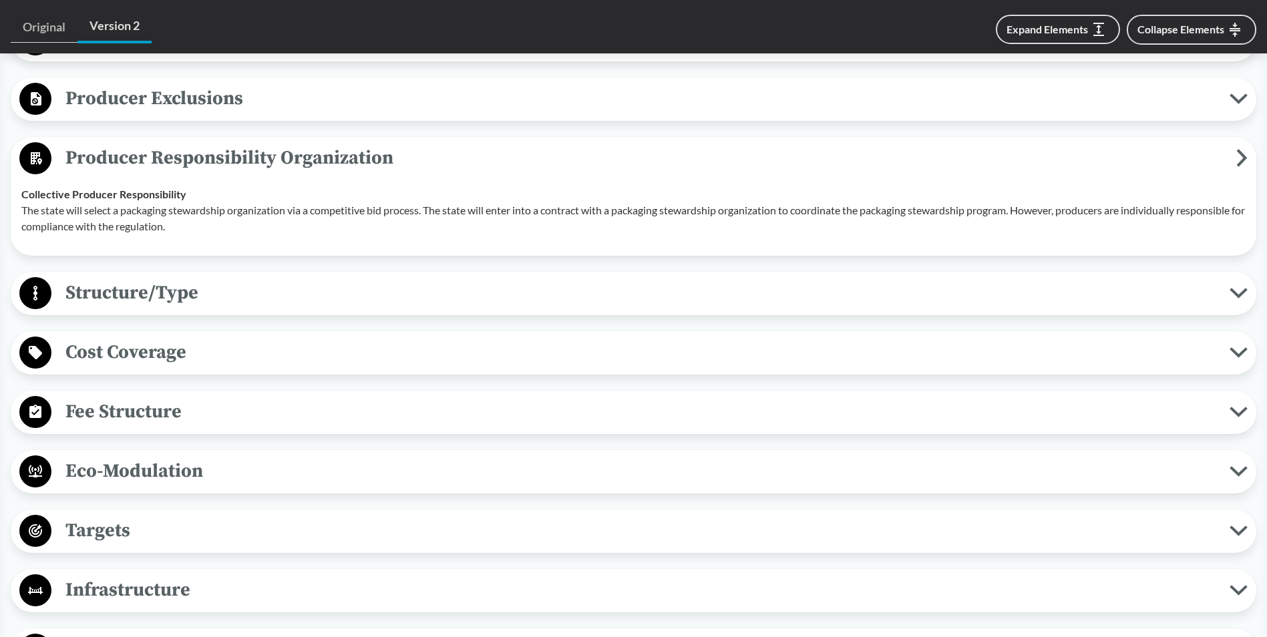
scroll to position [1135, 0]
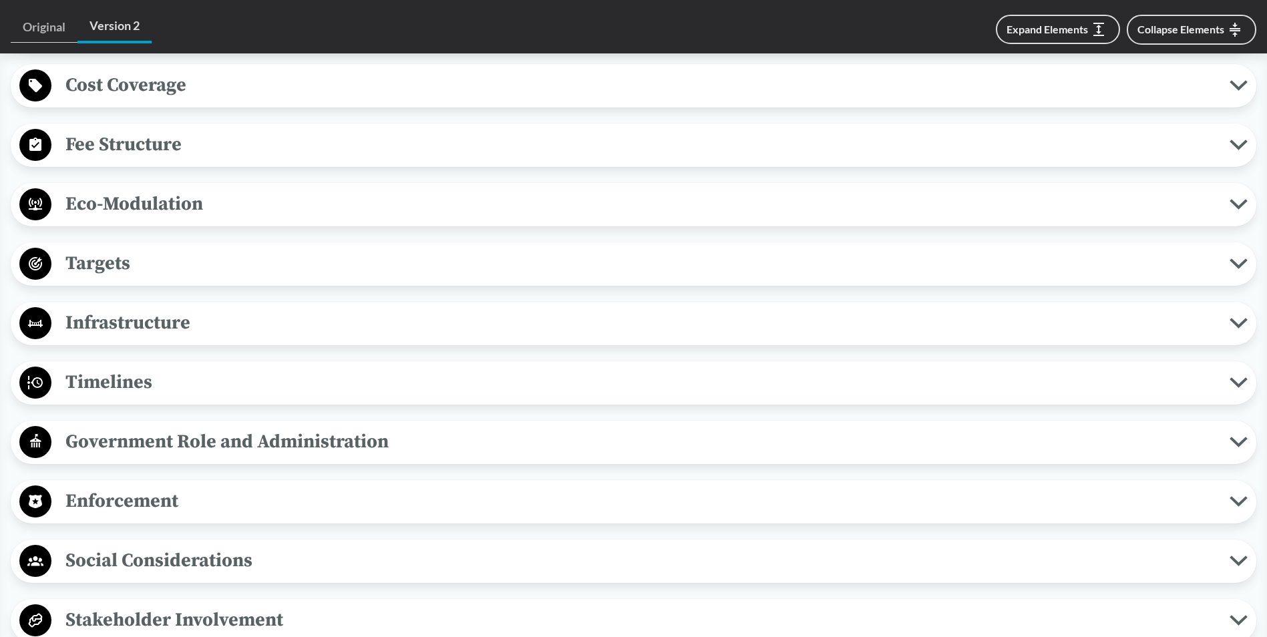
click at [331, 367] on span "Timelines" at bounding box center [640, 382] width 1178 height 30
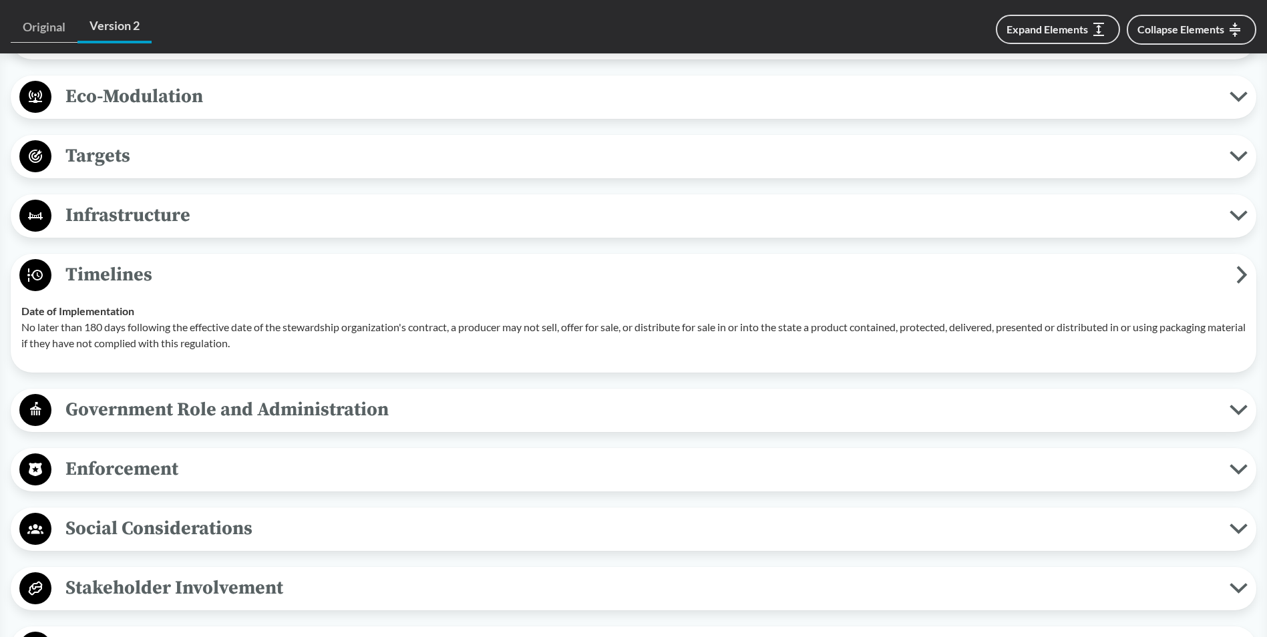
scroll to position [1336, 0]
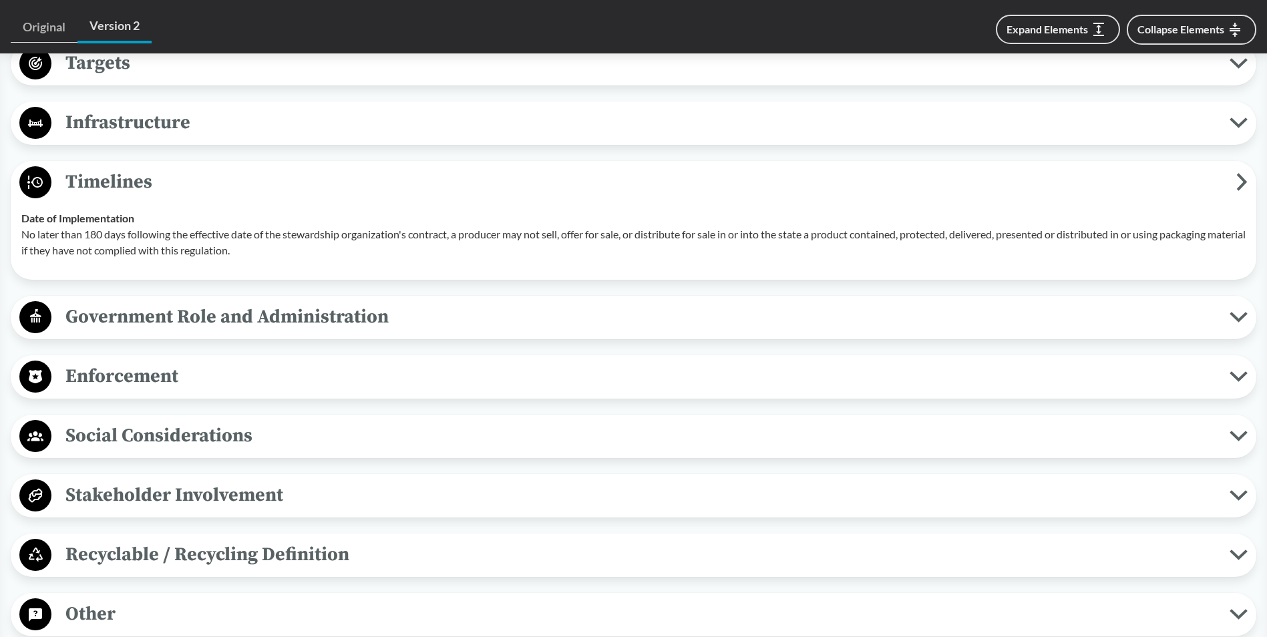
click at [222, 480] on span "Stakeholder Involvement" at bounding box center [640, 495] width 1178 height 30
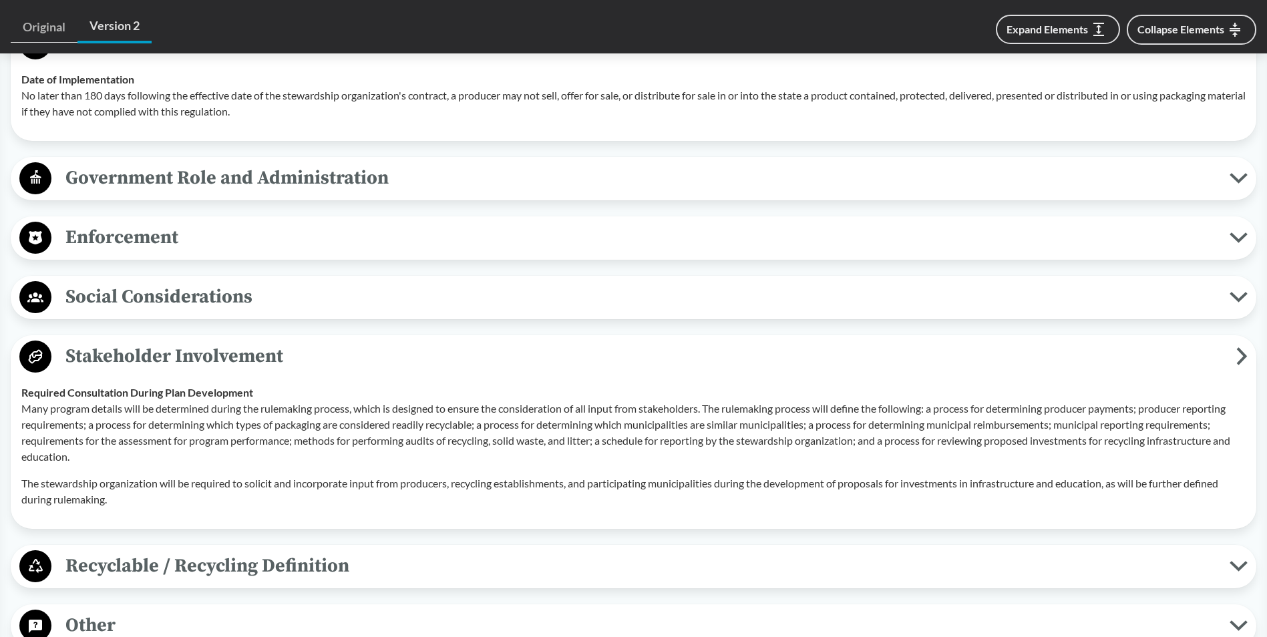
scroll to position [1402, 0]
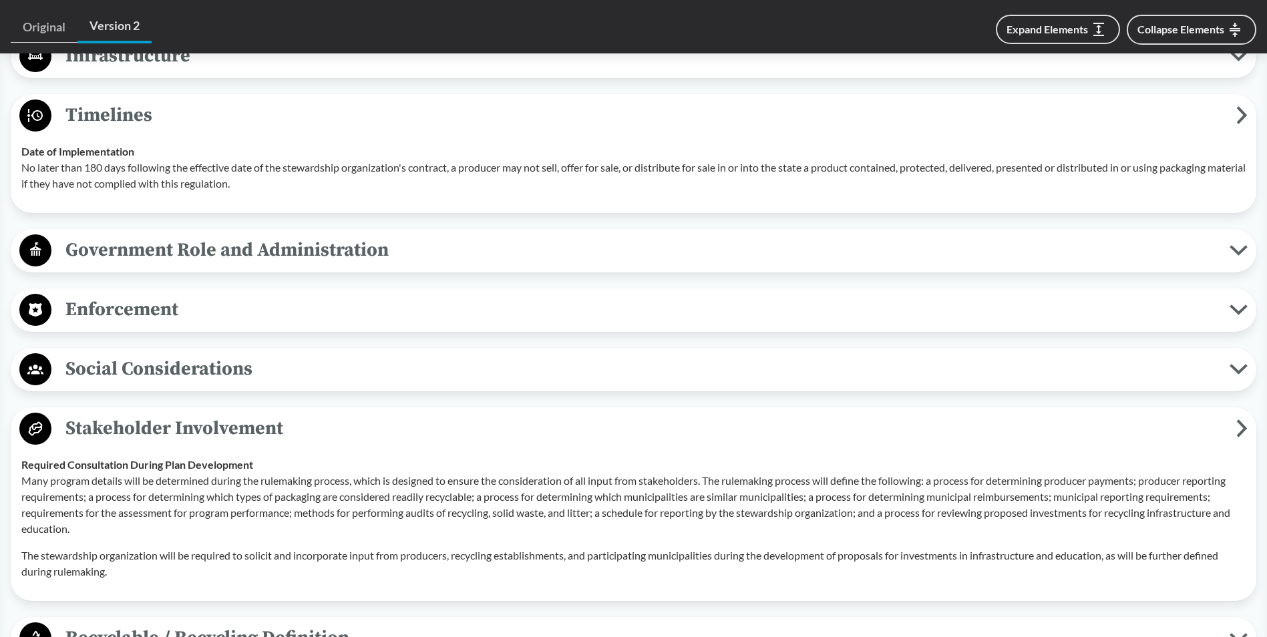
click at [173, 354] on span "Social Considerations" at bounding box center [640, 369] width 1178 height 30
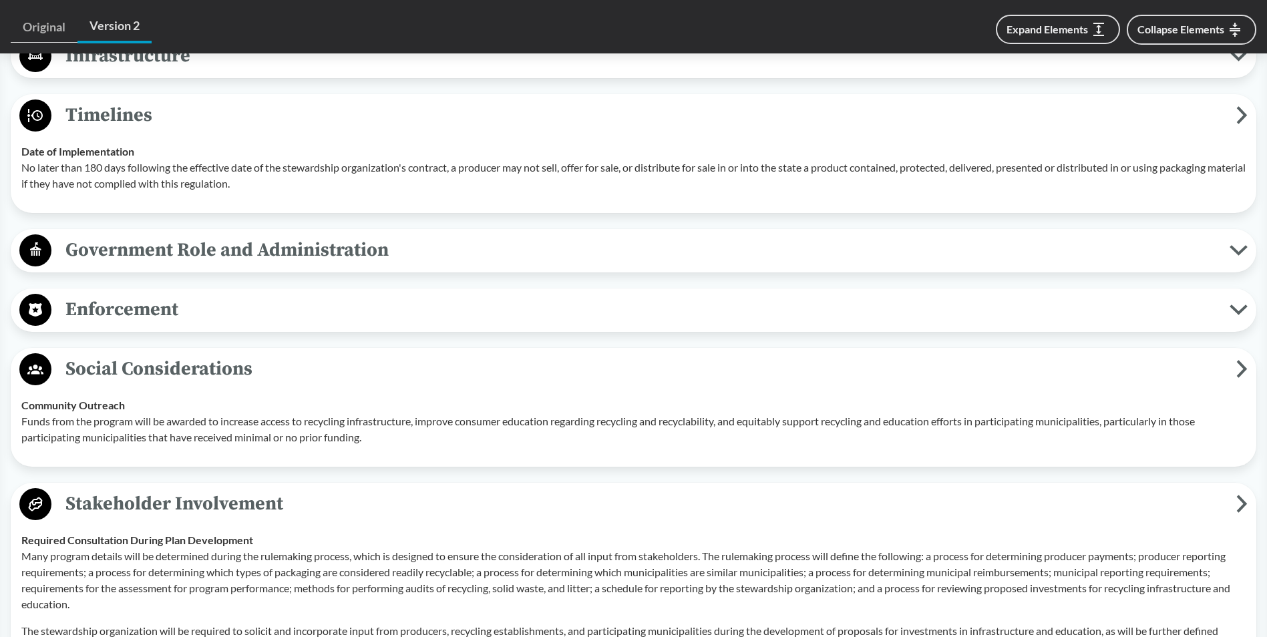
click at [191, 229] on div "Government Role and Administration Plan Review and Approval This bill requires …" at bounding box center [633, 250] width 1245 height 43
click at [188, 235] on span "Government Role and Administration" at bounding box center [640, 250] width 1178 height 30
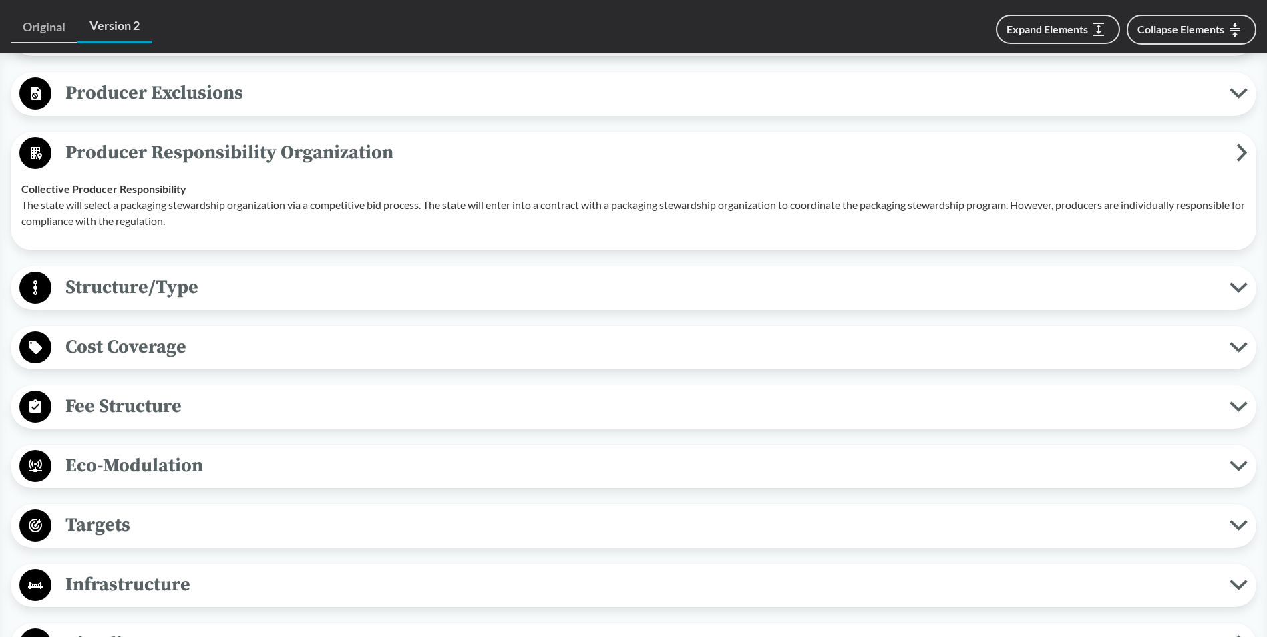
scroll to position [868, 0]
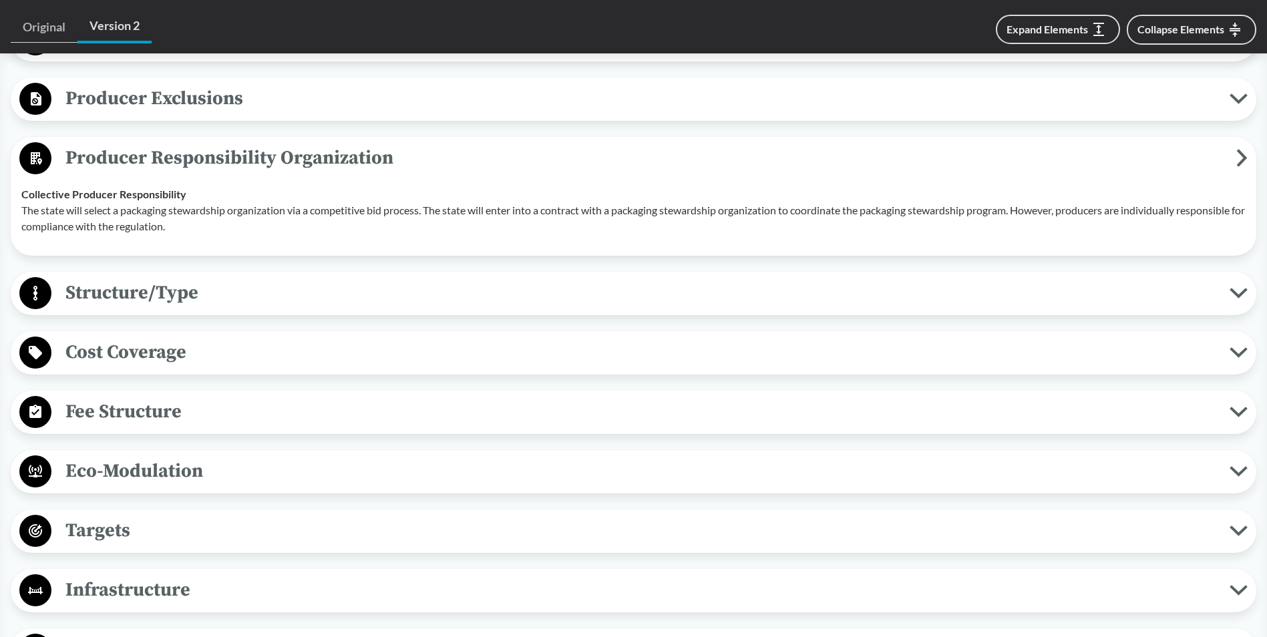
click at [192, 278] on span "Structure/Type" at bounding box center [640, 293] width 1178 height 30
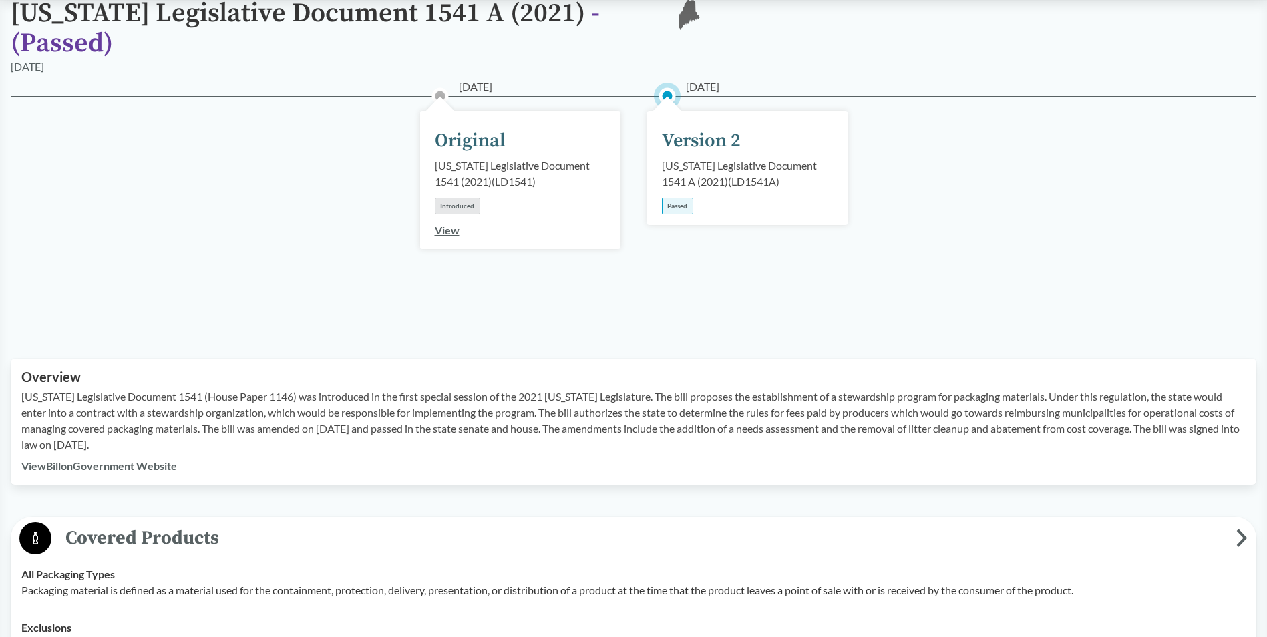
scroll to position [67, 0]
